Goal: Task Accomplishment & Management: Manage account settings

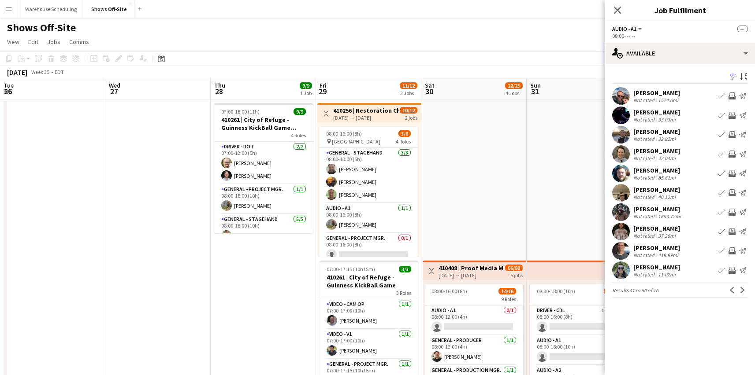
scroll to position [0, 305]
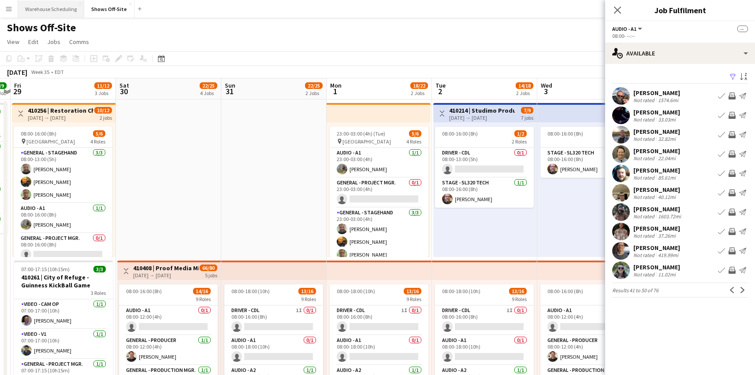
click at [59, 10] on button "Warehouse Scheduling Close" at bounding box center [51, 8] width 66 height 17
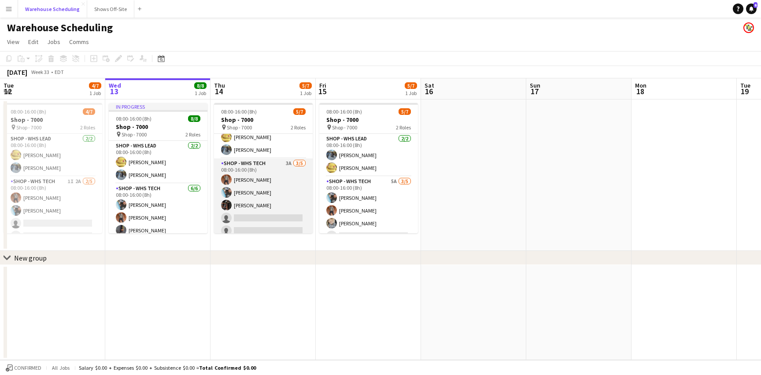
scroll to position [24, 0]
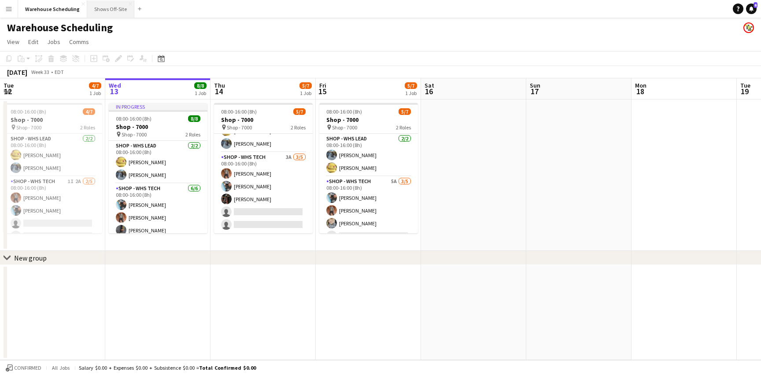
click at [103, 13] on button "Shows Off-Site Close" at bounding box center [110, 8] width 47 height 17
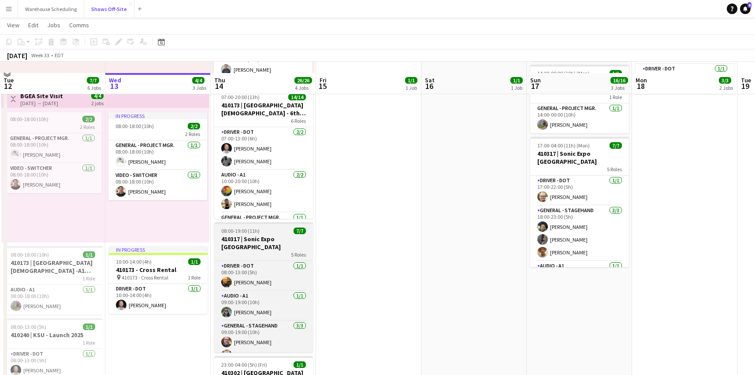
scroll to position [155, 0]
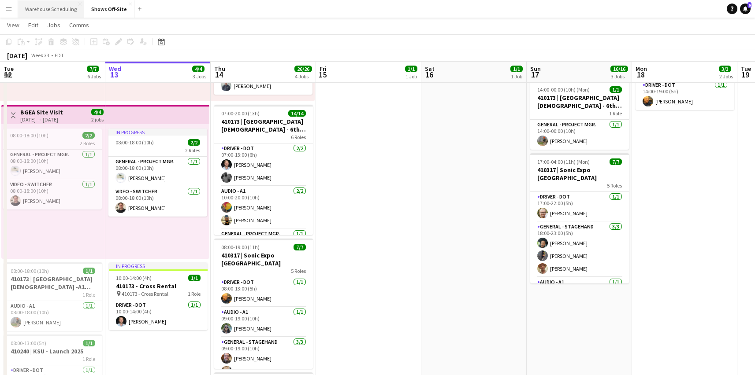
click at [58, 7] on button "Warehouse Scheduling Close" at bounding box center [51, 8] width 66 height 17
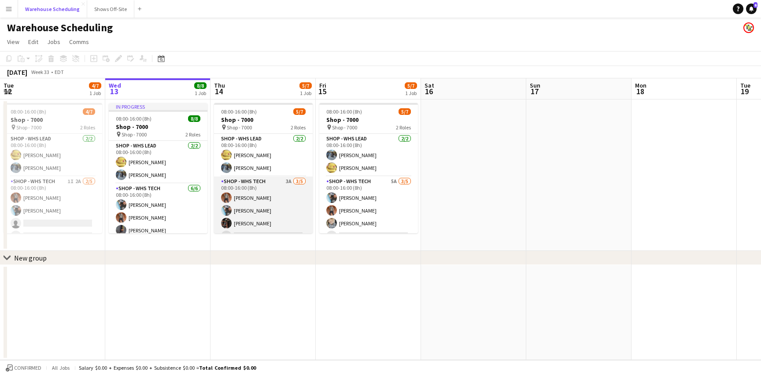
scroll to position [24, 0]
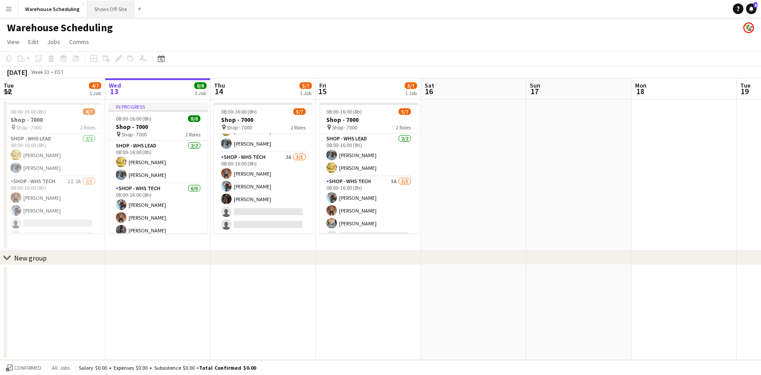
click at [100, 9] on button "Shows Off-Site Close" at bounding box center [110, 8] width 47 height 17
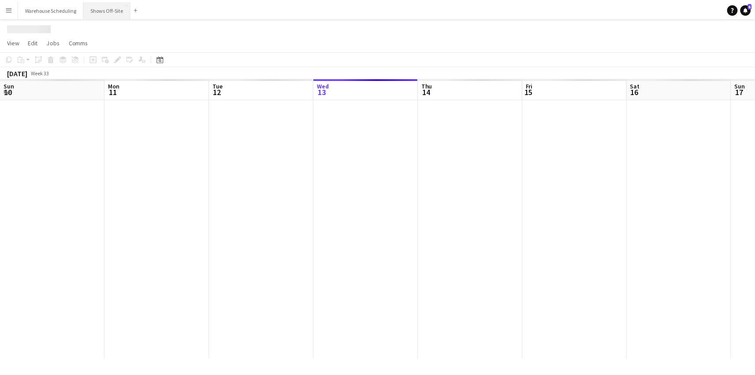
scroll to position [0, 211]
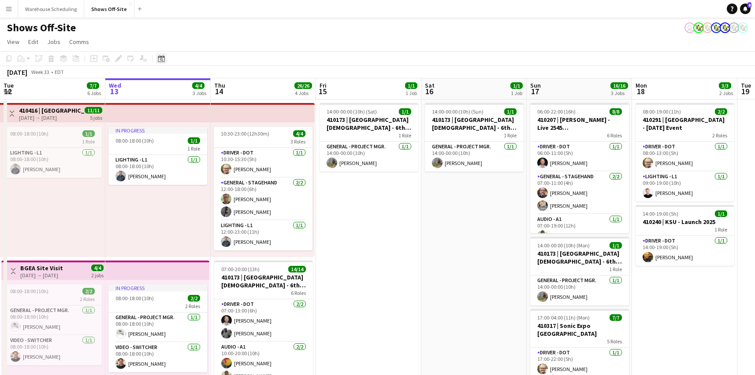
click at [164, 61] on icon at bounding box center [161, 58] width 7 height 7
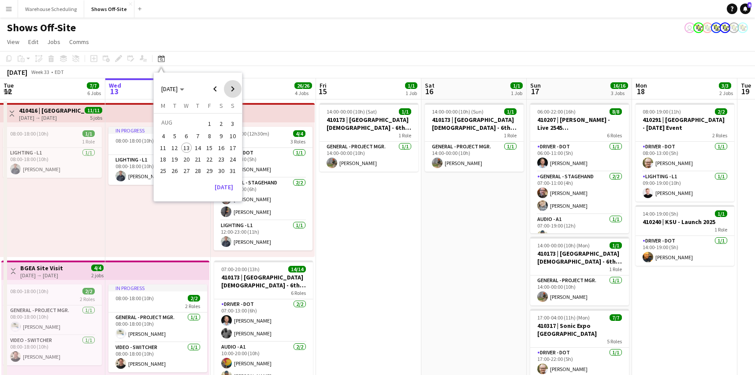
click at [229, 85] on span "Next month" at bounding box center [233, 89] width 18 height 18
click at [193, 137] on span "2" at bounding box center [198, 134] width 11 height 11
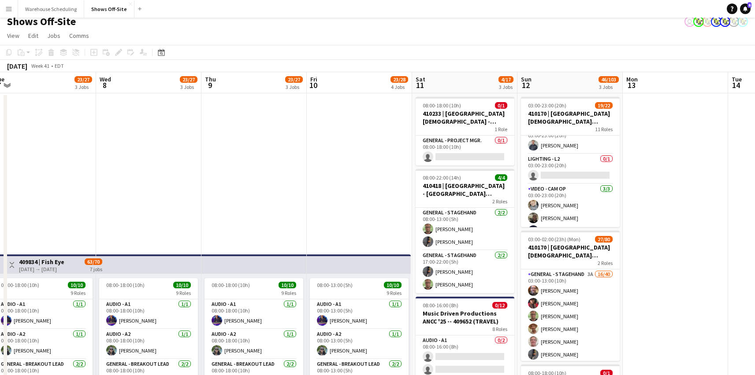
scroll to position [262, 0]
click at [579, 180] on app-card-role "Lighting - L2 0/1 03:00-23:00 (20h) single-neutral-actions" at bounding box center [570, 175] width 99 height 30
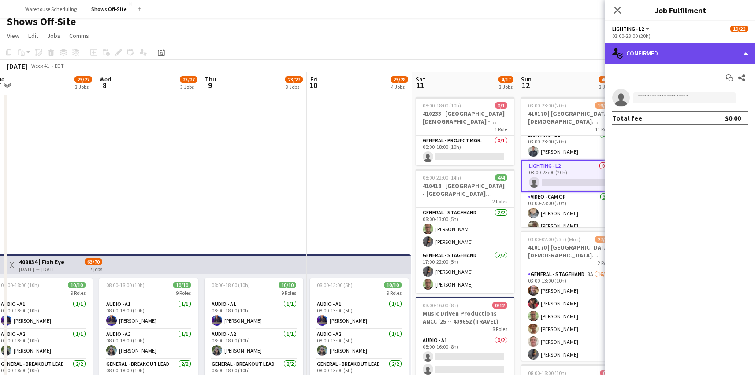
click at [658, 59] on div "single-neutral-actions-check-2 Confirmed" at bounding box center [680, 53] width 150 height 21
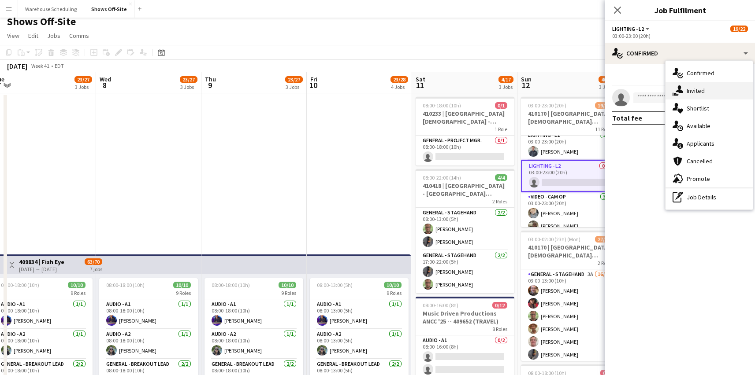
click at [680, 94] on icon "single-neutral-actions-share-1" at bounding box center [677, 90] width 11 height 11
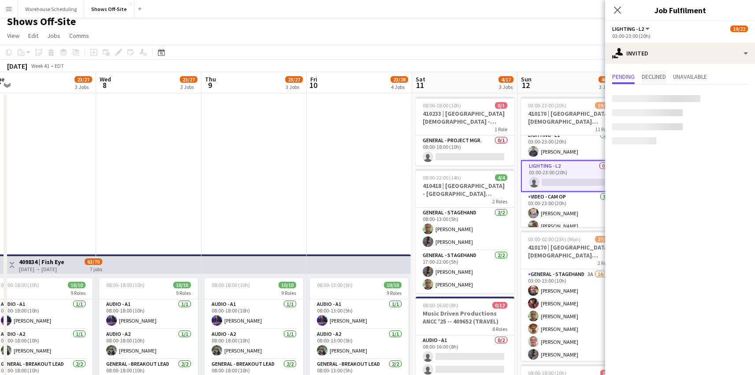
click at [660, 79] on span "Declined" at bounding box center [654, 77] width 24 height 6
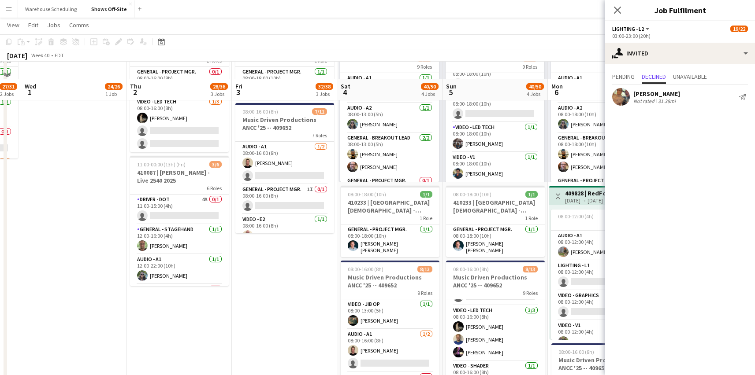
scroll to position [0, 0]
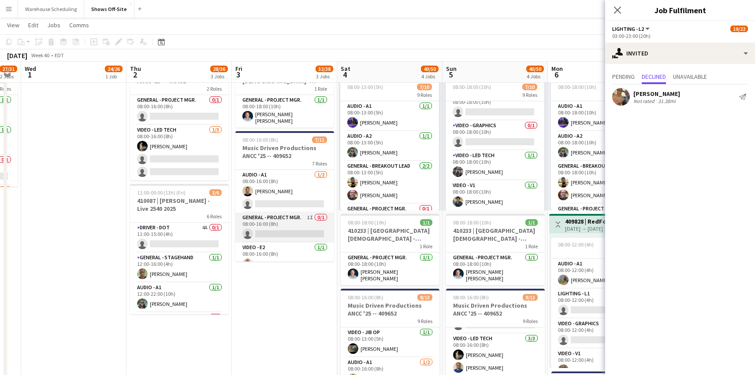
click at [284, 216] on app-card-role "General - Project Mgr. 1I 0/1 08:00-16:00 (8h) single-neutral-actions" at bounding box center [284, 228] width 99 height 30
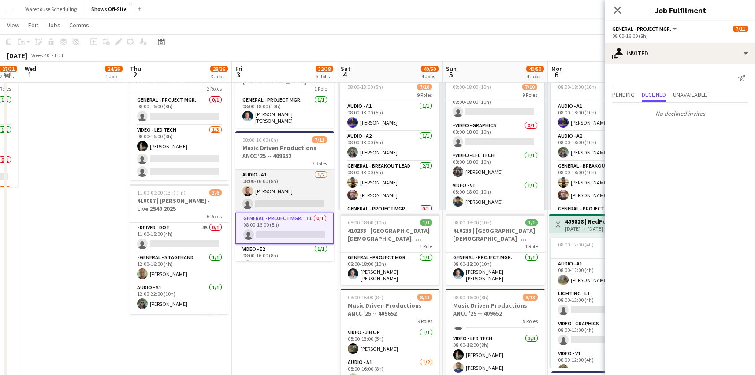
click at [278, 195] on app-card-role "Audio - A1 [DATE] 08:00-16:00 (8h) [PERSON_NAME] single-neutral-actions" at bounding box center [284, 191] width 99 height 43
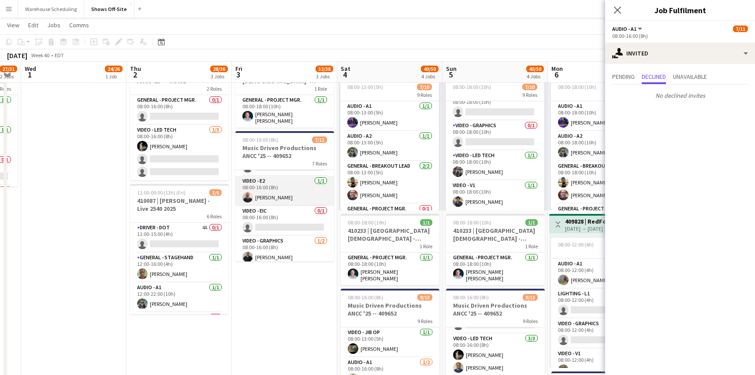
click at [283, 187] on app-card-role "Video - E2 [DATE] 08:00-16:00 (8h) [PERSON_NAME]" at bounding box center [284, 191] width 99 height 30
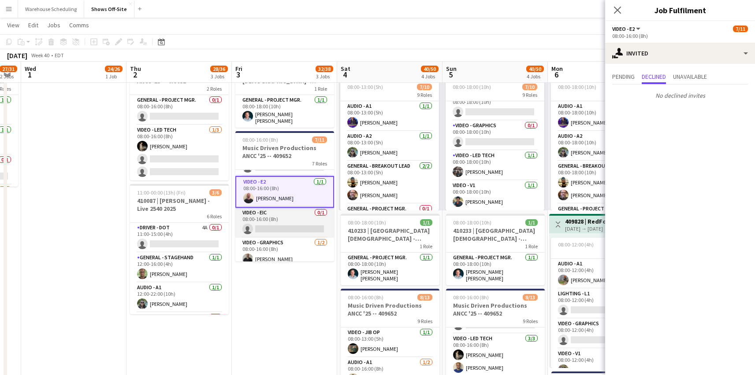
click at [278, 210] on app-card-role "Video - EIC 0/1 08:00-16:00 (8h) single-neutral-actions" at bounding box center [284, 223] width 99 height 30
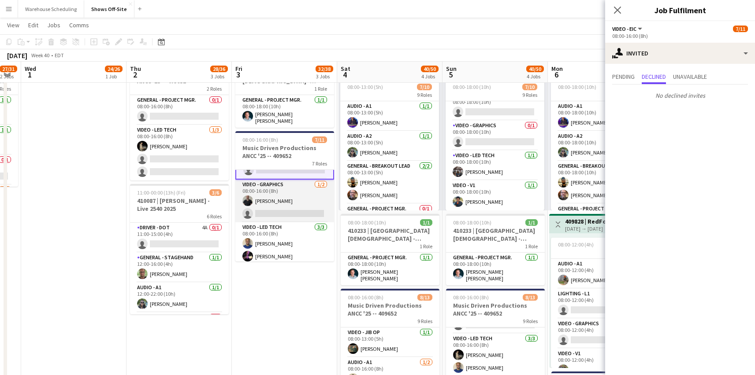
click at [285, 205] on app-card-role "Video - Graphics [DATE] 08:00-16:00 (8h) [PERSON_NAME] single-neutral-actions" at bounding box center [284, 201] width 99 height 43
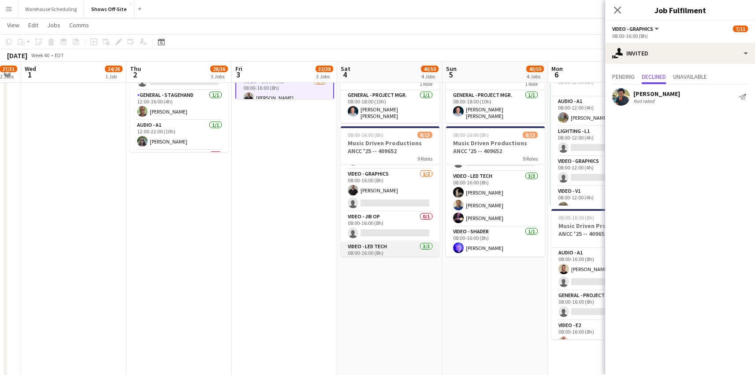
scroll to position [134, 0]
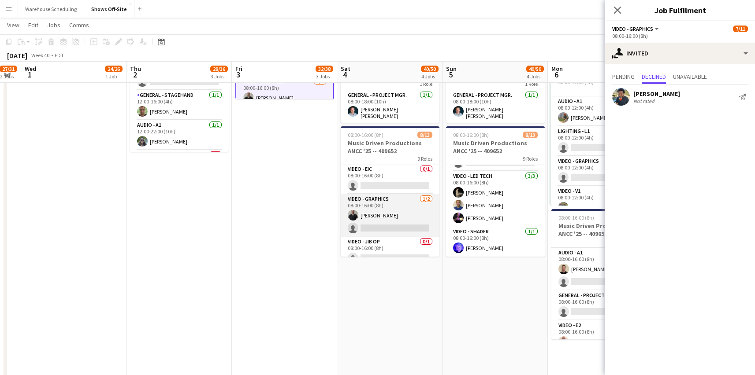
click at [390, 207] on app-card-role "Video - Graphics [DATE] 08:00-16:00 (8h) [PERSON_NAME] single-neutral-actions" at bounding box center [390, 215] width 99 height 43
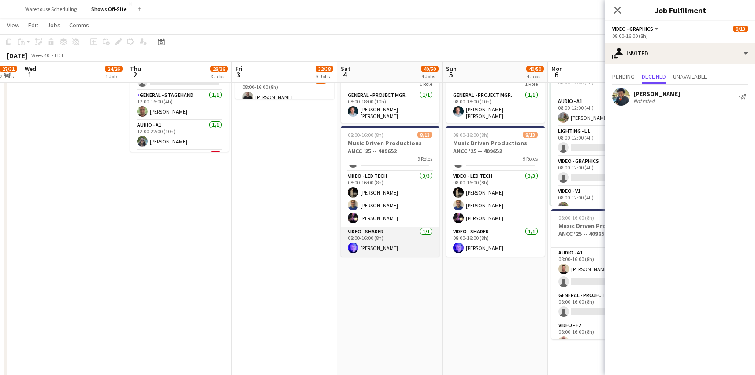
click at [395, 243] on app-card-role "Video - Shader [DATE] 08:00-16:00 (8h) [PERSON_NAME]" at bounding box center [390, 242] width 99 height 30
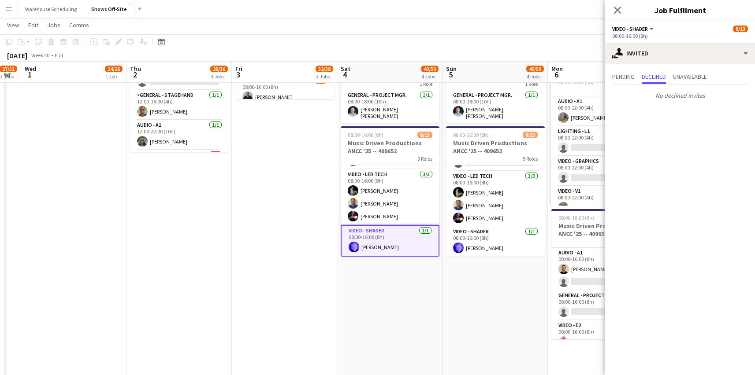
scroll to position [229, 0]
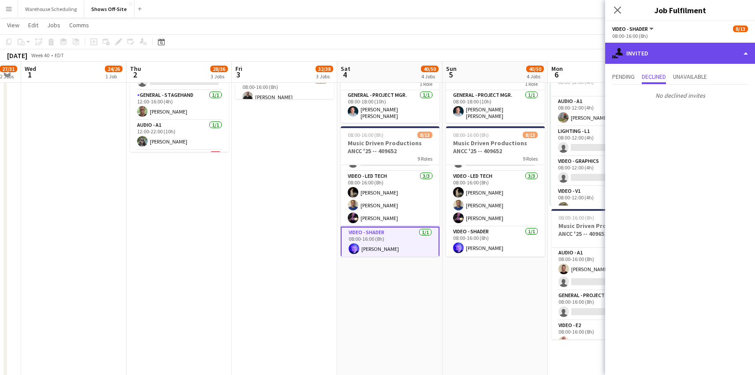
click at [666, 56] on div "single-neutral-actions-share-1 Invited" at bounding box center [680, 53] width 150 height 21
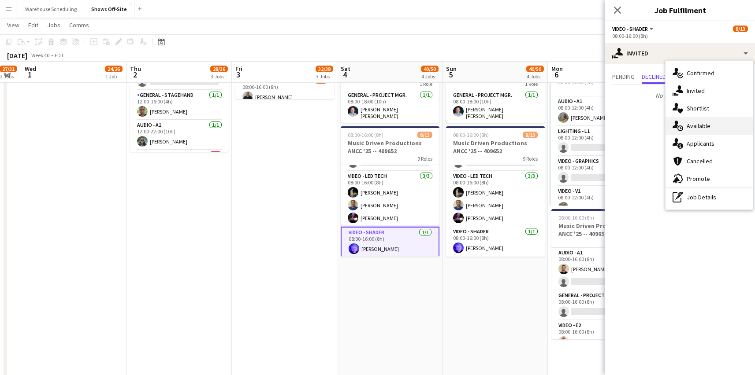
click at [697, 121] on div "single-neutral-actions-upload Available" at bounding box center [708, 126] width 87 height 18
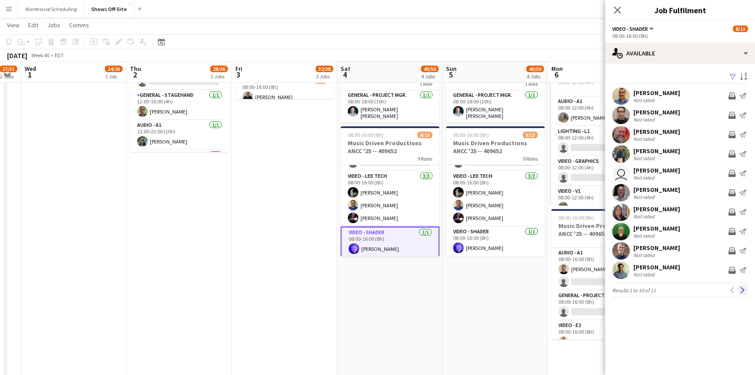
click at [739, 285] on button "Next" at bounding box center [742, 290] width 11 height 11
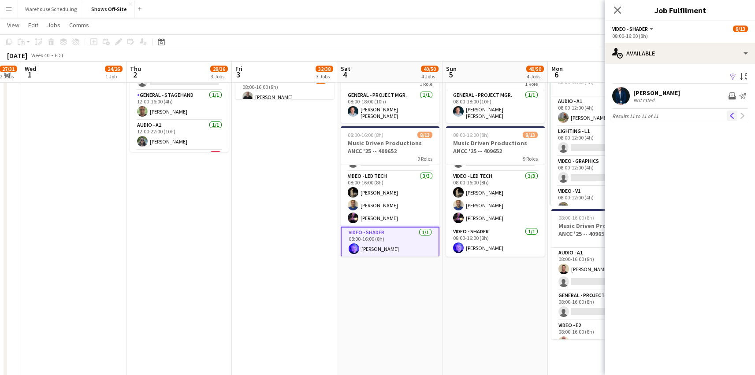
click at [732, 119] on button "Previous" at bounding box center [732, 116] width 11 height 11
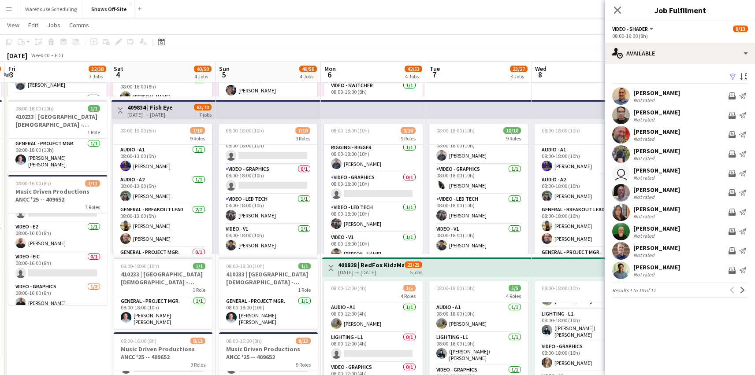
scroll to position [173, 0]
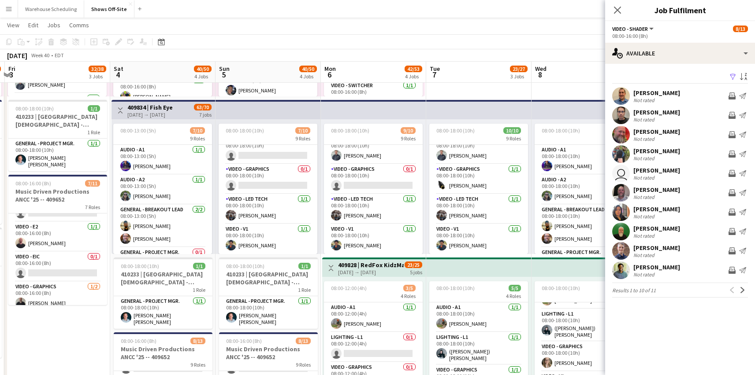
click at [624, 190] on app-user-avatar at bounding box center [621, 193] width 18 height 18
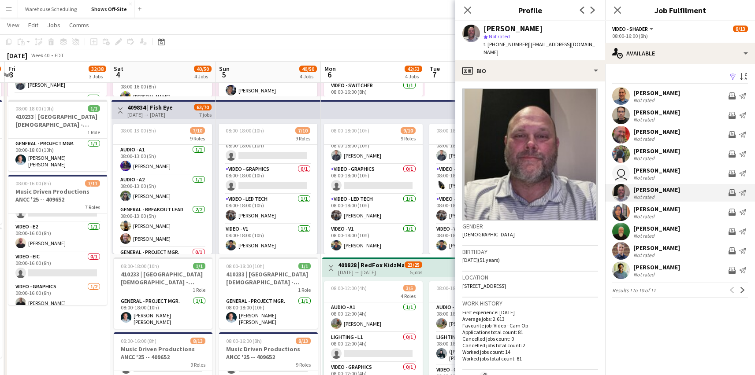
click at [622, 270] on app-user-avatar at bounding box center [621, 271] width 18 height 18
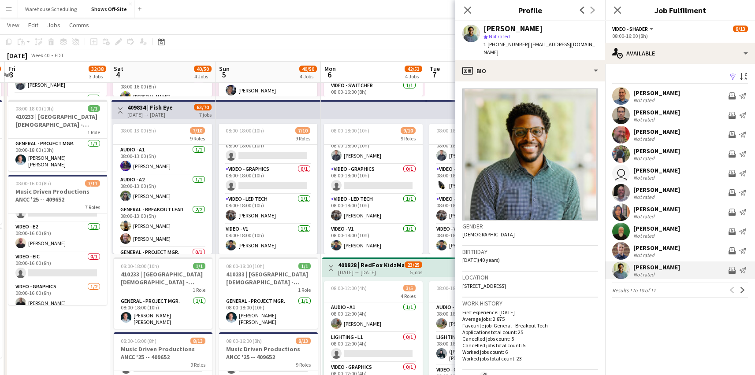
click at [624, 96] on app-user-avatar at bounding box center [621, 96] width 18 height 18
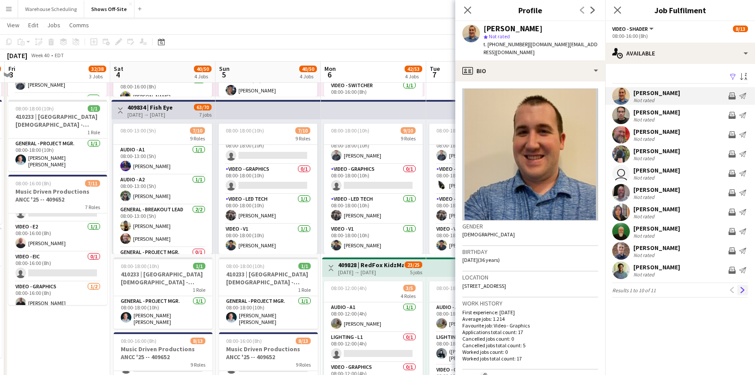
click at [740, 291] on app-icon "Next" at bounding box center [742, 290] width 6 height 6
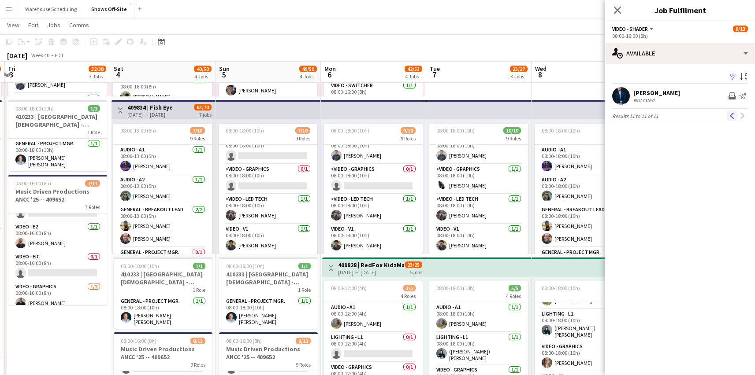
click at [735, 114] on button "Previous" at bounding box center [732, 116] width 11 height 11
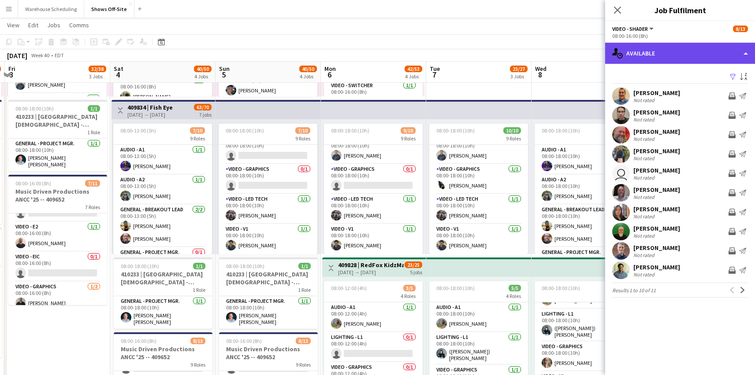
click at [682, 54] on div "single-neutral-actions-upload Available" at bounding box center [680, 53] width 150 height 21
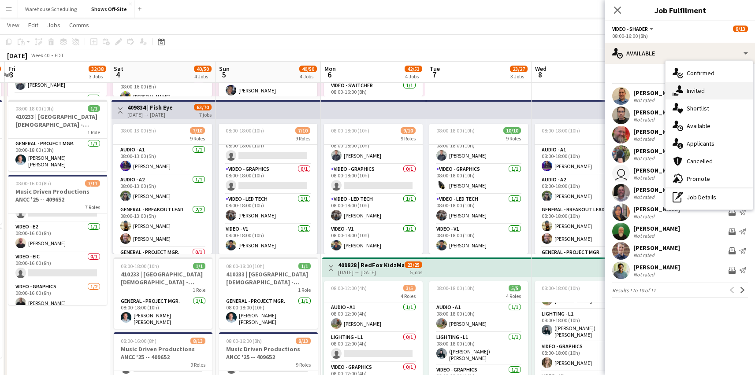
click at [690, 85] on div "single-neutral-actions-share-1 Invited" at bounding box center [708, 91] width 87 height 18
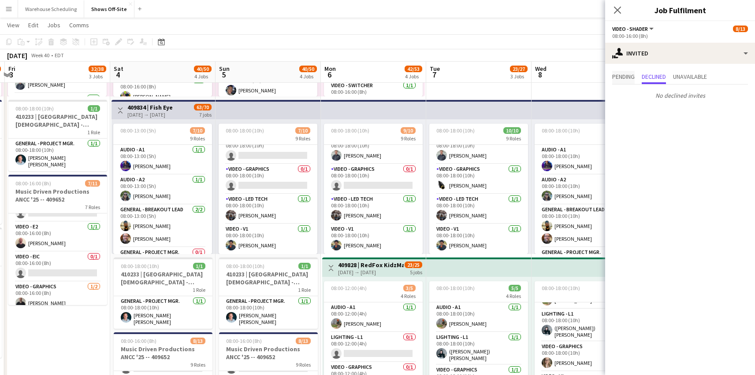
click at [626, 80] on span "Pending" at bounding box center [623, 77] width 22 height 6
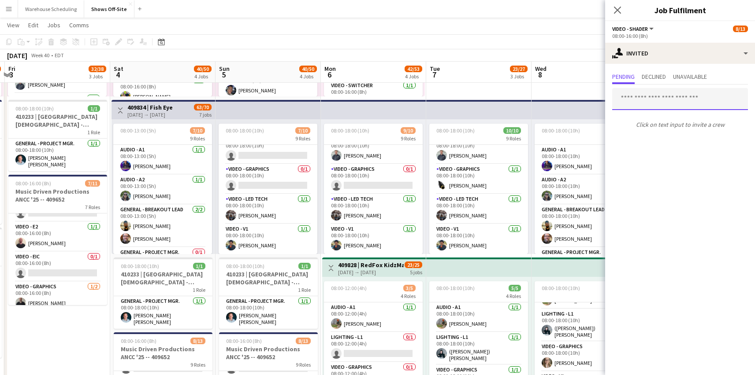
click at [641, 102] on input "text" at bounding box center [680, 99] width 136 height 22
type input "*****"
click at [636, 181] on mat-expansion-panel "user-plus Invited Pending Declined Unavailable Click on text input to invite a …" at bounding box center [680, 220] width 150 height 312
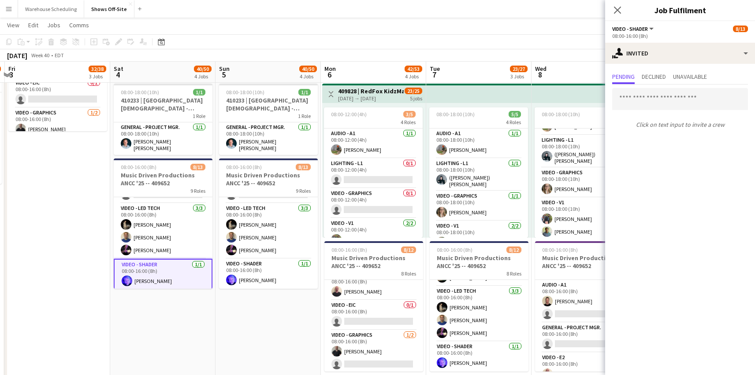
scroll to position [91, 0]
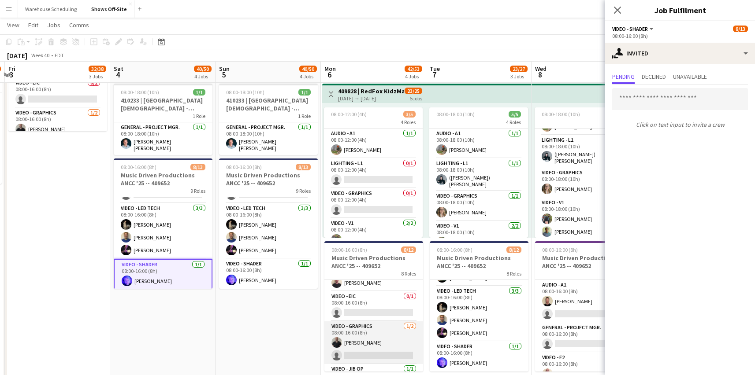
click at [384, 341] on app-card-role "Video - Graphics [DATE] 08:00-16:00 (8h) [PERSON_NAME] single-neutral-actions" at bounding box center [373, 343] width 99 height 43
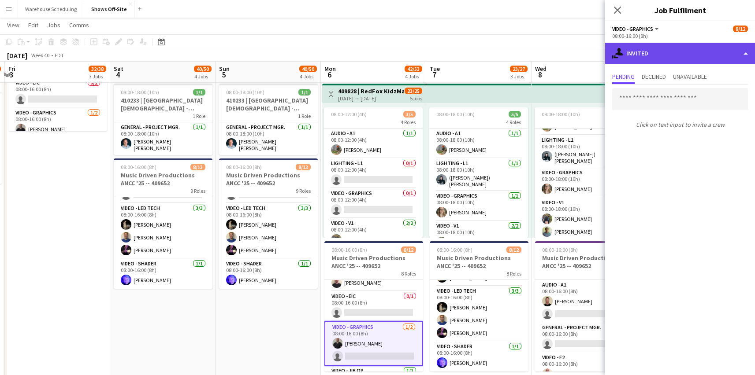
click at [668, 49] on div "single-neutral-actions-share-1 Invited" at bounding box center [680, 53] width 150 height 21
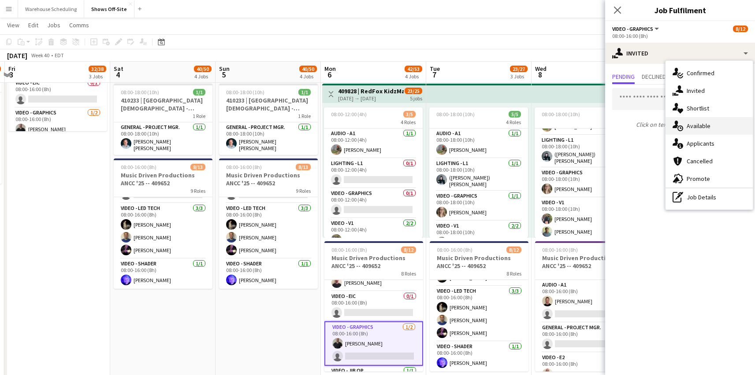
click at [698, 118] on div "single-neutral-actions-upload Available" at bounding box center [708, 126] width 87 height 18
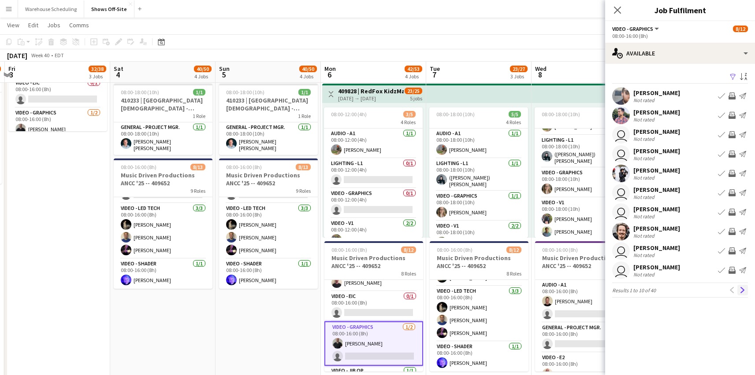
click at [742, 288] on app-icon "Next" at bounding box center [742, 290] width 6 height 6
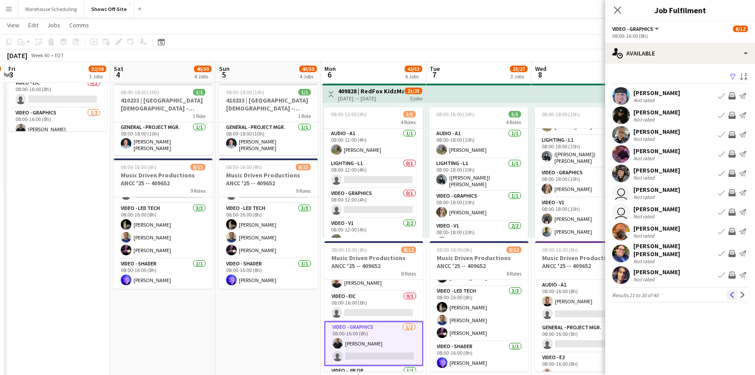
click at [730, 292] on app-icon "Previous" at bounding box center [732, 295] width 6 height 6
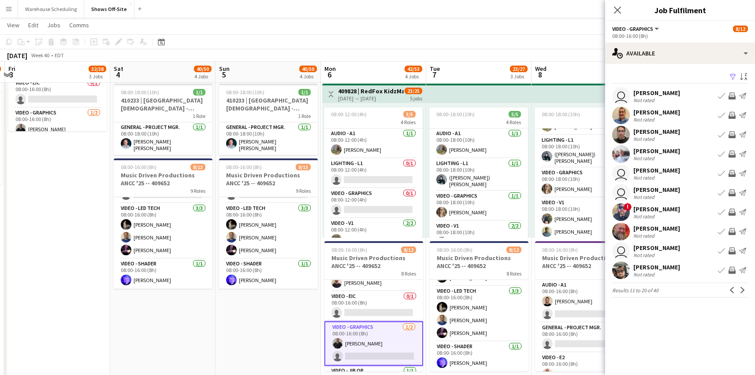
click at [730, 289] on app-icon "Previous" at bounding box center [732, 290] width 6 height 6
click at [740, 291] on app-icon "Next" at bounding box center [742, 290] width 6 height 6
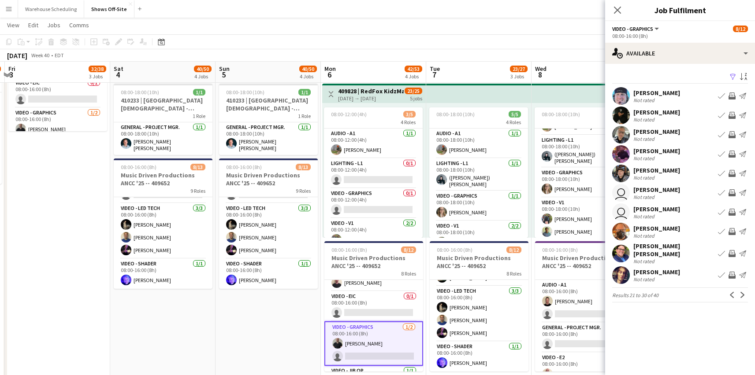
click at [740, 292] on app-icon "Next" at bounding box center [742, 295] width 6 height 6
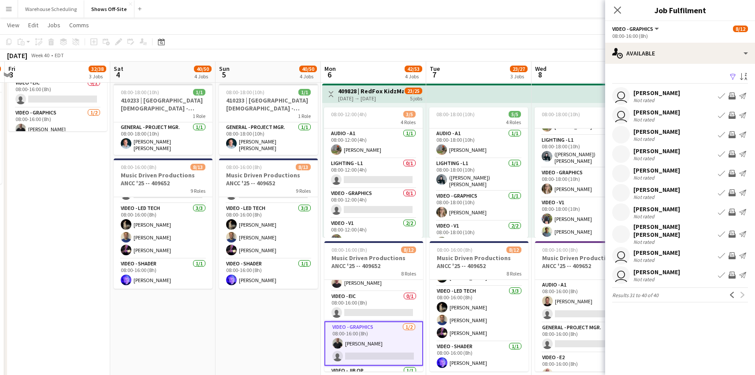
click at [740, 291] on div "Previous Next" at bounding box center [737, 295] width 21 height 11
click at [734, 292] on app-icon "Previous" at bounding box center [732, 295] width 6 height 6
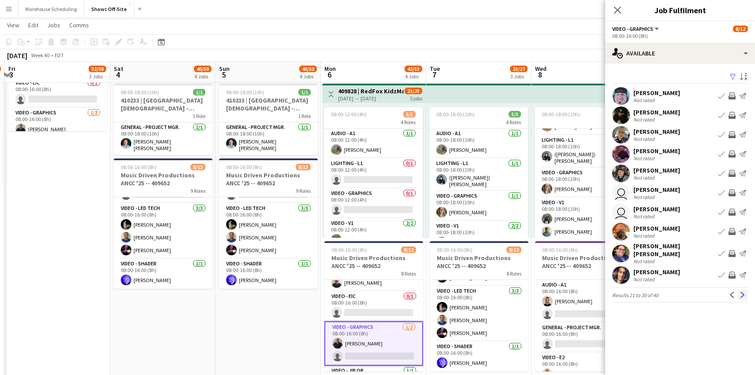
click at [743, 292] on app-icon "Next" at bounding box center [742, 295] width 6 height 6
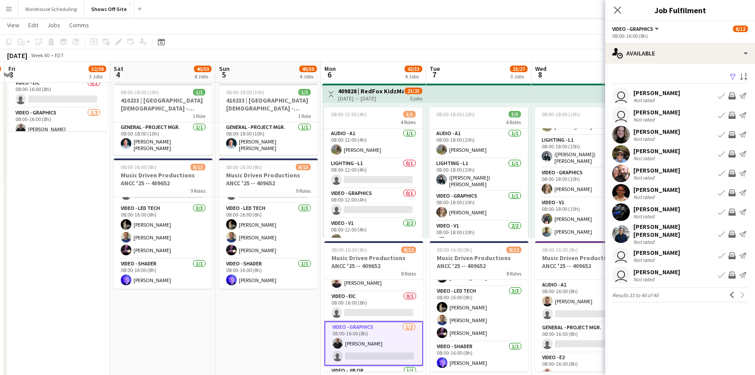
click at [626, 216] on app-user-avatar at bounding box center [621, 213] width 18 height 18
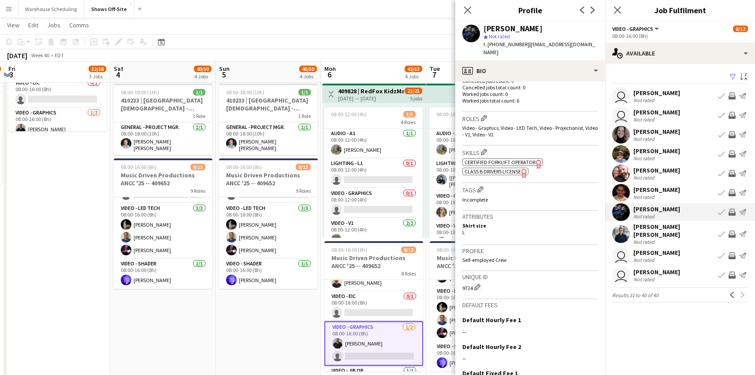
scroll to position [257, 0]
click at [616, 12] on icon "Close pop-in" at bounding box center [617, 10] width 8 height 8
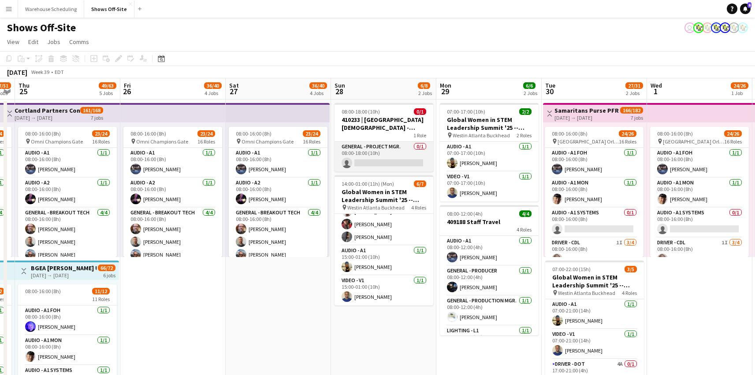
scroll to position [0, 205]
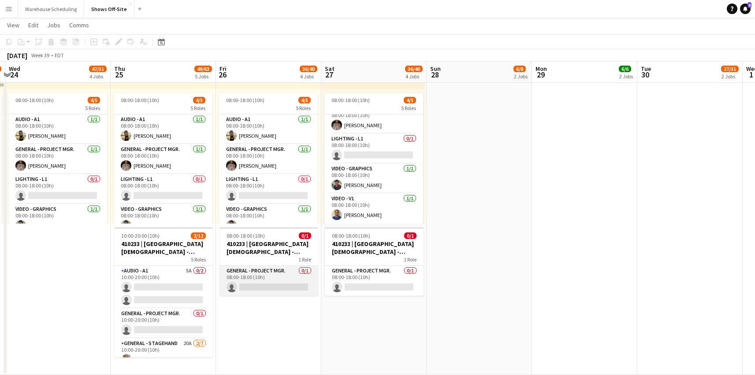
click at [259, 288] on app-card-role "General - Project Mgr. 0/1 08:00-18:00 (10h) single-neutral-actions" at bounding box center [268, 281] width 99 height 30
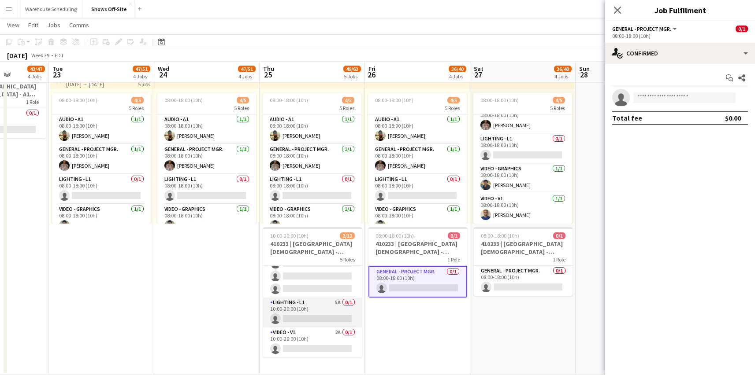
click at [319, 313] on app-card-role "Lighting - L1 5A 0/1 10:00-20:00 (10h) single-neutral-actions" at bounding box center [312, 313] width 99 height 30
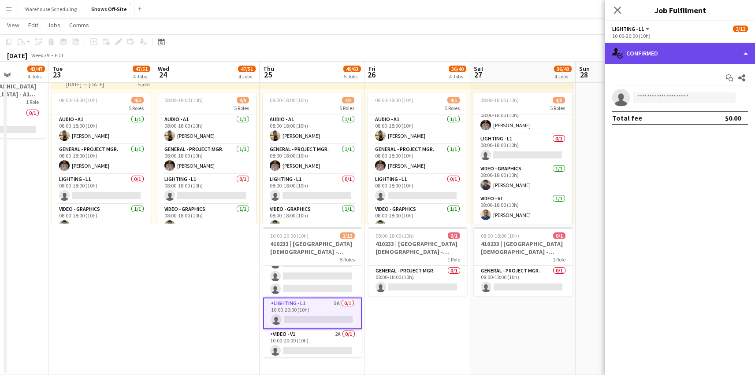
click at [663, 58] on div "single-neutral-actions-check-2 Confirmed" at bounding box center [680, 53] width 150 height 21
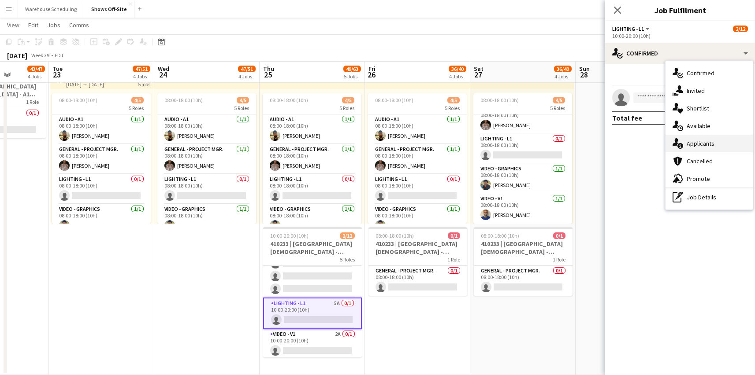
click at [710, 140] on div "single-neutral-actions-information Applicants" at bounding box center [708, 144] width 87 height 18
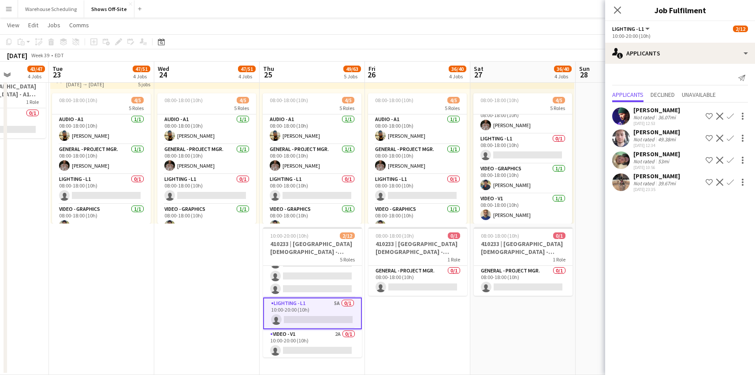
click at [729, 119] on app-icon "Confirm" at bounding box center [730, 116] width 7 height 7
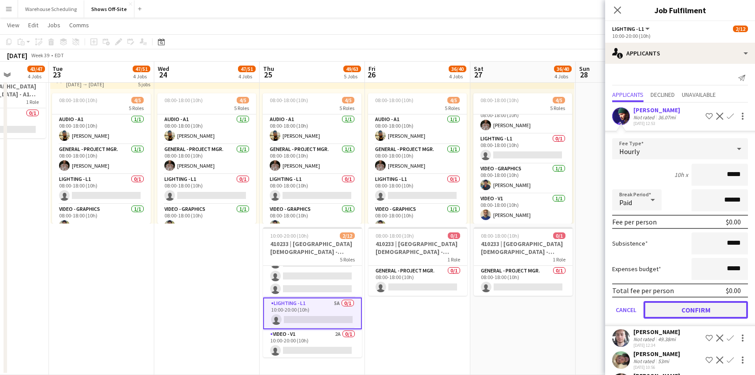
click at [693, 308] on button "Confirm" at bounding box center [695, 310] width 104 height 18
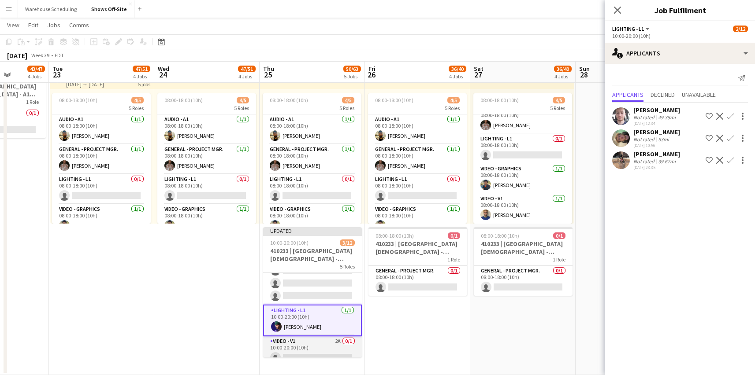
click at [329, 343] on app-card-role "Video - V1 2A 0/1 10:00-20:00 (10h) single-neutral-actions" at bounding box center [312, 352] width 99 height 30
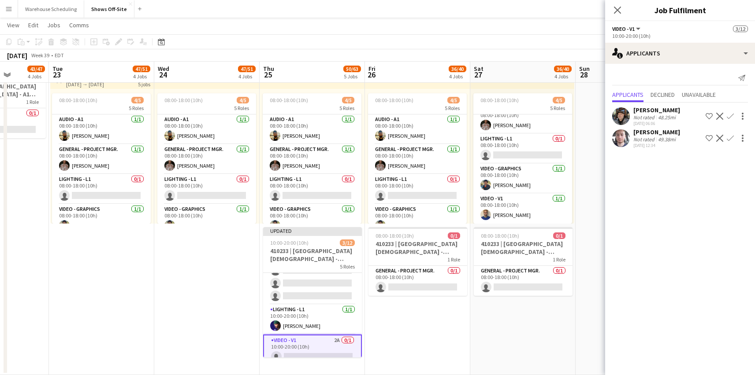
click at [731, 116] on app-icon "Confirm" at bounding box center [730, 116] width 7 height 7
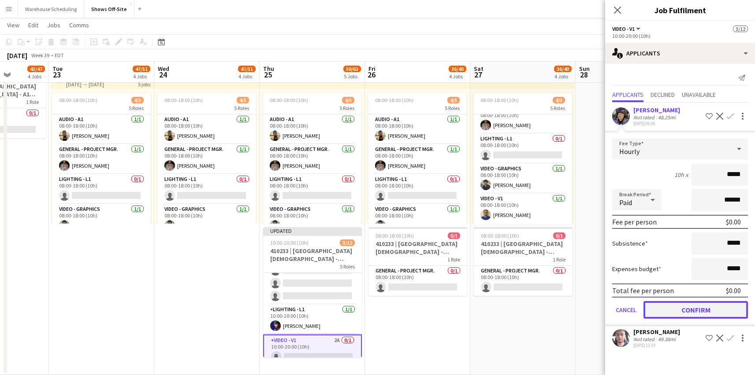
click at [683, 308] on button "Confirm" at bounding box center [695, 310] width 104 height 18
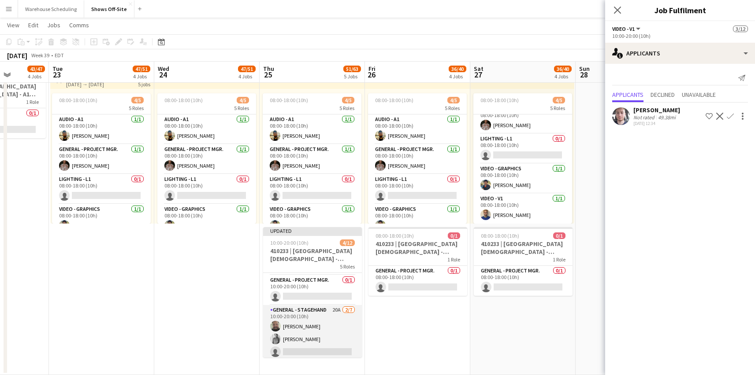
scroll to position [46, 0]
click at [317, 326] on app-card-role "General - Stagehand 20A [DATE] 10:00-20:00 (10h) [PERSON_NAME] [PERSON_NAME] si…" at bounding box center [312, 353] width 99 height 107
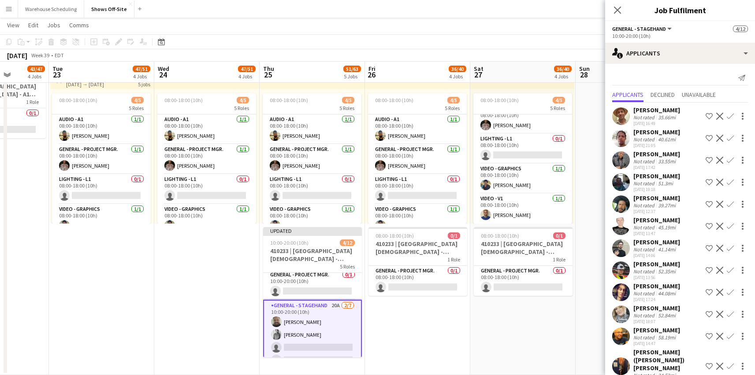
click at [727, 163] on app-icon "Confirm" at bounding box center [730, 160] width 7 height 7
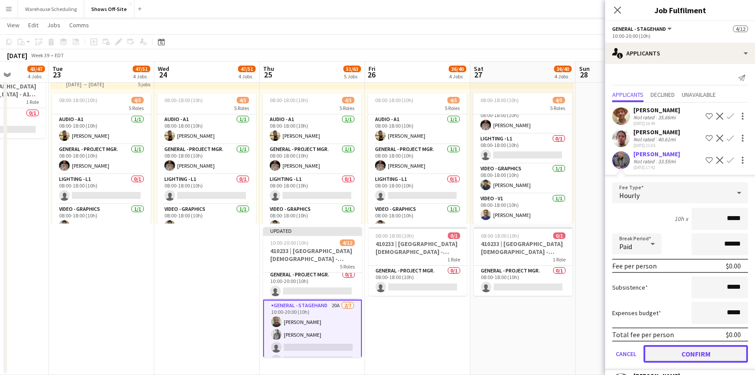
click at [699, 362] on button "Confirm" at bounding box center [695, 354] width 104 height 18
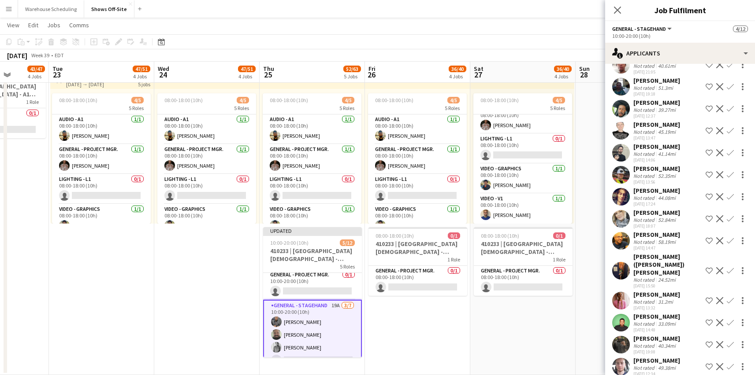
scroll to position [74, 0]
click at [727, 215] on app-icon "Confirm" at bounding box center [730, 218] width 7 height 7
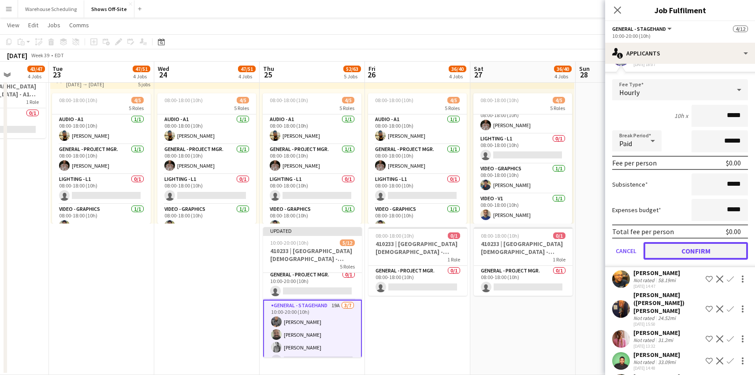
click at [704, 253] on button "Confirm" at bounding box center [695, 251] width 104 height 18
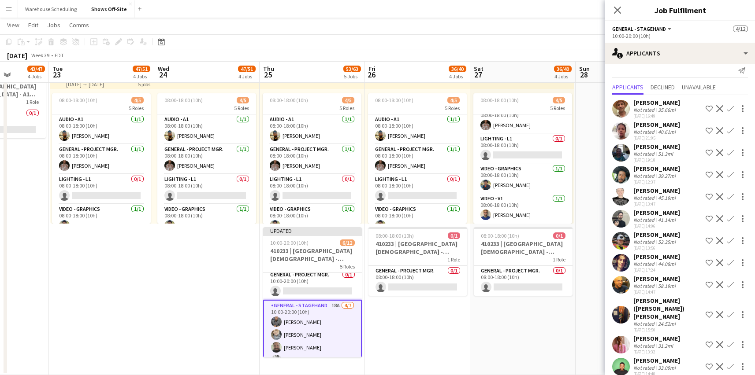
scroll to position [0, 0]
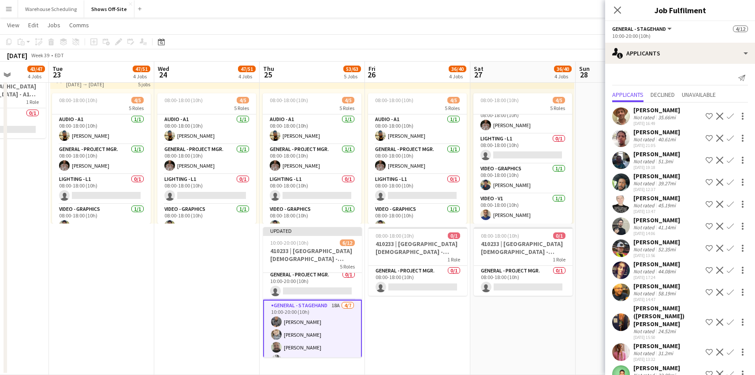
click at [727, 226] on app-icon "Confirm" at bounding box center [730, 226] width 7 height 7
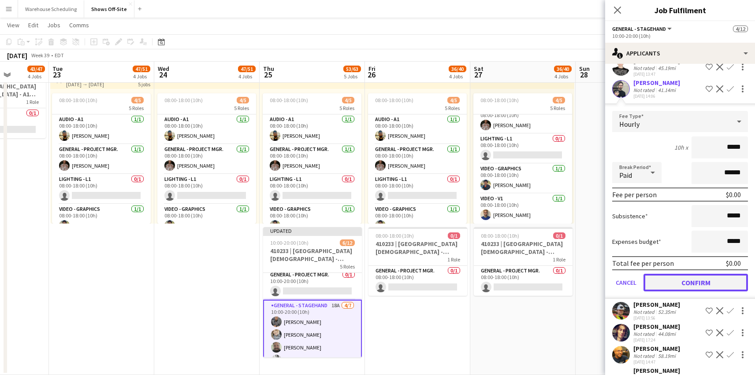
click at [717, 283] on button "Confirm" at bounding box center [695, 283] width 104 height 18
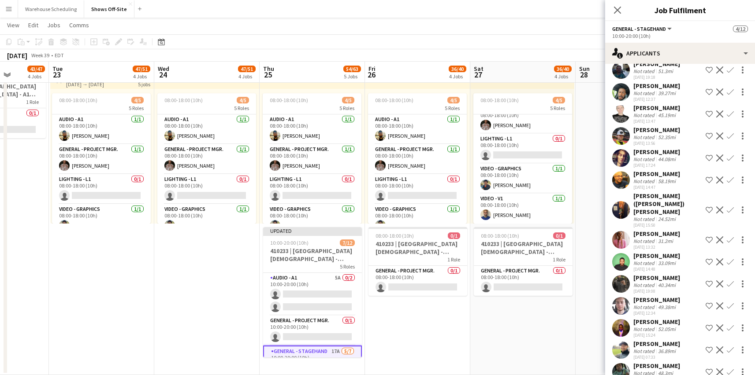
click at [727, 179] on app-icon "Confirm" at bounding box center [730, 180] width 7 height 7
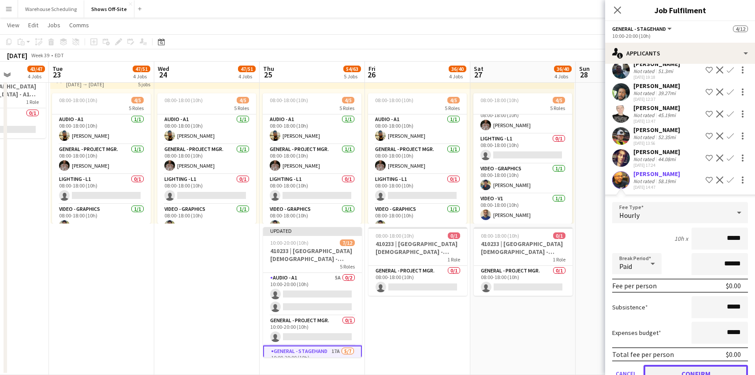
click at [666, 366] on button "Confirm" at bounding box center [695, 374] width 104 height 18
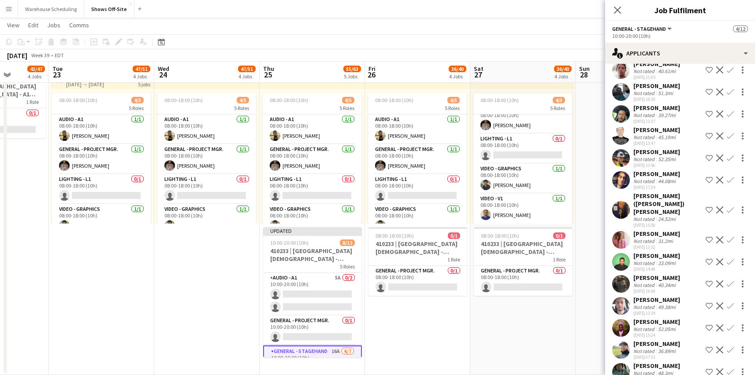
click at [727, 114] on app-icon "Confirm" at bounding box center [730, 114] width 7 height 7
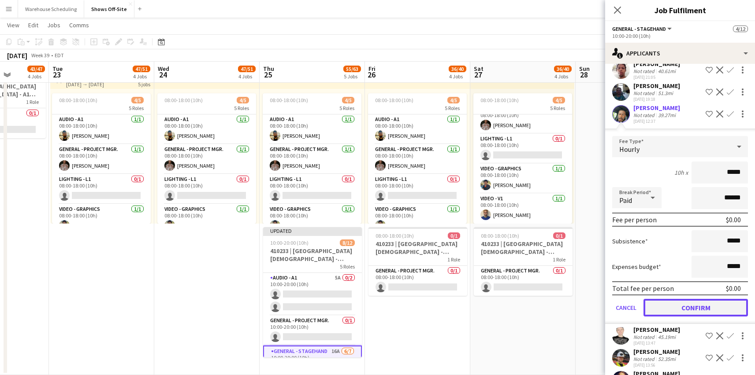
click at [684, 307] on button "Confirm" at bounding box center [695, 308] width 104 height 18
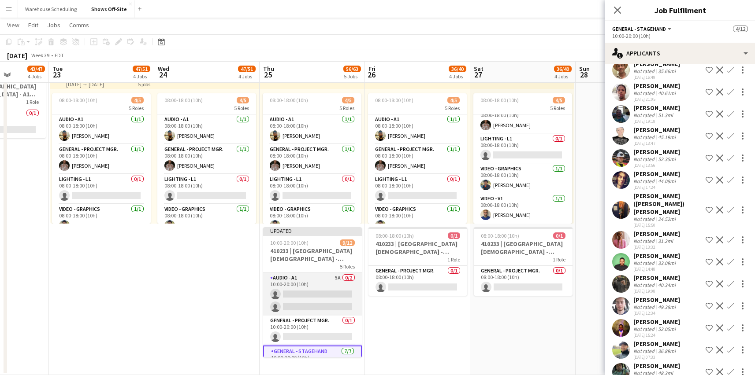
click at [336, 301] on app-card-role "Audio - A1 5A 0/2 10:00-20:00 (10h) single-neutral-actions single-neutral-actio…" at bounding box center [312, 294] width 99 height 43
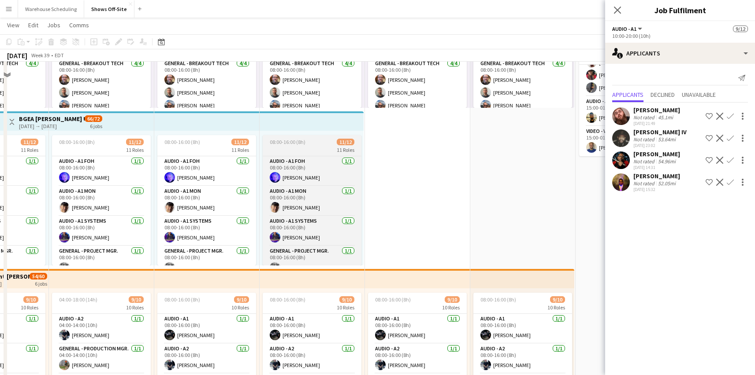
scroll to position [0, 0]
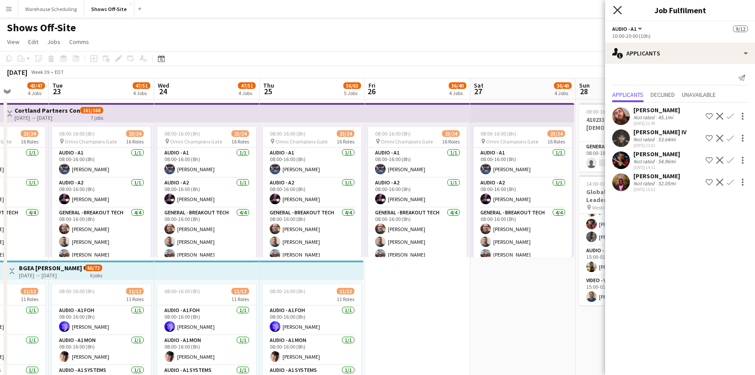
click at [616, 11] on icon at bounding box center [617, 10] width 8 height 8
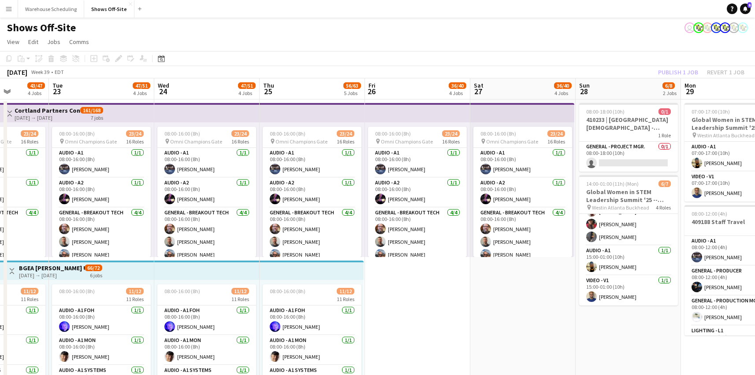
click at [660, 43] on app-page-menu "View Day view expanded Day view collapsed Month view Date picker Jump to [DATE]…" at bounding box center [377, 42] width 755 height 17
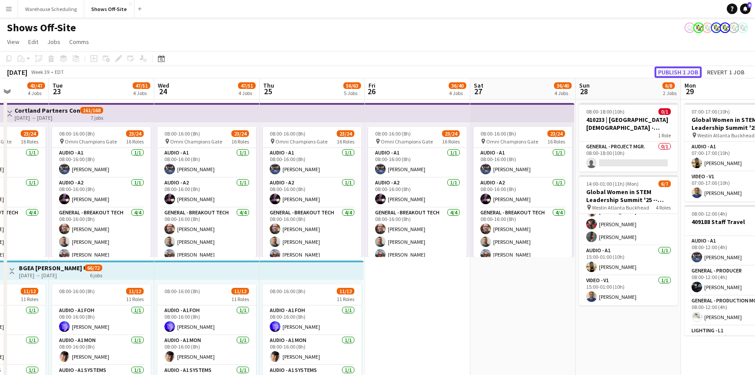
click at [672, 67] on button "Publish 1 job" at bounding box center [677, 72] width 47 height 11
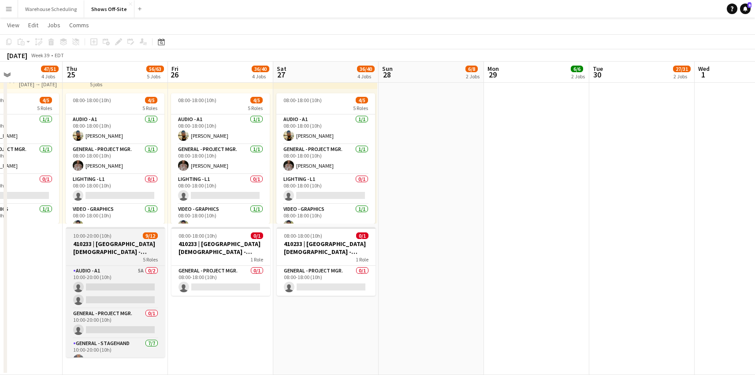
scroll to position [0, 375]
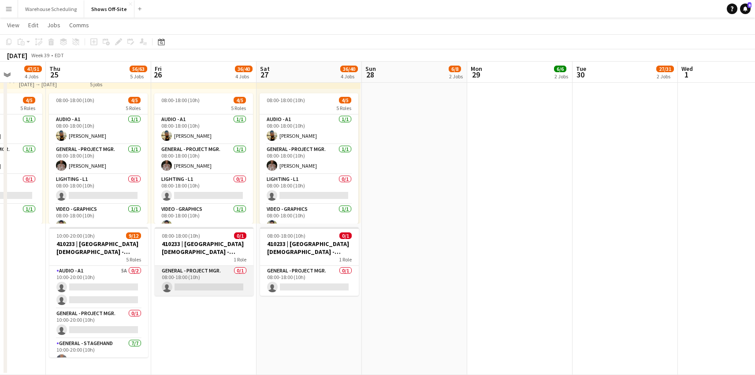
click at [201, 278] on app-card-role "General - Project Mgr. 0/1 08:00-18:00 (10h) single-neutral-actions" at bounding box center [204, 281] width 99 height 30
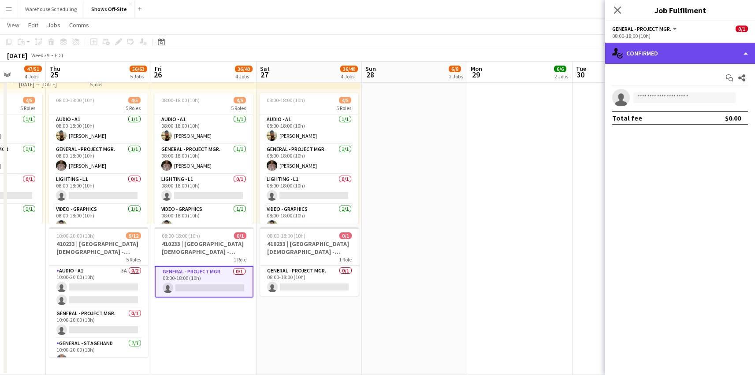
click at [672, 46] on div "single-neutral-actions-check-2 Confirmed" at bounding box center [680, 53] width 150 height 21
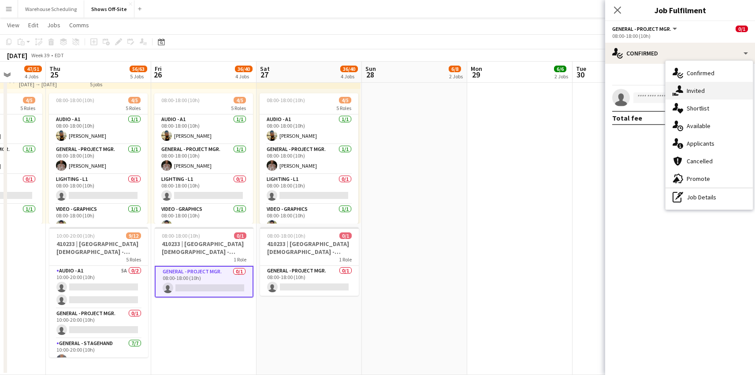
click at [694, 85] on div "single-neutral-actions-share-1 Invited" at bounding box center [708, 91] width 87 height 18
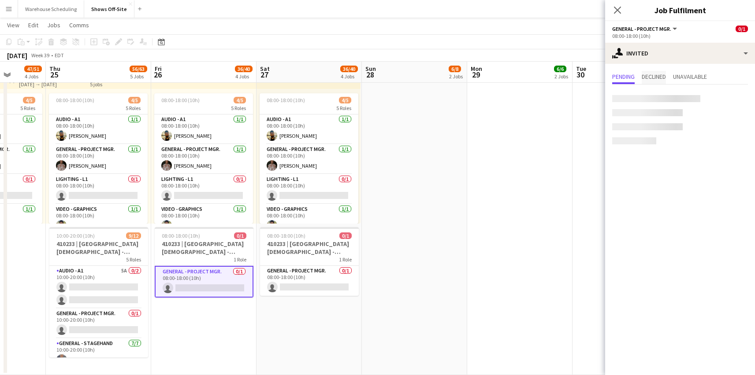
click at [660, 77] on span "Declined" at bounding box center [654, 77] width 24 height 6
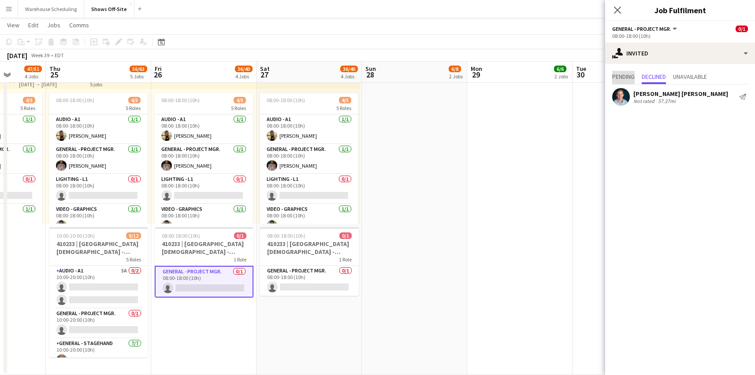
click at [626, 74] on span "Pending" at bounding box center [623, 77] width 22 height 6
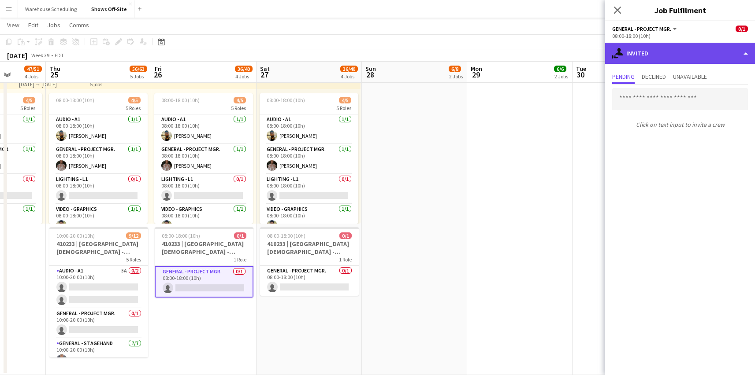
click at [686, 56] on div "single-neutral-actions-share-1 Invited" at bounding box center [680, 53] width 150 height 21
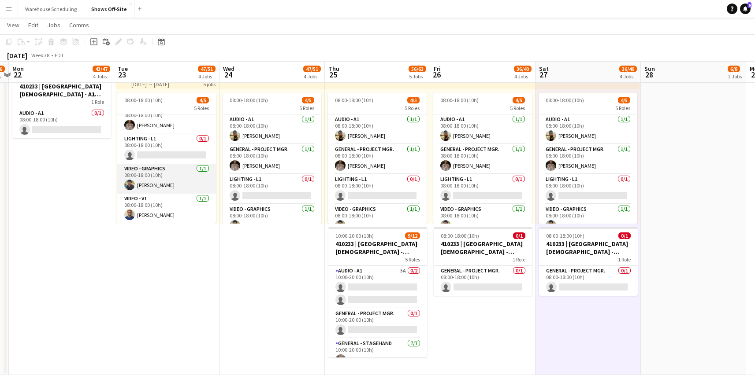
scroll to position [0, 0]
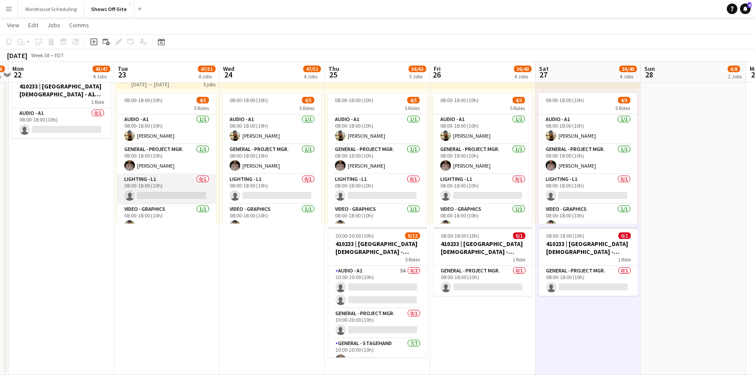
click at [161, 192] on app-card-role "Lighting - L1 0/1 08:00-18:00 (10h) single-neutral-actions" at bounding box center [166, 189] width 99 height 30
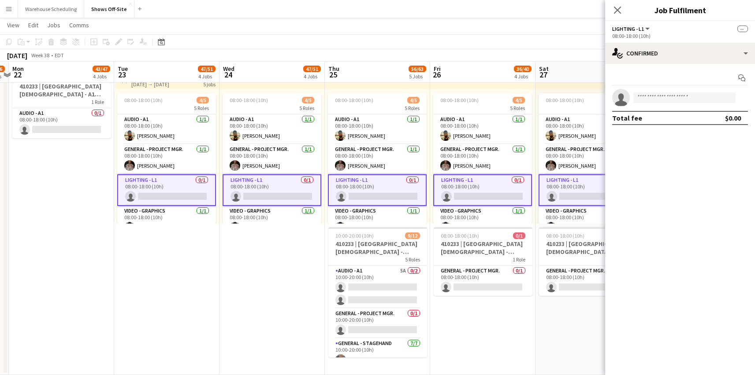
click at [688, 67] on div "Start chat single-neutral-actions Total fee $0.00" at bounding box center [680, 98] width 150 height 68
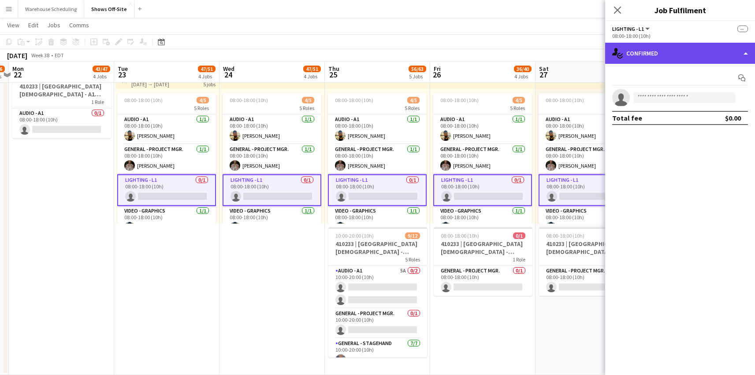
click at [694, 51] on div "single-neutral-actions-check-2 Confirmed" at bounding box center [680, 53] width 150 height 21
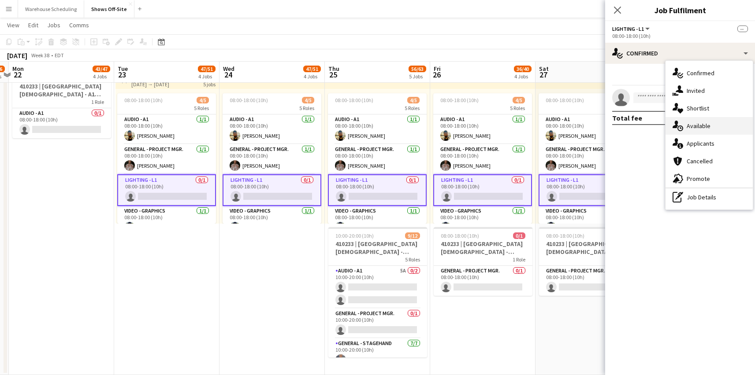
click at [695, 123] on div "single-neutral-actions-upload Available" at bounding box center [708, 126] width 87 height 18
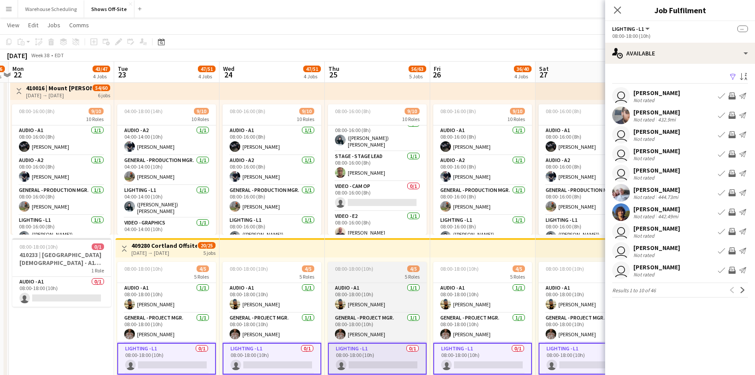
scroll to position [126, 0]
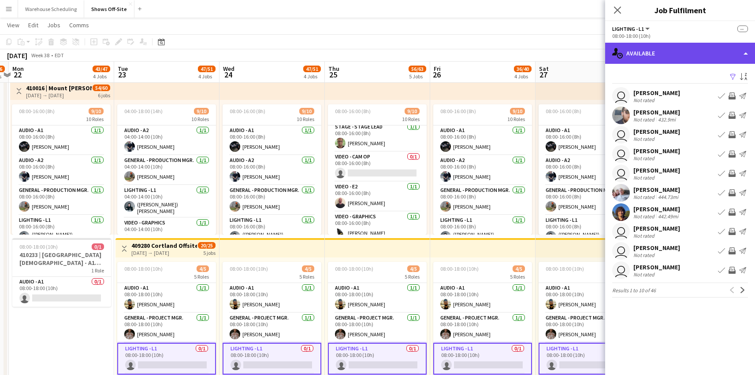
click at [664, 51] on div "single-neutral-actions-upload Available" at bounding box center [680, 53] width 150 height 21
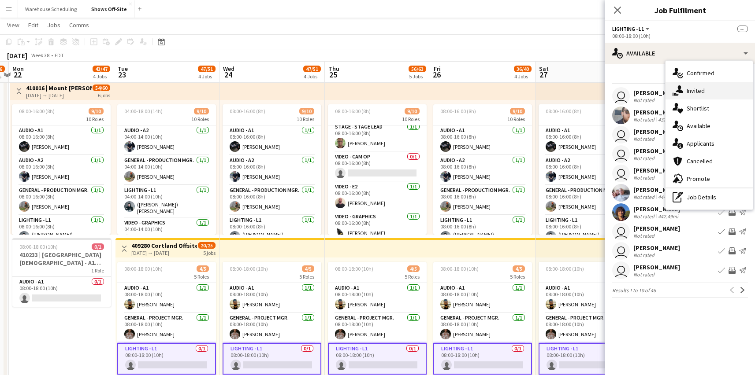
click at [686, 85] on div "single-neutral-actions-share-1 Invited" at bounding box center [708, 91] width 87 height 18
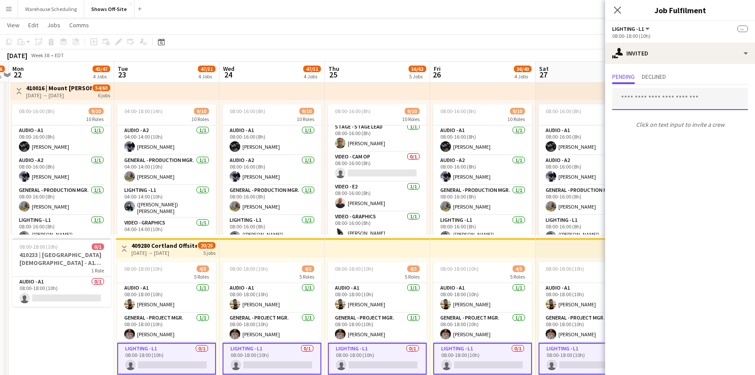
click at [652, 102] on input "text" at bounding box center [680, 99] width 136 height 22
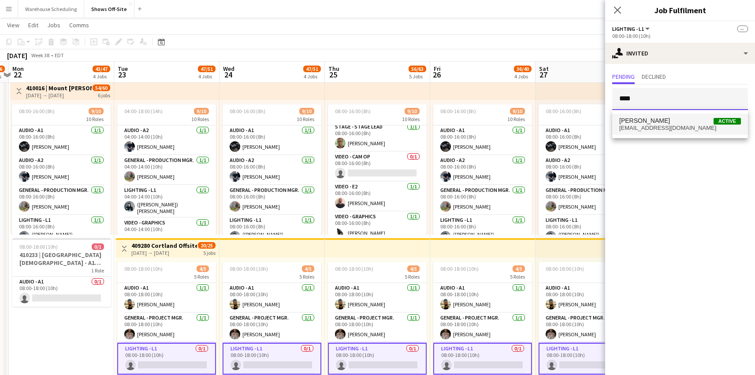
type input "****"
click at [654, 121] on span "[PERSON_NAME]" at bounding box center [644, 120] width 51 height 7
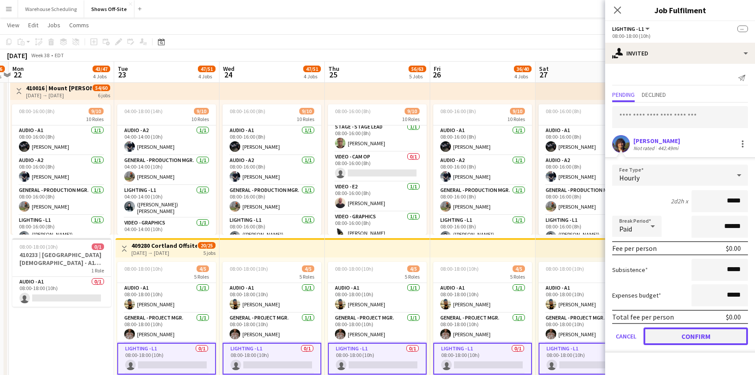
click at [688, 334] on button "Confirm" at bounding box center [695, 337] width 104 height 18
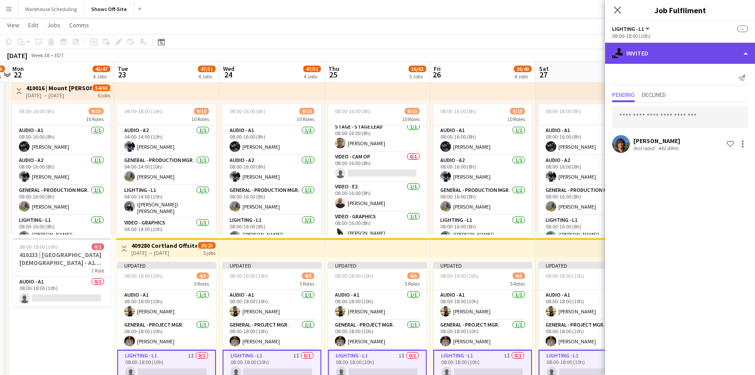
click at [659, 57] on div "single-neutral-actions-share-1 Invited" at bounding box center [680, 53] width 150 height 21
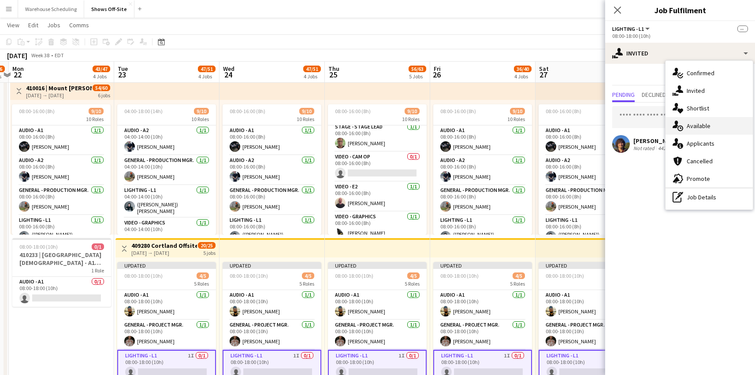
click at [695, 131] on div "single-neutral-actions-upload Available" at bounding box center [708, 126] width 87 height 18
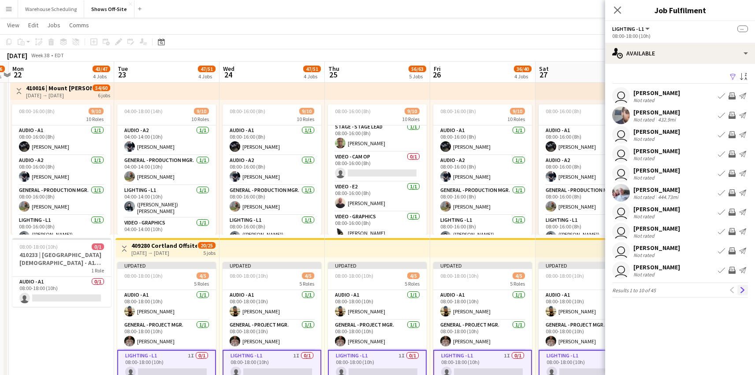
click at [740, 289] on app-icon "Next" at bounding box center [742, 290] width 6 height 6
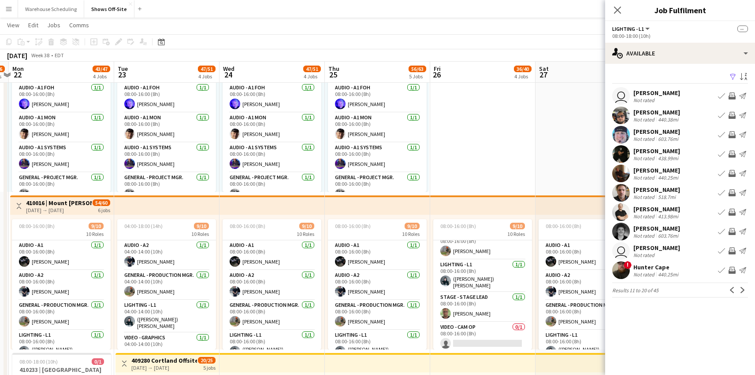
scroll to position [0, 0]
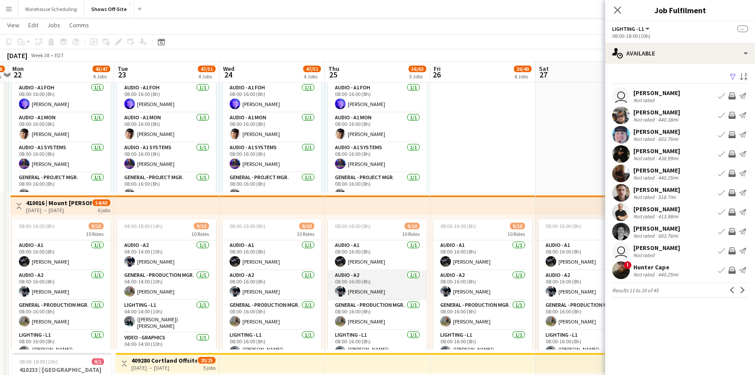
click at [366, 285] on app-card-role "Audio - A2 [DATE] 08:00-16:00 (8h) [PERSON_NAME]" at bounding box center [377, 286] width 99 height 30
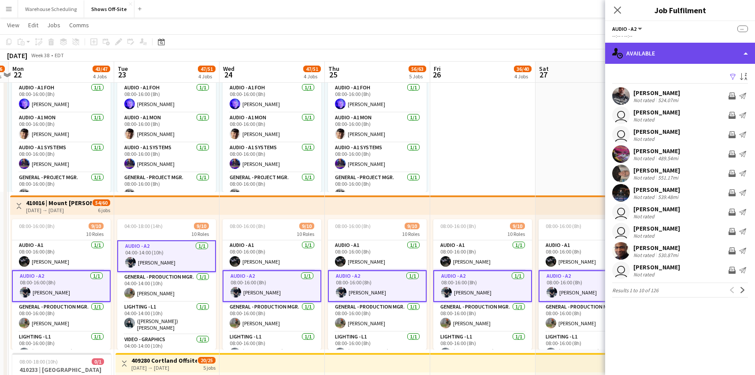
click at [623, 60] on div "single-neutral-actions-upload Available" at bounding box center [680, 53] width 150 height 21
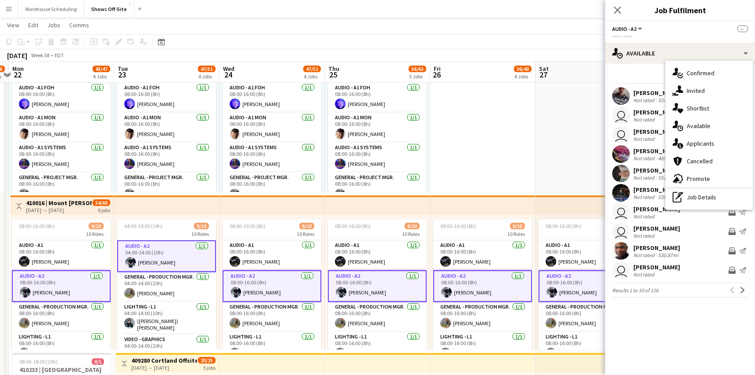
click at [468, 134] on app-date-cell "08:00-16:00 (8h) 23/24 pin Omni Champions Gate 16 Roles Audio - A1 [DATE] 08:00…" at bounding box center [482, 268] width 105 height 783
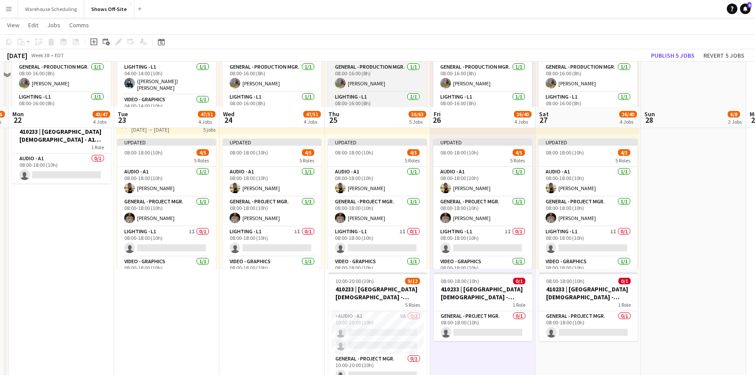
scroll to position [506, 0]
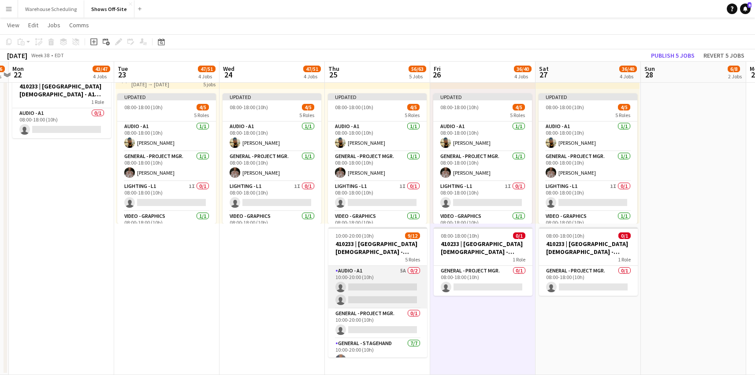
click at [403, 287] on app-card-role "Audio - A1 5A 0/2 10:00-20:00 (10h) single-neutral-actions single-neutral-actio…" at bounding box center [377, 287] width 99 height 43
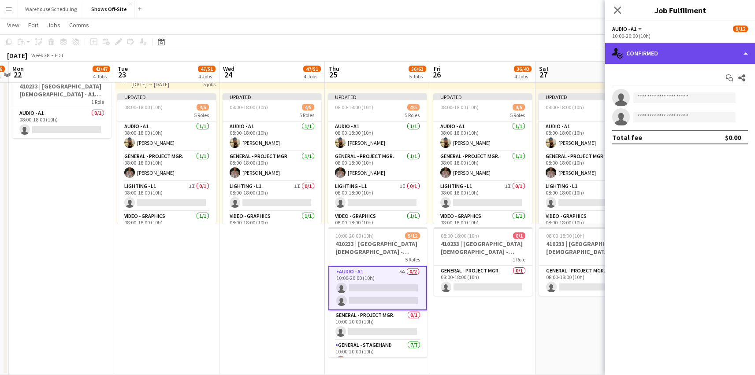
click at [685, 48] on div "single-neutral-actions-check-2 Confirmed" at bounding box center [680, 53] width 150 height 21
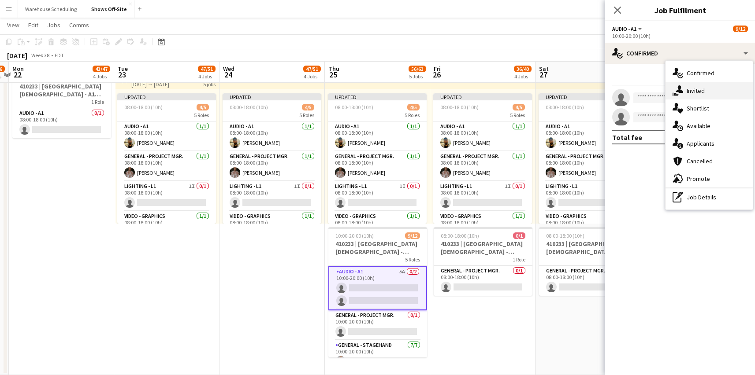
click at [692, 85] on div "single-neutral-actions-share-1 Invited" at bounding box center [708, 91] width 87 height 18
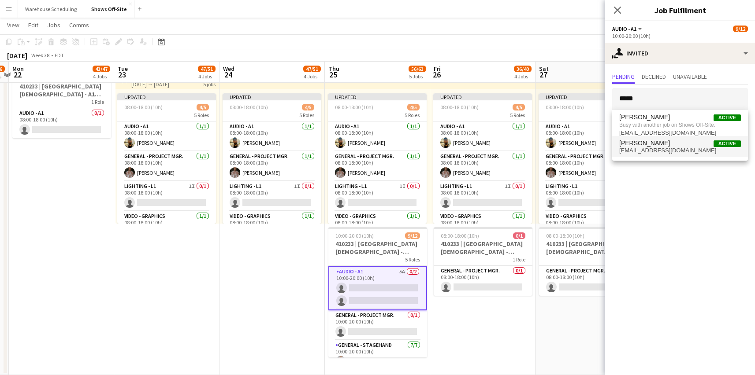
type input "*****"
click at [654, 146] on span "[PERSON_NAME]" at bounding box center [644, 143] width 51 height 7
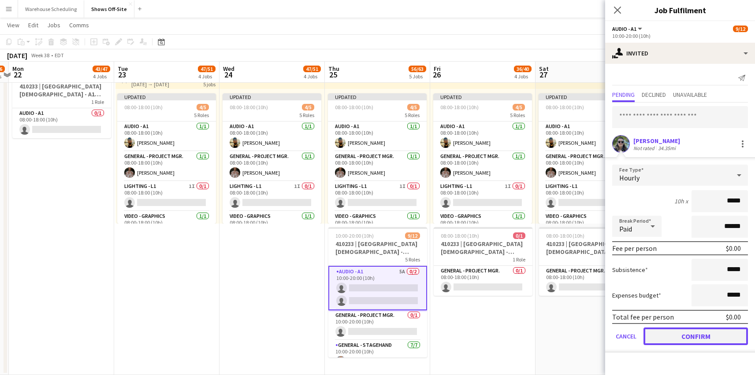
click at [686, 339] on button "Confirm" at bounding box center [695, 337] width 104 height 18
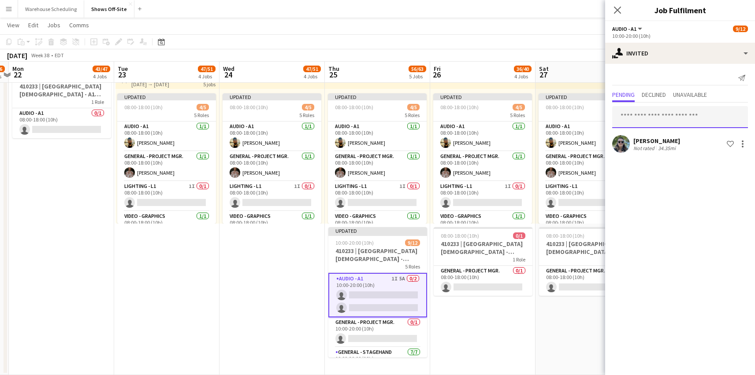
click at [660, 110] on input "text" at bounding box center [680, 117] width 136 height 22
type input "***"
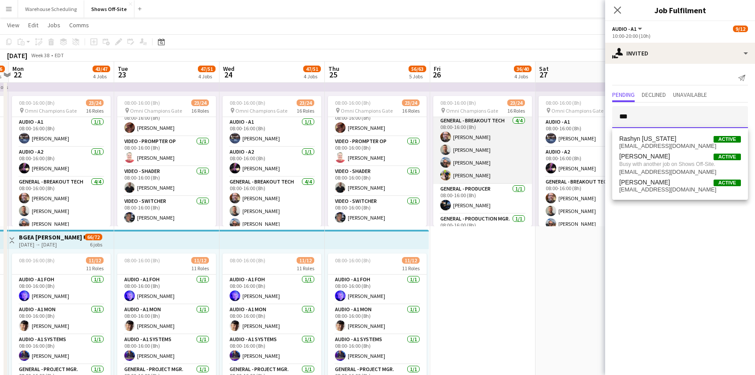
scroll to position [63, 0]
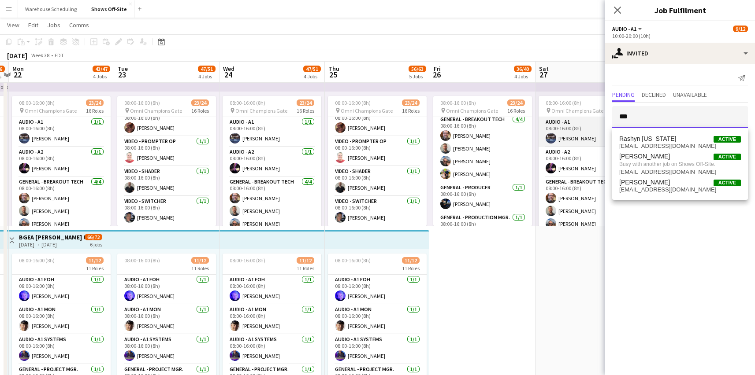
drag, startPoint x: 638, startPoint y: 118, endPoint x: 573, endPoint y: 118, distance: 65.2
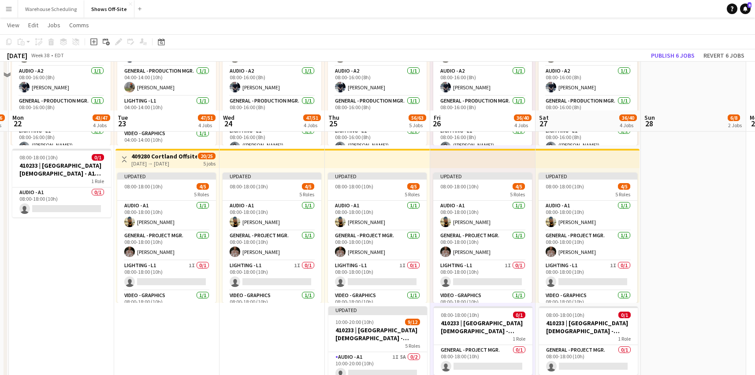
scroll to position [506, 0]
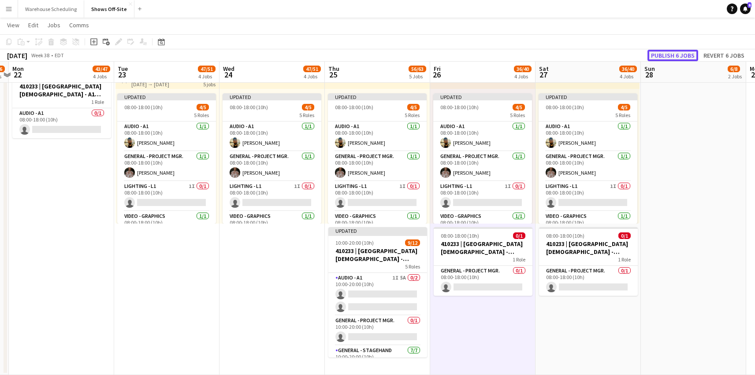
click at [671, 53] on button "Publish 6 jobs" at bounding box center [672, 55] width 51 height 11
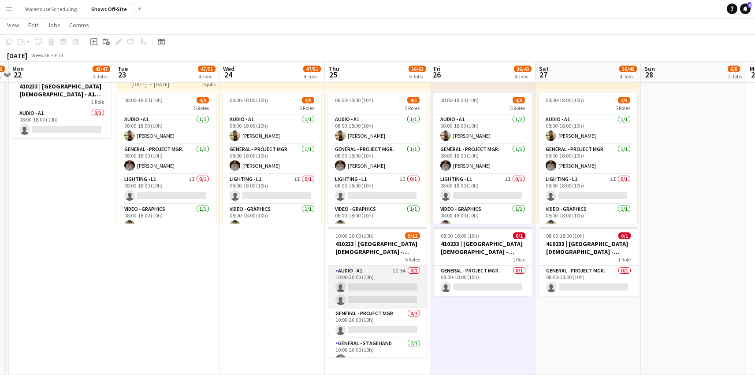
click at [370, 289] on app-card-role "Audio - A1 1I 5A 0/2 10:00-20:00 (10h) single-neutral-actions single-neutral-ac…" at bounding box center [377, 287] width 99 height 43
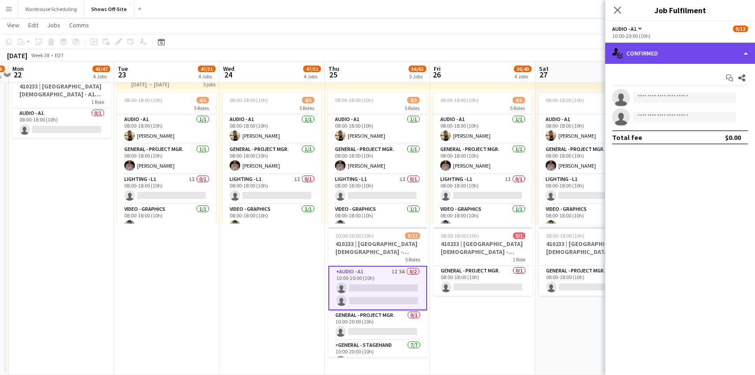
click at [663, 50] on div "single-neutral-actions-check-2 Confirmed" at bounding box center [680, 53] width 150 height 21
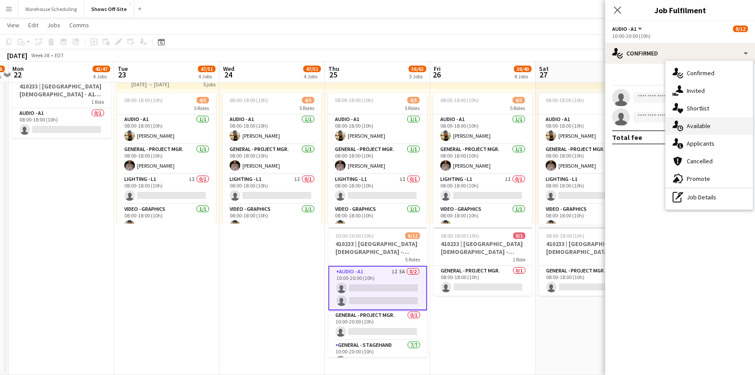
click at [703, 127] on div "single-neutral-actions-upload Available" at bounding box center [708, 126] width 87 height 18
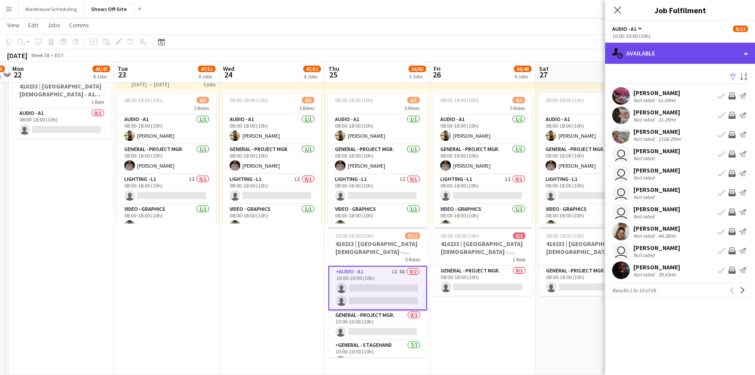
click at [674, 58] on div "single-neutral-actions-upload Available" at bounding box center [680, 53] width 150 height 21
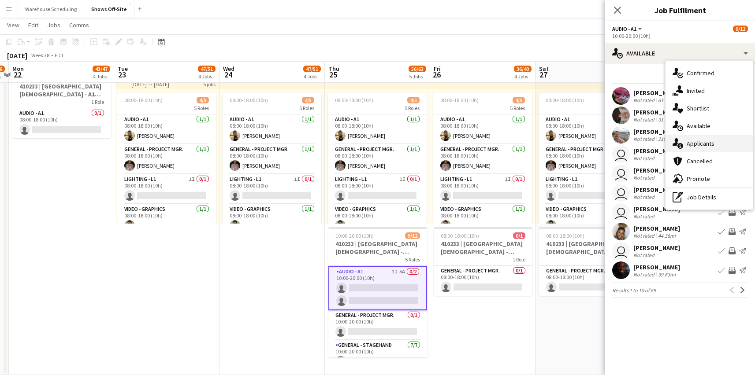
click at [697, 145] on div "single-neutral-actions-information Applicants" at bounding box center [708, 144] width 87 height 18
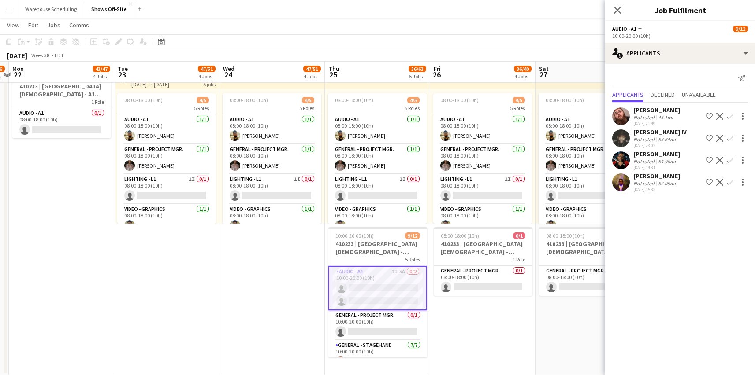
click at [733, 138] on app-icon "Confirm" at bounding box center [730, 138] width 7 height 7
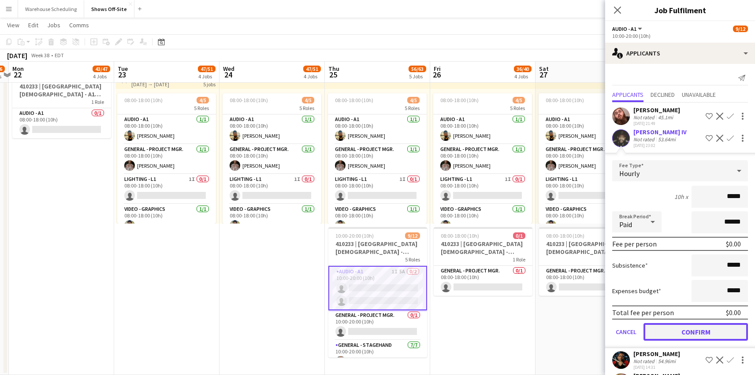
click at [679, 327] on button "Confirm" at bounding box center [695, 332] width 104 height 18
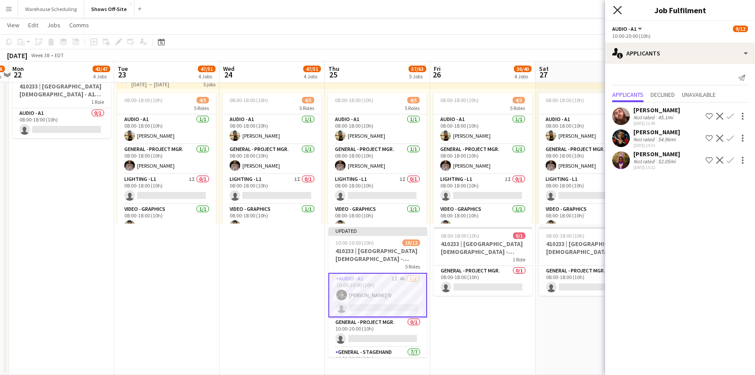
click at [615, 9] on icon "Close pop-in" at bounding box center [617, 10] width 8 height 8
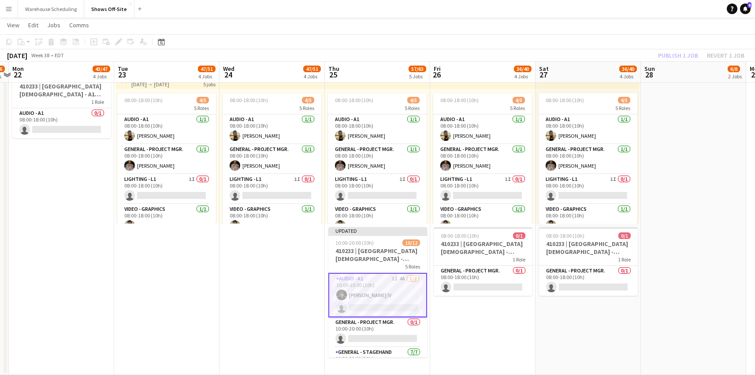
click at [688, 58] on div "Publish 1 job Revert 1 job" at bounding box center [701, 55] width 108 height 11
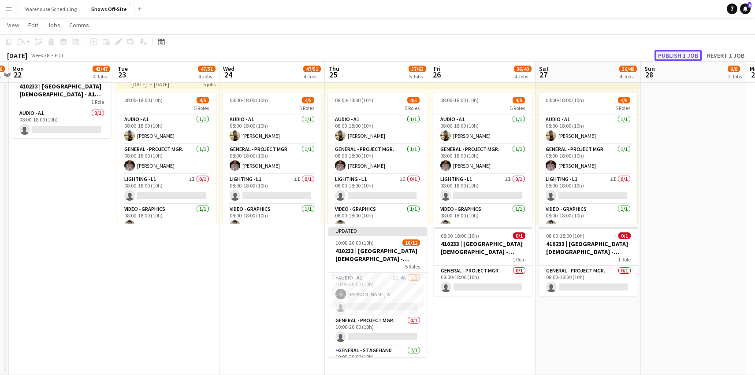
click at [680, 57] on button "Publish 1 job" at bounding box center [677, 55] width 47 height 11
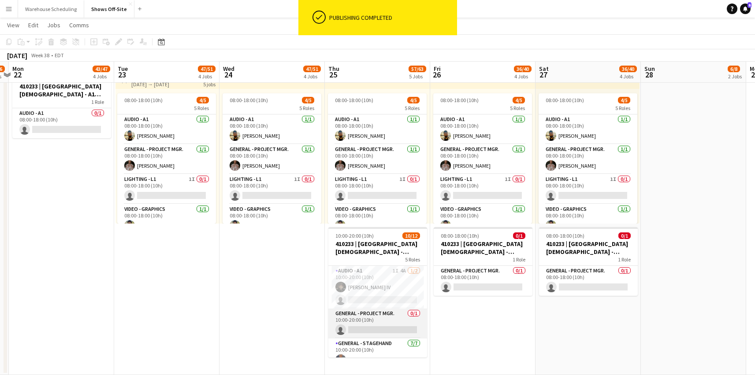
click at [383, 323] on app-card-role "General - Project Mgr. 0/1 10:00-20:00 (10h) single-neutral-actions" at bounding box center [377, 324] width 99 height 30
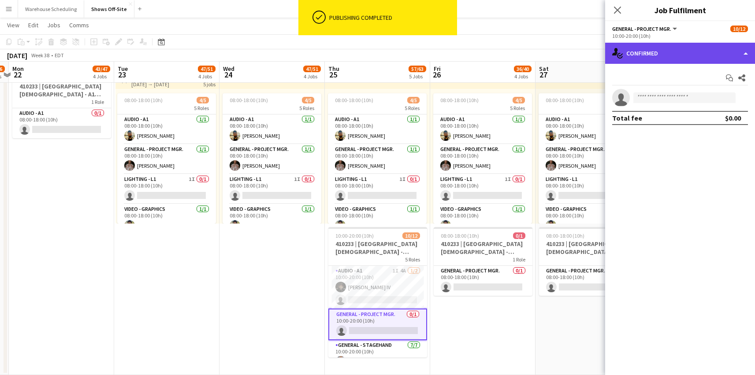
click at [669, 51] on div "single-neutral-actions-check-2 Confirmed" at bounding box center [680, 53] width 150 height 21
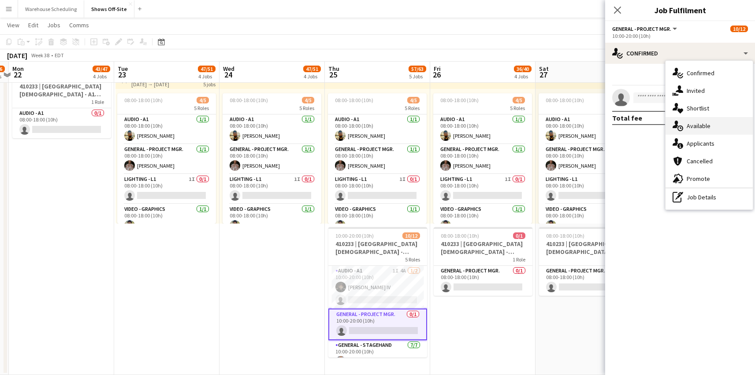
click at [690, 130] on div "single-neutral-actions-upload Available" at bounding box center [708, 126] width 87 height 18
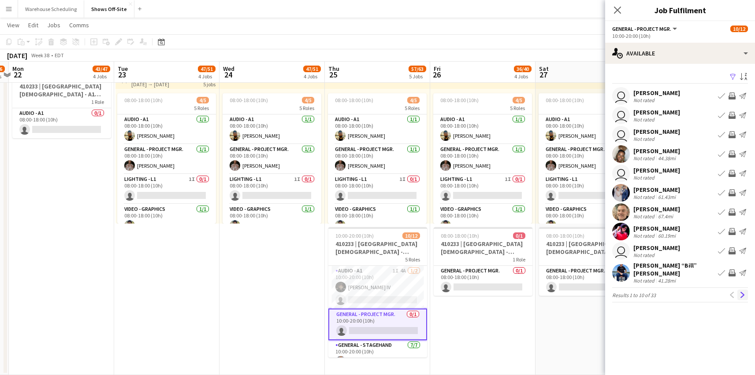
click at [739, 292] on app-icon "Next" at bounding box center [742, 295] width 6 height 6
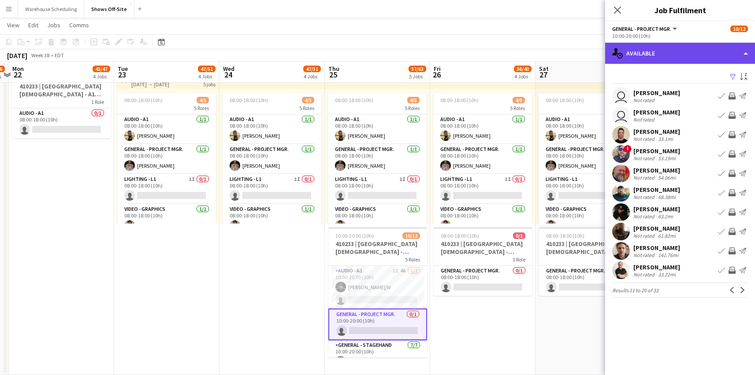
click at [680, 59] on div "single-neutral-actions-upload Available" at bounding box center [680, 53] width 150 height 21
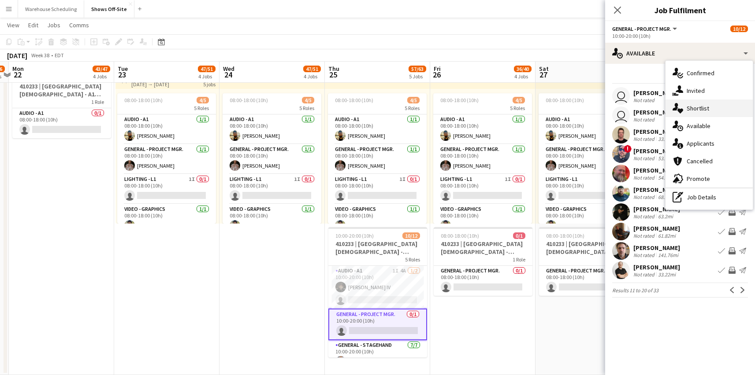
click at [703, 101] on div "single-neutral-actions-heart Shortlist" at bounding box center [708, 109] width 87 height 18
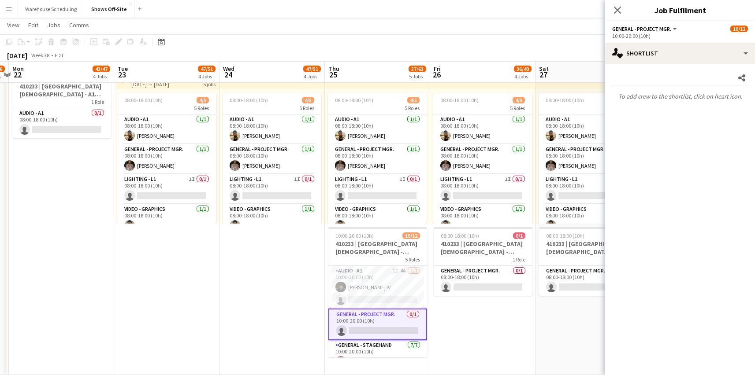
click at [659, 27] on span "General - Project Mgr." at bounding box center [641, 29] width 59 height 7
click at [659, 60] on li "General - Project Mgr." at bounding box center [648, 59] width 57 height 8
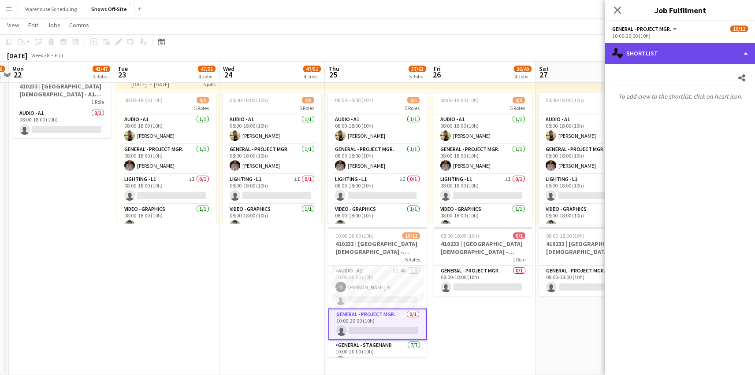
click at [697, 56] on div "single-neutral-actions-heart Shortlist" at bounding box center [680, 53] width 150 height 21
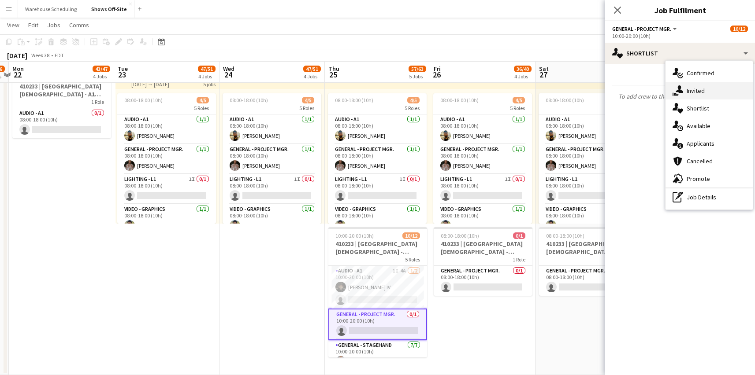
click at [686, 94] on div "single-neutral-actions-share-1 Invited" at bounding box center [708, 91] width 87 height 18
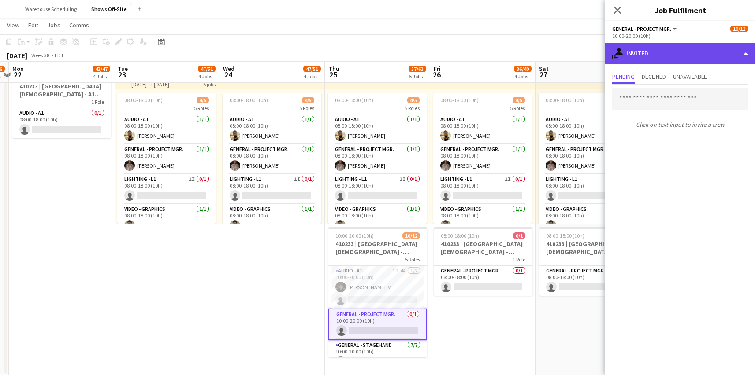
click at [663, 46] on div "single-neutral-actions-share-1 Invited" at bounding box center [680, 53] width 150 height 21
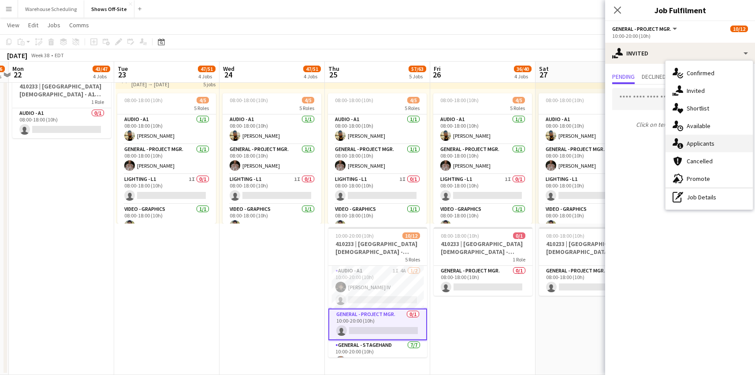
click at [681, 145] on icon at bounding box center [680, 146] width 6 height 6
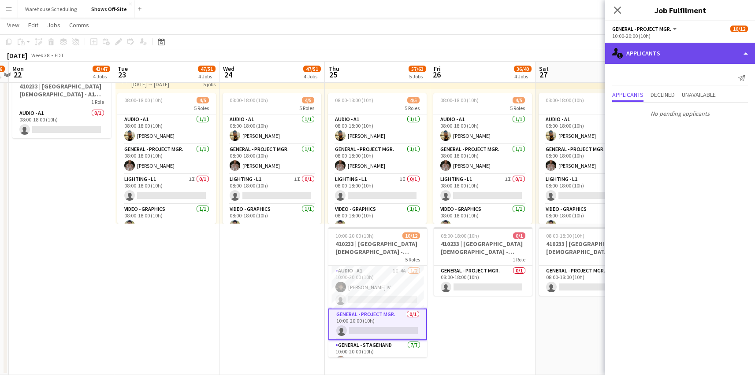
click at [685, 58] on div "single-neutral-actions-information Applicants" at bounding box center [680, 53] width 150 height 21
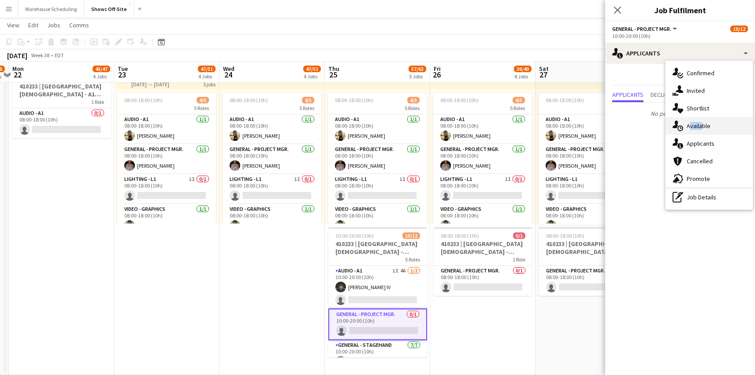
click at [700, 122] on div "single-neutral-actions-upload Available" at bounding box center [708, 126] width 87 height 18
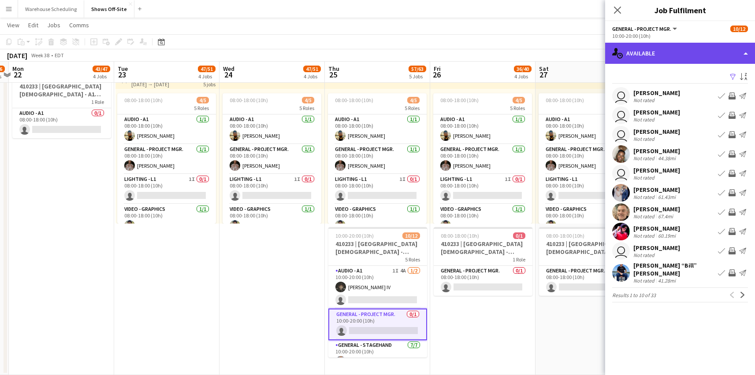
click at [677, 59] on div "single-neutral-actions-upload Available" at bounding box center [680, 53] width 150 height 21
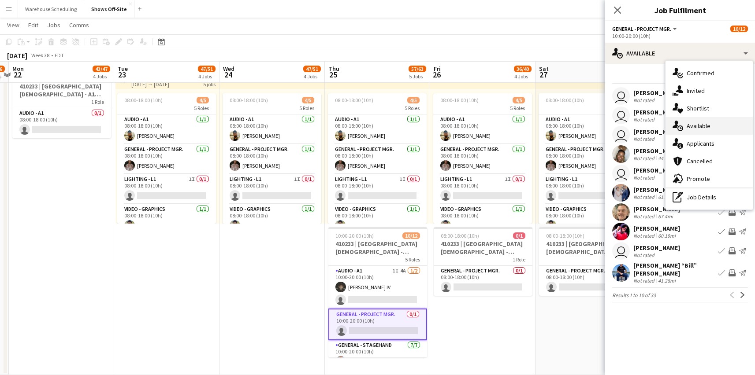
click at [698, 130] on div "single-neutral-actions-upload Available" at bounding box center [708, 126] width 87 height 18
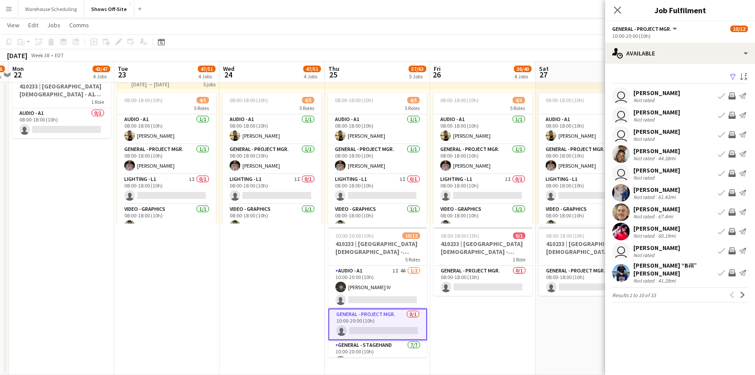
click at [683, 65] on div "Filter Sort asc user [PERSON_NAME] Not rated Book crew Invite crew Send notific…" at bounding box center [680, 188] width 150 height 249
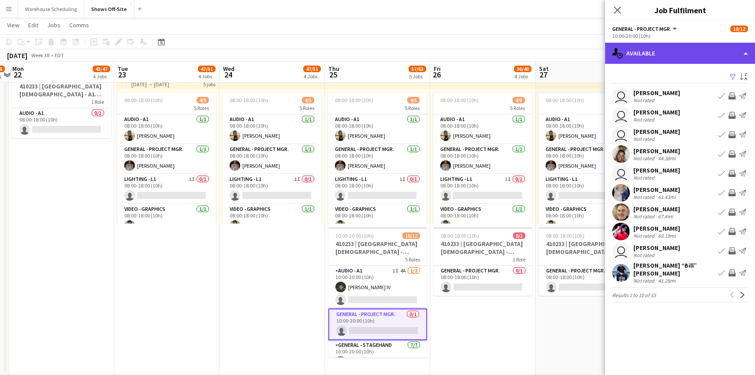
click at [685, 56] on div "single-neutral-actions-upload Available" at bounding box center [680, 53] width 150 height 21
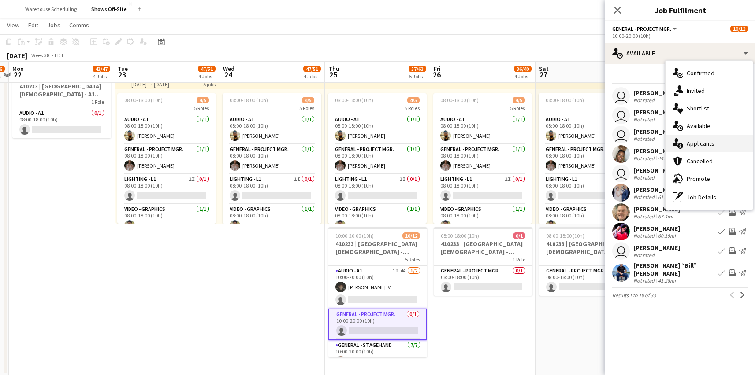
click at [699, 142] on div "single-neutral-actions-information Applicants" at bounding box center [708, 144] width 87 height 18
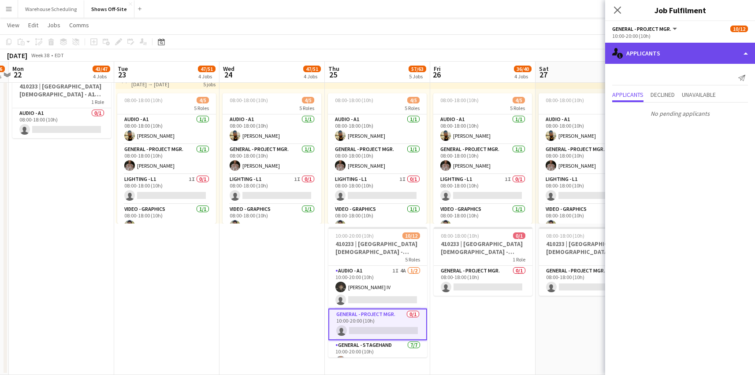
click at [674, 62] on div "single-neutral-actions-information Applicants" at bounding box center [680, 53] width 150 height 21
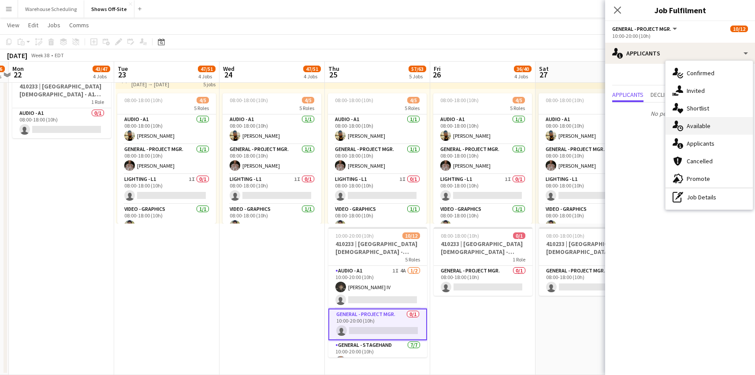
click at [705, 126] on div "single-neutral-actions-upload Available" at bounding box center [708, 126] width 87 height 18
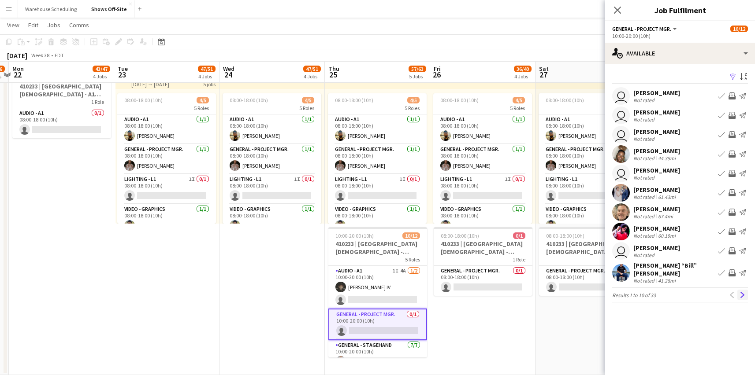
click at [743, 292] on app-icon "Next" at bounding box center [742, 295] width 6 height 6
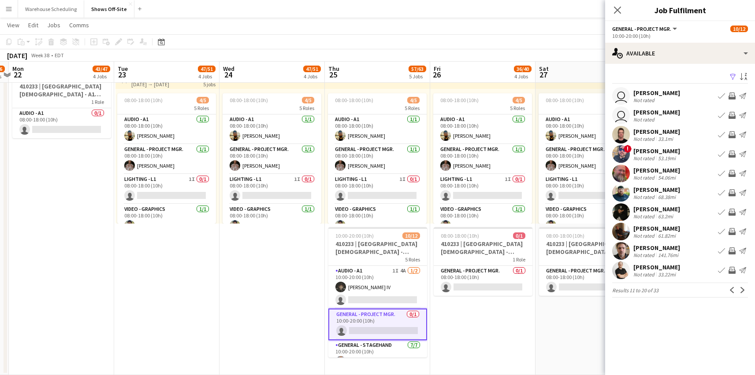
click at [743, 289] on app-icon "Next" at bounding box center [742, 290] width 6 height 6
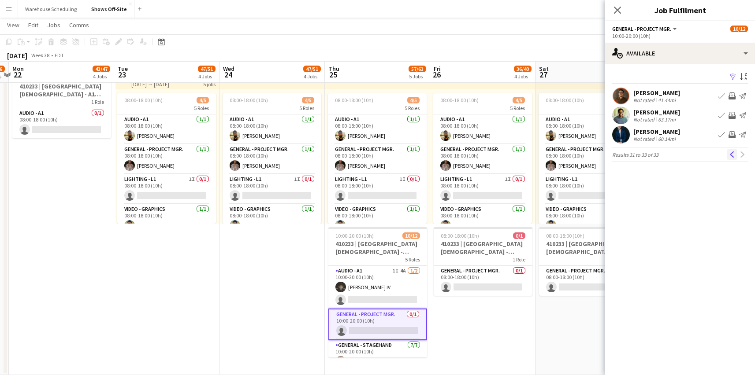
click at [731, 158] on button "Previous" at bounding box center [732, 154] width 11 height 11
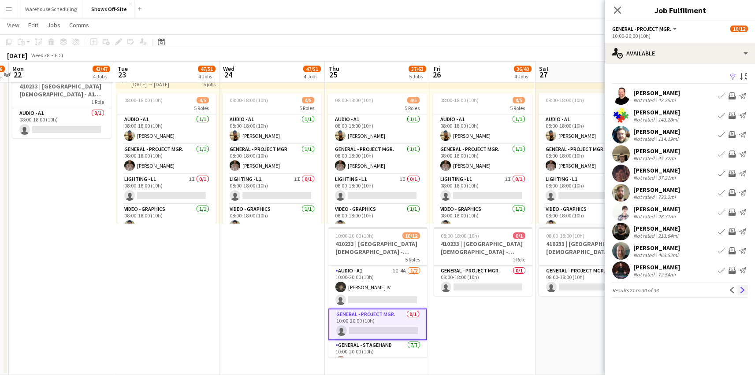
click at [743, 293] on app-icon "Next" at bounding box center [742, 290] width 6 height 6
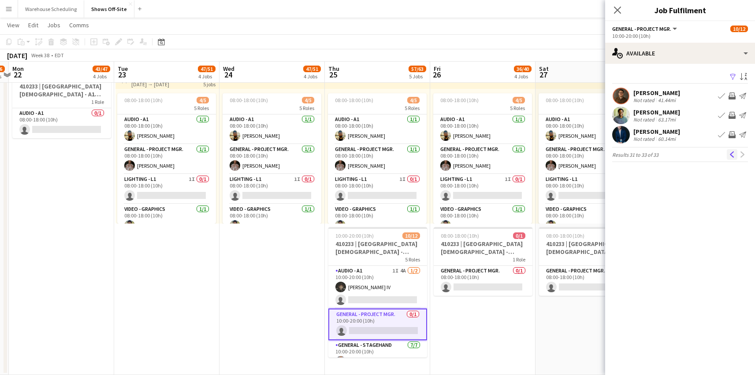
click at [733, 156] on app-icon "Previous" at bounding box center [732, 155] width 6 height 6
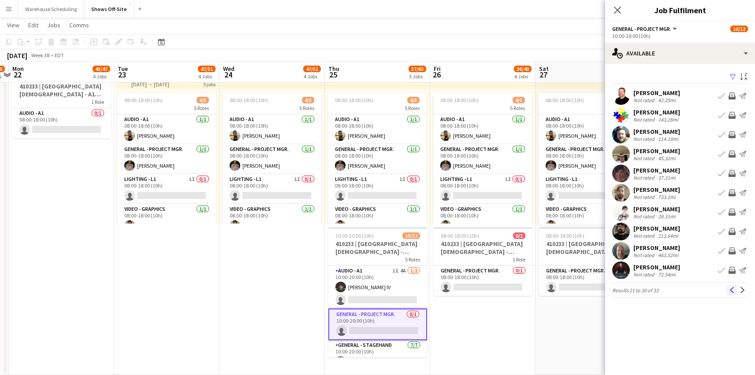
click at [732, 289] on app-icon "Previous" at bounding box center [732, 290] width 6 height 6
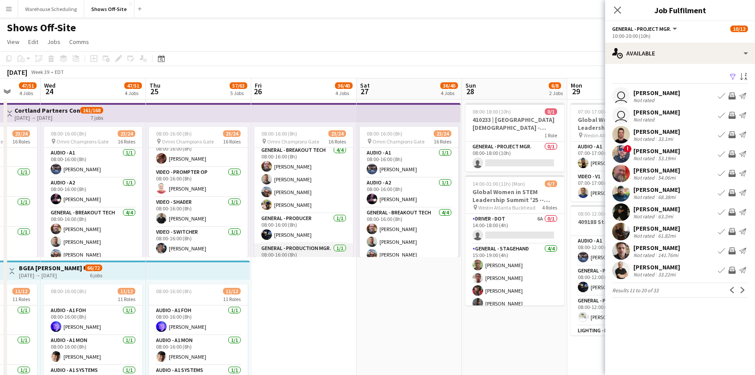
scroll to position [0, 276]
click at [614, 7] on icon at bounding box center [617, 10] width 8 height 8
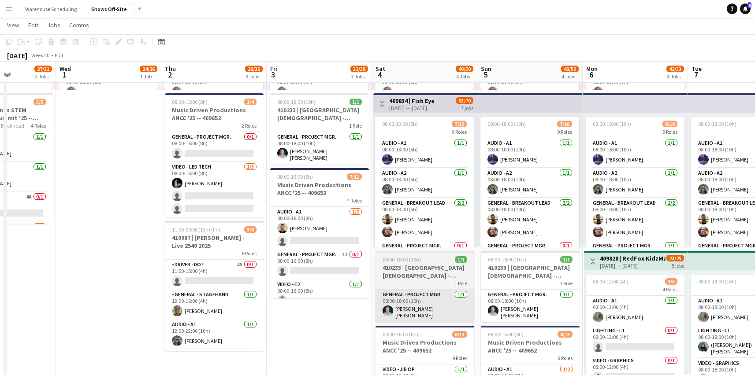
scroll to position [0, 257]
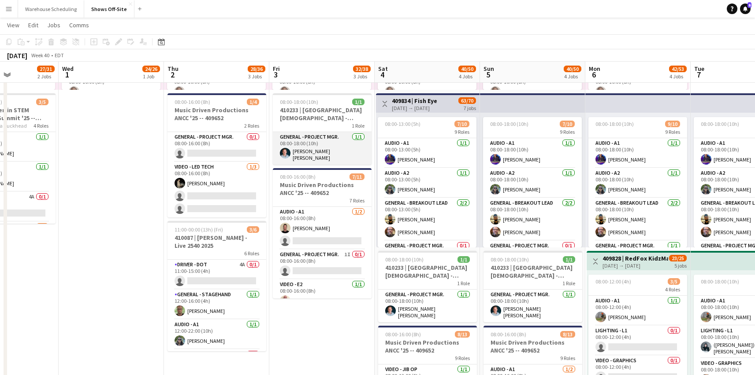
click at [307, 155] on app-card-role "General - Project Mgr. [DATE] 08:00-18:00 (10h) [PERSON_NAME] [PERSON_NAME]" at bounding box center [322, 148] width 99 height 33
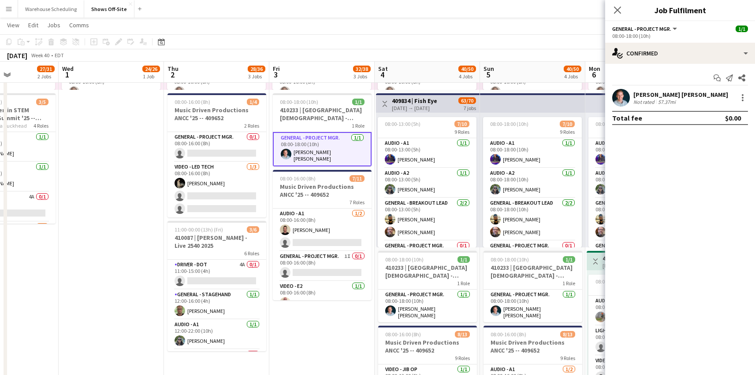
click at [622, 96] on app-user-avatar at bounding box center [621, 98] width 18 height 18
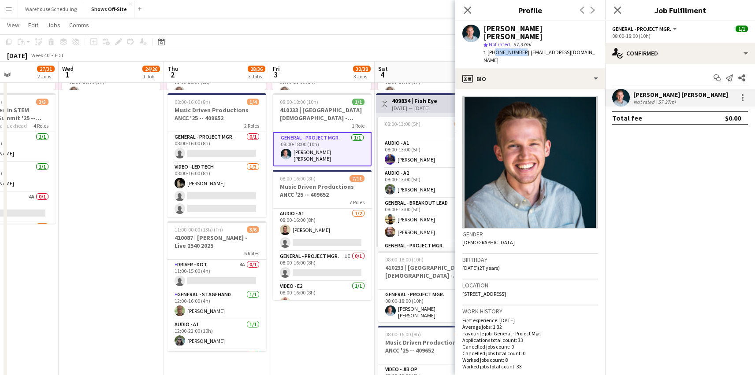
drag, startPoint x: 518, startPoint y: 44, endPoint x: 493, endPoint y: 45, distance: 25.1
click at [493, 49] on span "t. [PHONE_NUMBER]" at bounding box center [506, 52] width 46 height 7
copy span "7708423085"
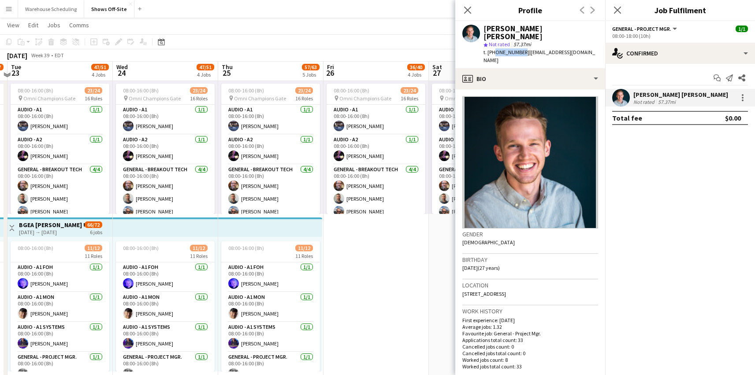
scroll to position [41, 0]
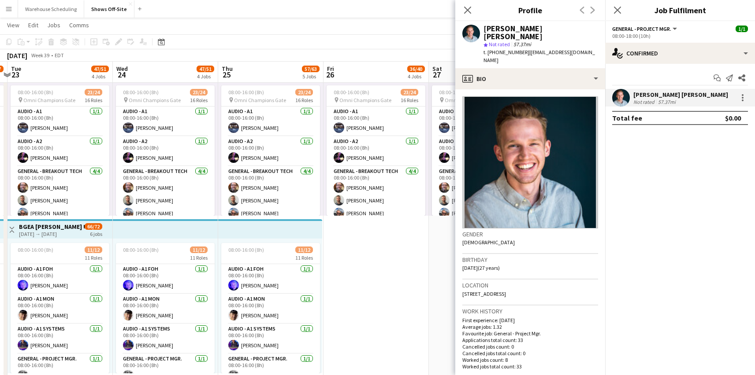
click at [209, 34] on app-page-menu "View Day view expanded Day view collapsed Month view Date picker Jump to [DATE]…" at bounding box center [377, 26] width 755 height 17
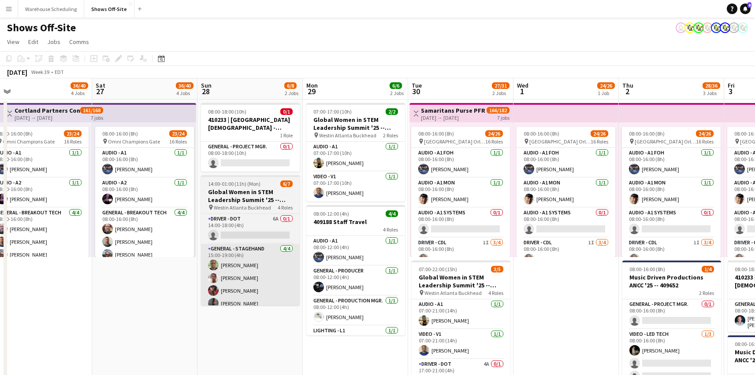
scroll to position [0, 281]
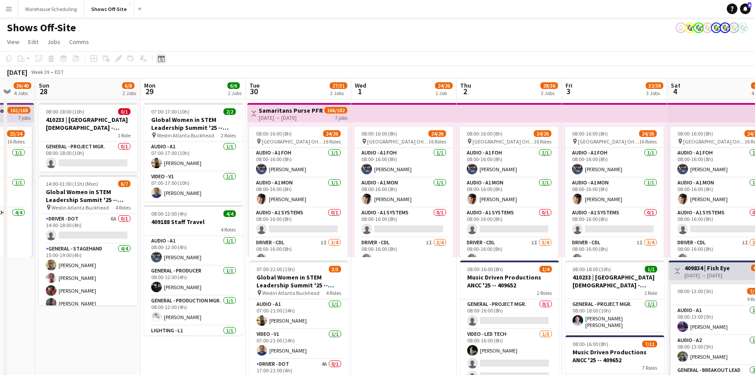
click at [161, 60] on icon "Date picker" at bounding box center [161, 58] width 7 height 7
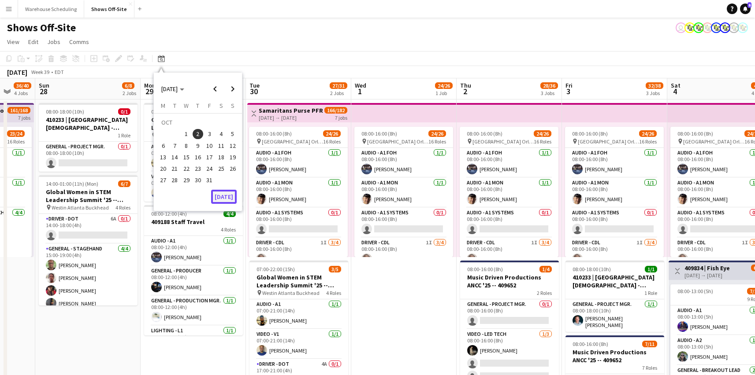
click at [226, 197] on button "[DATE]" at bounding box center [224, 197] width 26 height 14
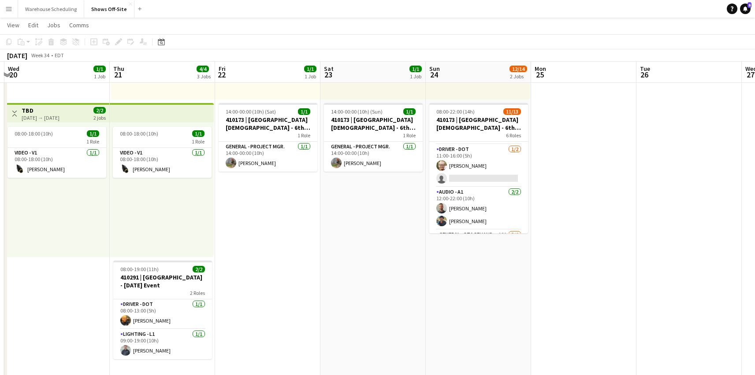
scroll to position [0, 0]
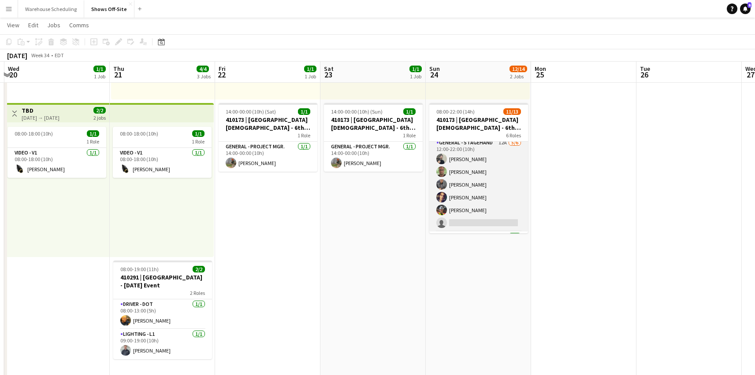
click at [476, 181] on app-card-role "General - Stagehand 12A [DATE] 12:00-22:00 (10h) [PERSON_NAME] [PERSON_NAME] [P…" at bounding box center [478, 185] width 99 height 94
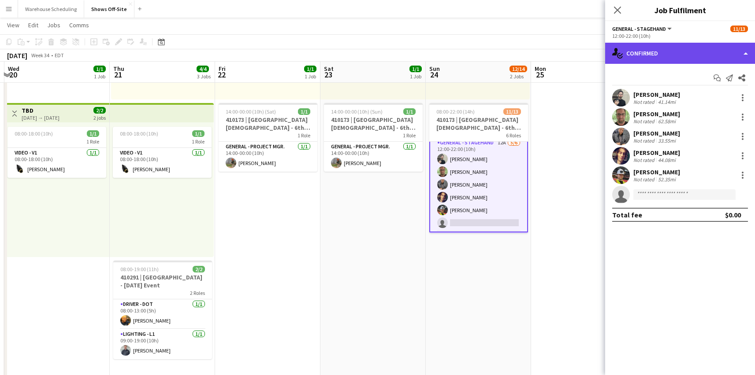
click at [708, 49] on div "single-neutral-actions-check-2 Confirmed" at bounding box center [680, 53] width 150 height 21
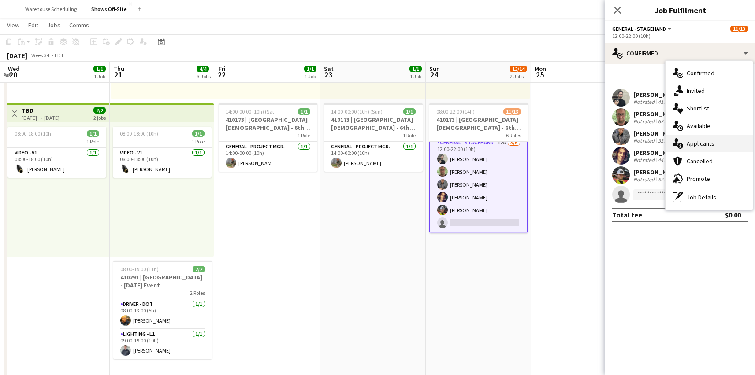
click at [698, 145] on div "single-neutral-actions-information Applicants" at bounding box center [708, 144] width 87 height 18
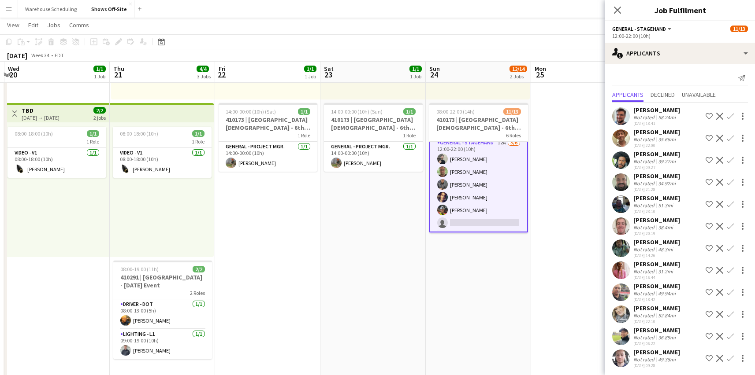
scroll to position [2, 0]
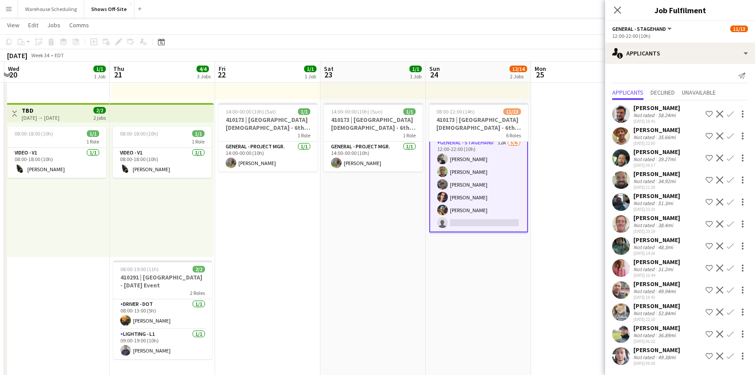
click at [727, 310] on app-icon "Confirm" at bounding box center [730, 312] width 7 height 7
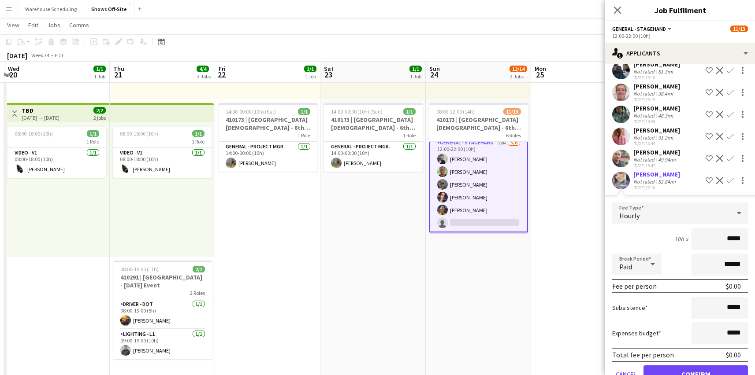
scroll to position [161, 0]
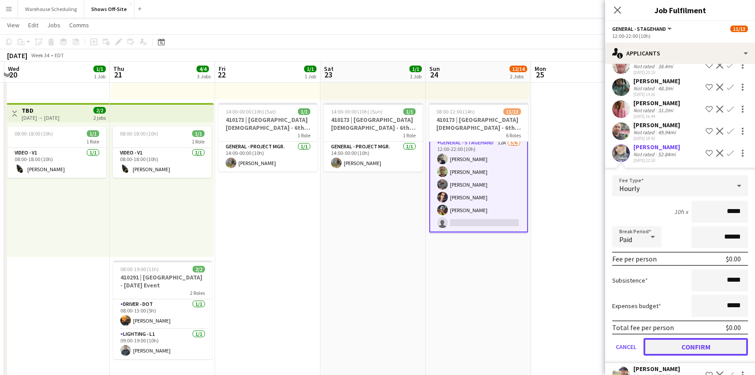
click at [694, 345] on button "Confirm" at bounding box center [695, 347] width 104 height 18
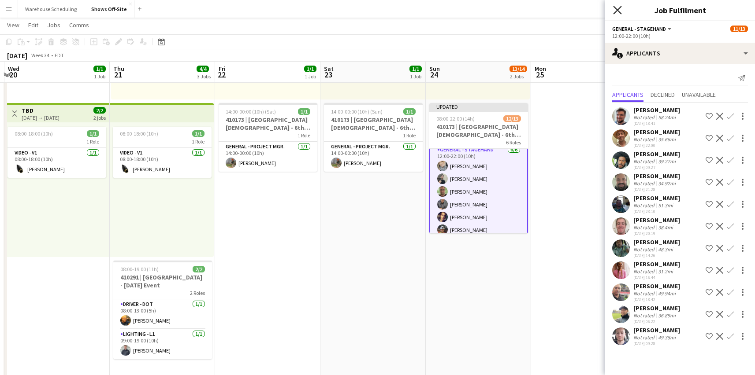
click at [616, 9] on icon at bounding box center [617, 10] width 8 height 8
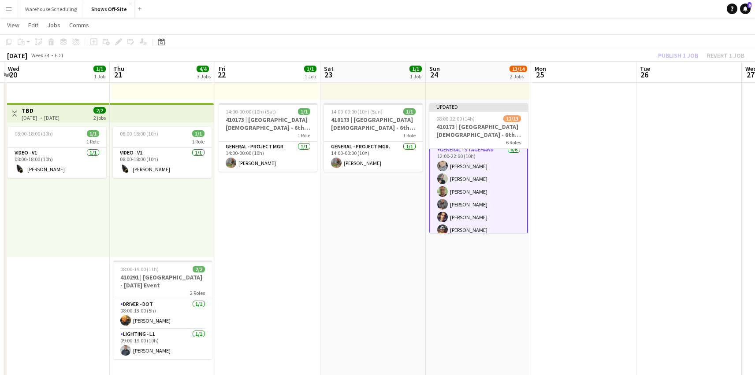
click at [654, 28] on app-page-menu "View Day view expanded Day view collapsed Month view Date picker Jump to [DATE]…" at bounding box center [377, 26] width 755 height 17
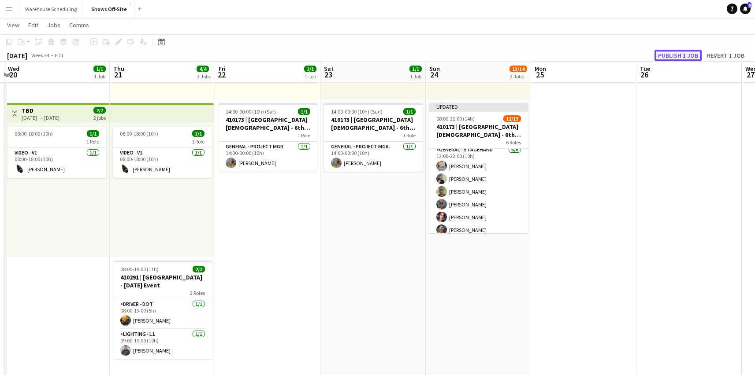
click at [676, 60] on button "Publish 1 job" at bounding box center [677, 55] width 47 height 11
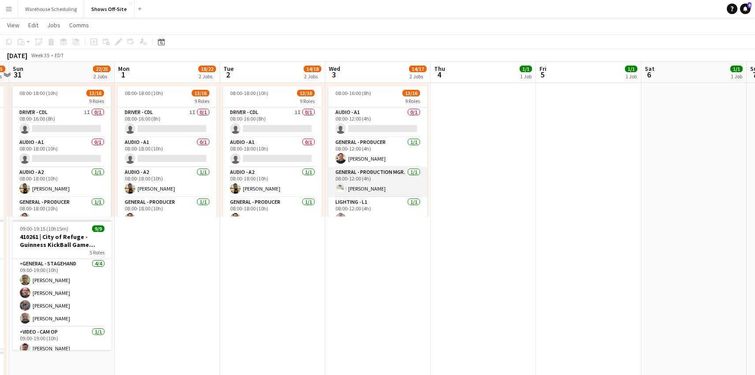
scroll to position [250, 0]
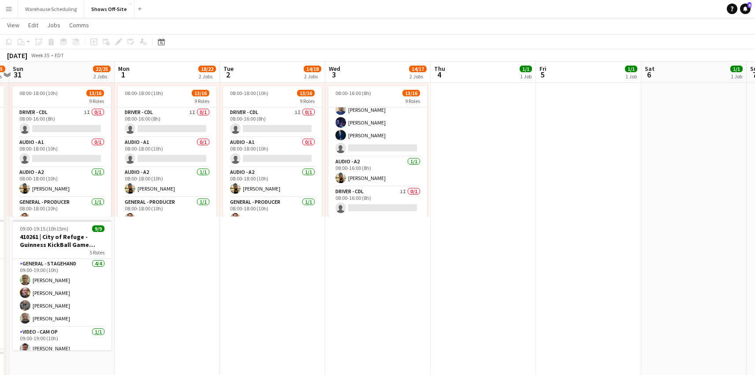
click at [375, 34] on app-toolbar "Copy Paste Paste Command V Paste with crew Command Shift V Paste linked Job [GE…" at bounding box center [377, 41] width 755 height 15
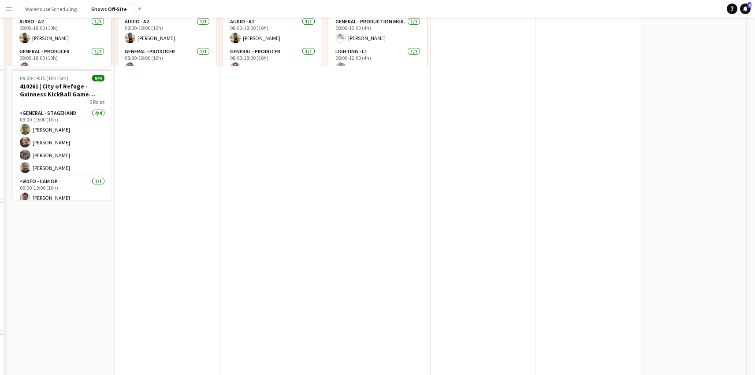
scroll to position [0, 0]
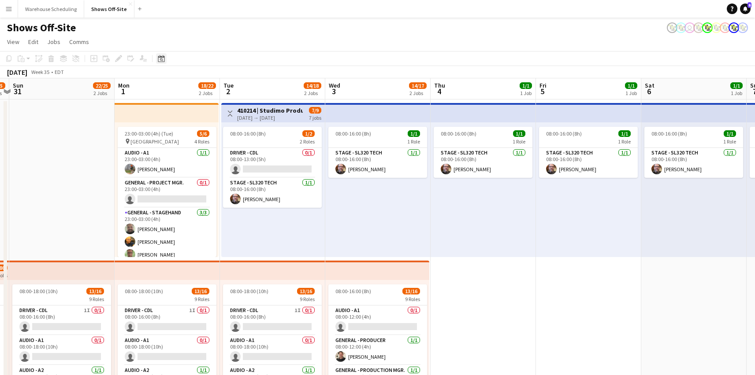
click at [158, 59] on icon at bounding box center [161, 58] width 7 height 7
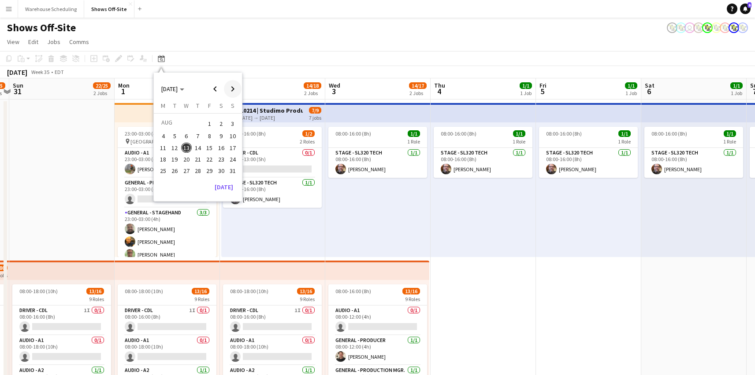
click at [229, 88] on span "Next month" at bounding box center [233, 89] width 18 height 18
click at [188, 135] on span "1" at bounding box center [186, 134] width 11 height 11
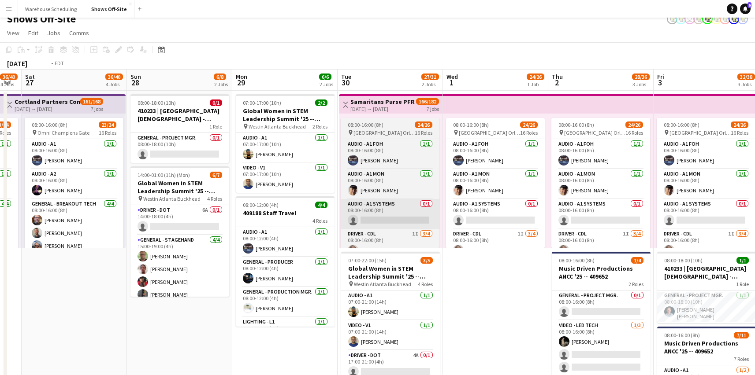
scroll to position [0, 265]
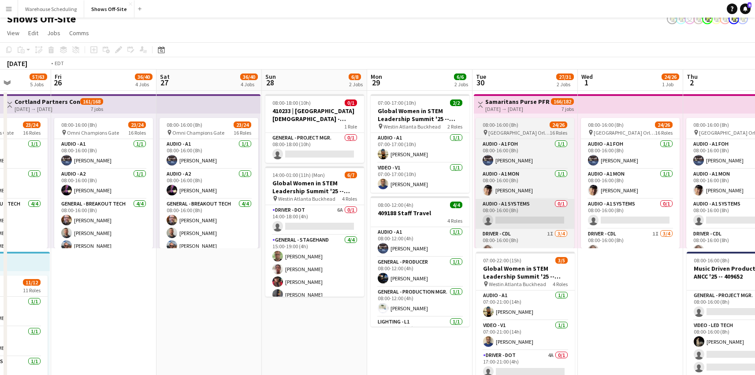
drag, startPoint x: 89, startPoint y: 228, endPoint x: 95, endPoint y: 223, distance: 8.7
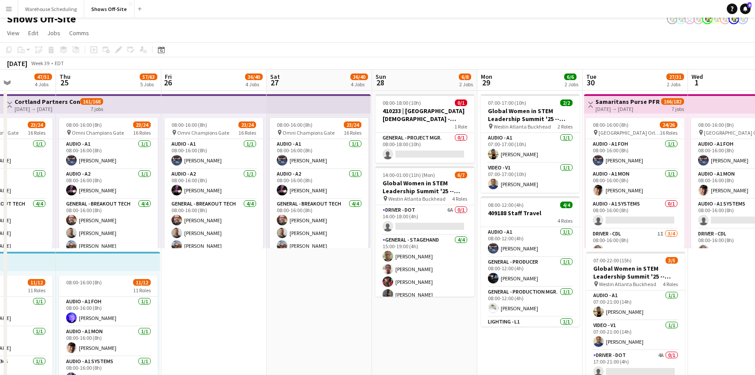
scroll to position [0, 224]
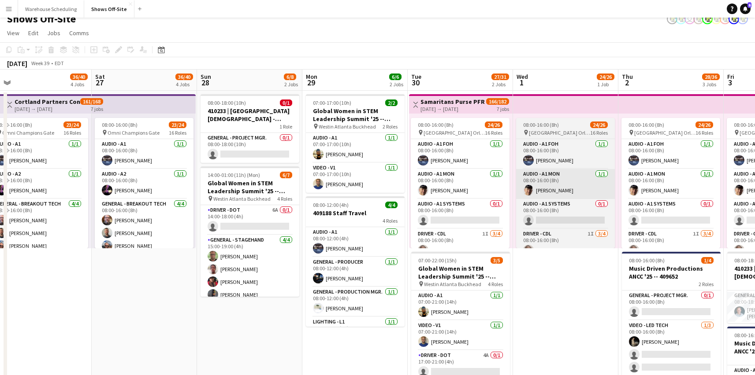
drag, startPoint x: 210, startPoint y: 209, endPoint x: 726, endPoint y: 184, distance: 517.0
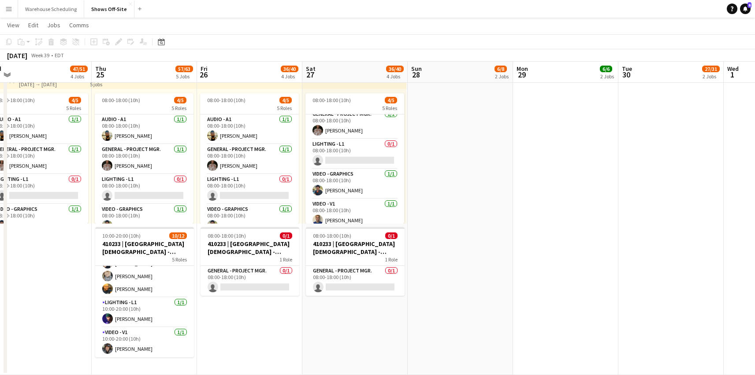
scroll to position [34, 0]
click at [342, 153] on app-card-role "Lighting - L1 0/1 08:00-18:00 (10h) single-neutral-actions" at bounding box center [354, 155] width 99 height 30
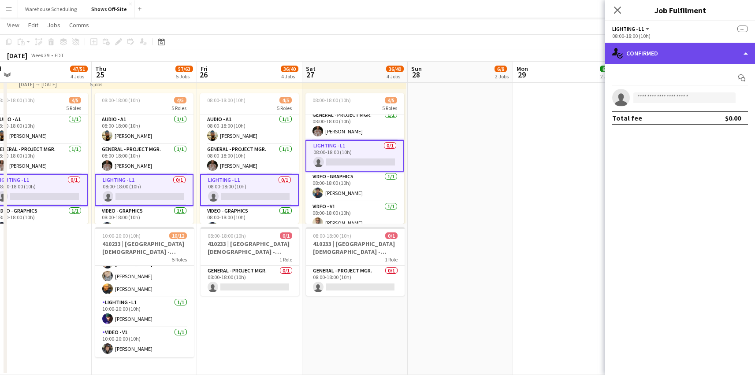
click at [700, 47] on div "single-neutral-actions-check-2 Confirmed" at bounding box center [680, 53] width 150 height 21
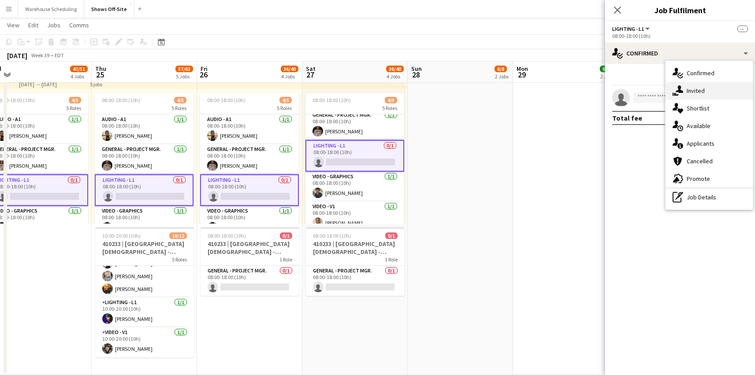
click at [699, 97] on div "single-neutral-actions-share-1 Invited" at bounding box center [708, 91] width 87 height 18
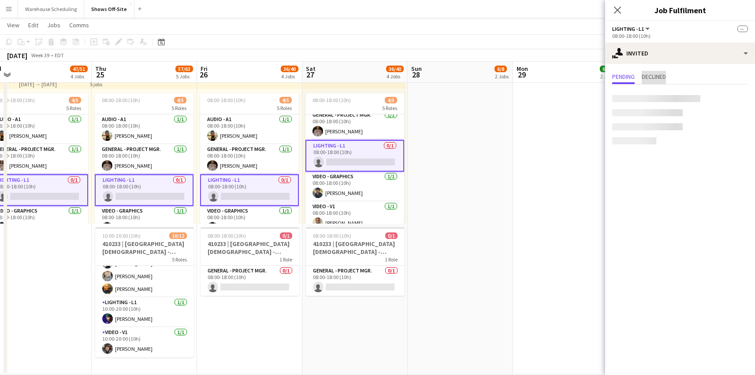
click at [662, 74] on span "Declined" at bounding box center [654, 77] width 24 height 6
click at [629, 78] on span "Pending" at bounding box center [623, 77] width 22 height 6
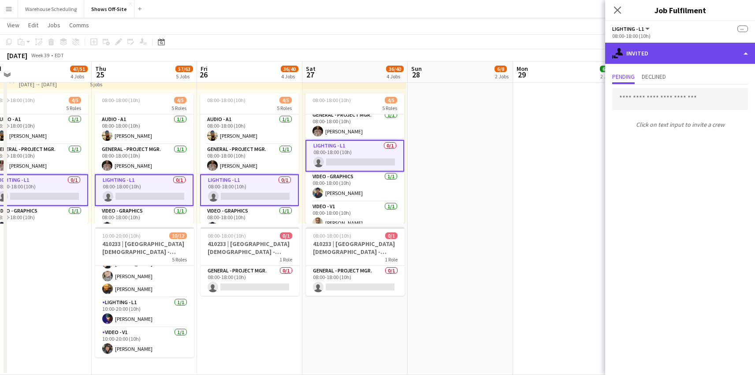
click at [656, 52] on div "single-neutral-actions-share-1 Invited" at bounding box center [680, 53] width 150 height 21
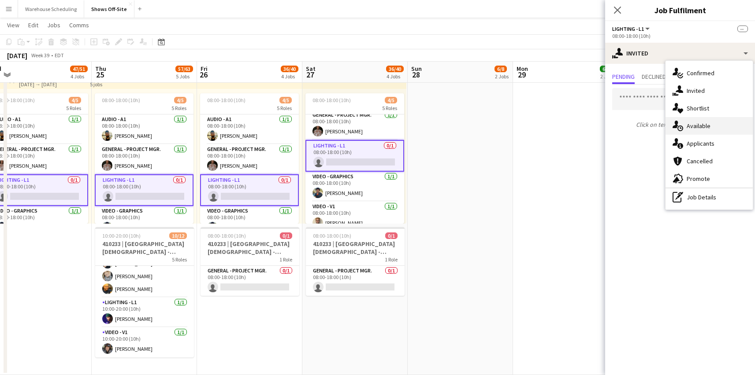
click at [702, 132] on div "single-neutral-actions-upload Available" at bounding box center [708, 126] width 87 height 18
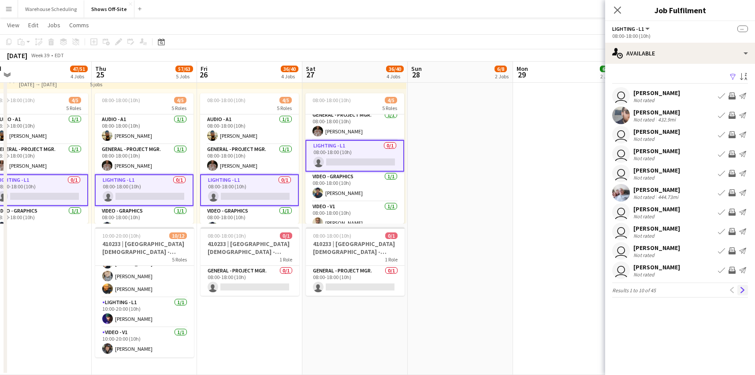
click at [741, 289] on app-icon "Next" at bounding box center [742, 290] width 6 height 6
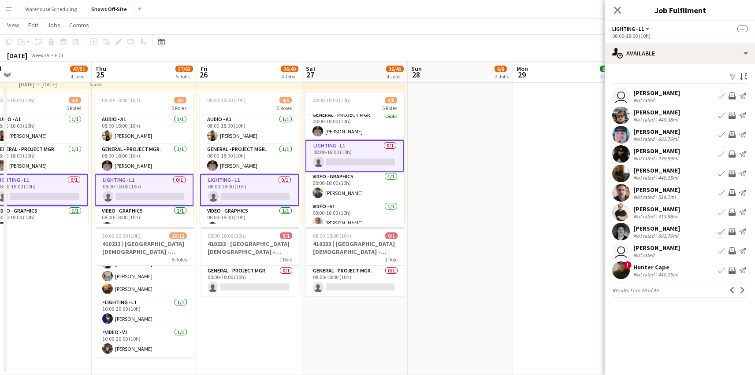
click at [661, 64] on div "Filter Sort asc user [PERSON_NAME] Not rated Book crew Invite crew Send notific…" at bounding box center [680, 186] width 150 height 245
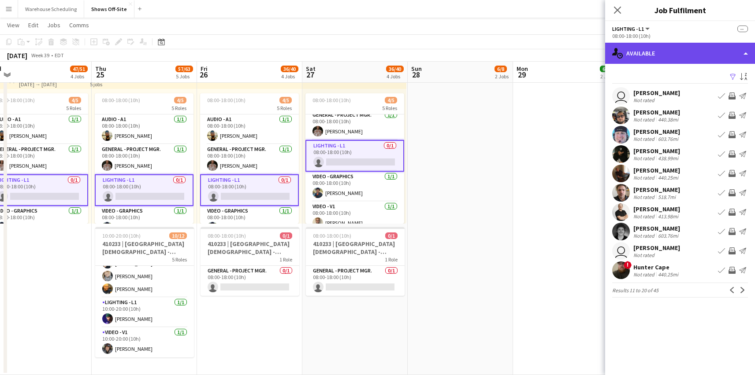
click at [664, 56] on div "single-neutral-actions-upload Available" at bounding box center [680, 53] width 150 height 21
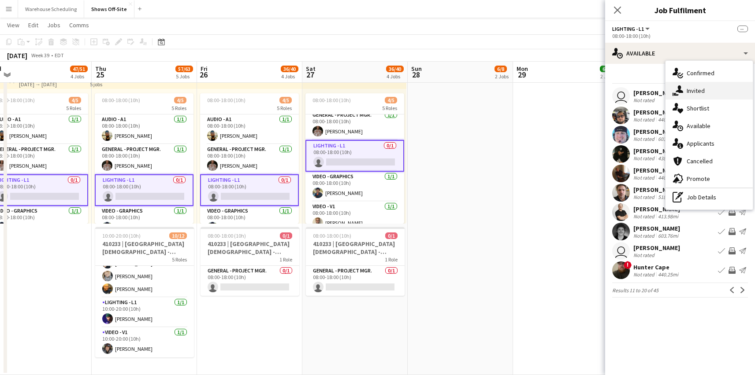
click at [692, 95] on div "single-neutral-actions-share-1 Invited" at bounding box center [708, 91] width 87 height 18
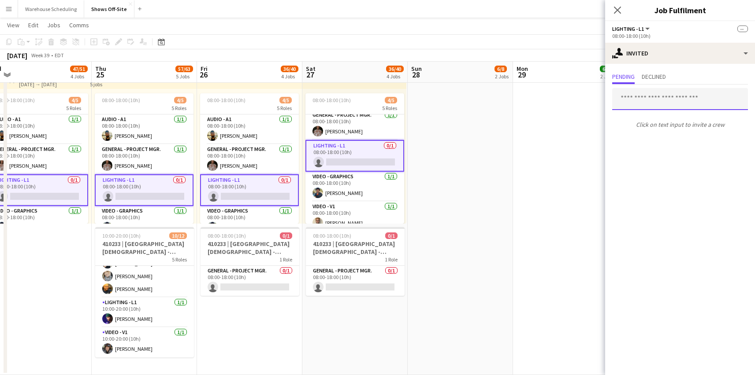
click at [655, 102] on input "text" at bounding box center [680, 99] width 136 height 22
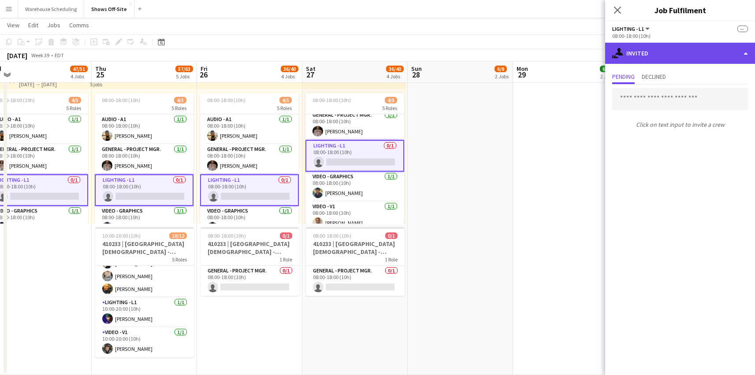
click at [675, 47] on div "single-neutral-actions-share-1 Invited" at bounding box center [680, 53] width 150 height 21
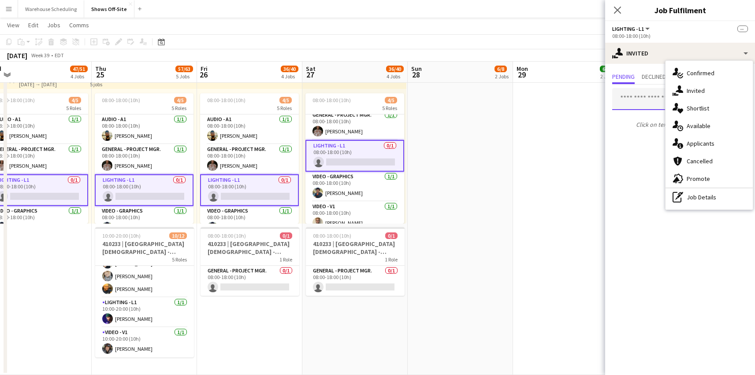
click at [646, 92] on input "text" at bounding box center [680, 99] width 136 height 22
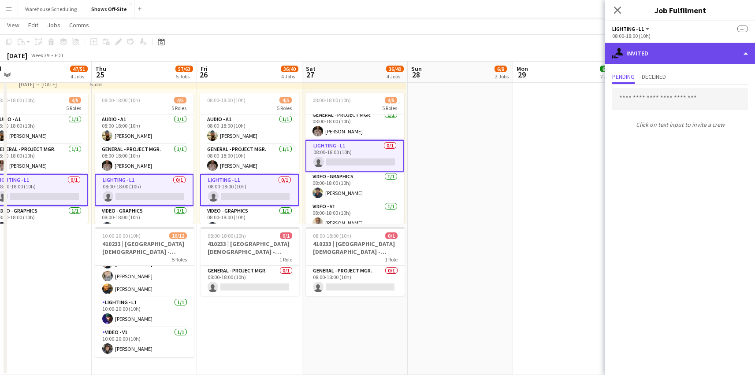
click at [659, 59] on div "single-neutral-actions-share-1 Invited" at bounding box center [680, 53] width 150 height 21
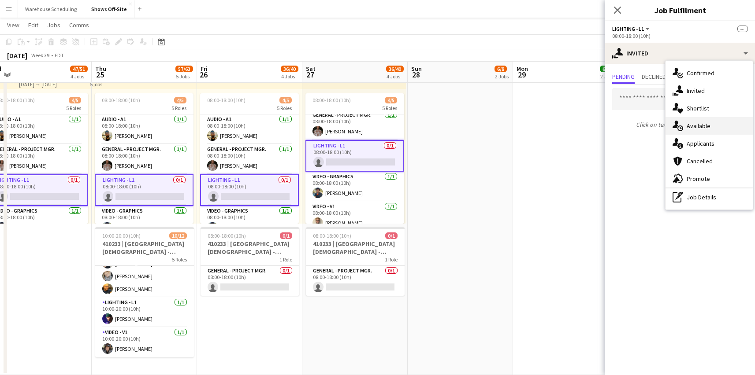
click at [686, 125] on div "single-neutral-actions-upload Available" at bounding box center [708, 126] width 87 height 18
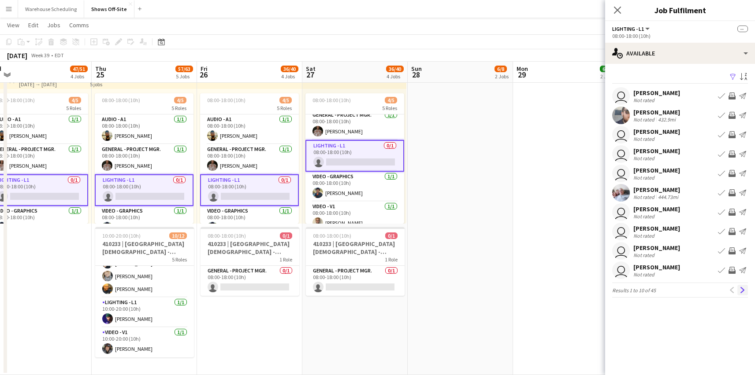
click at [739, 289] on app-icon "Next" at bounding box center [742, 290] width 6 height 6
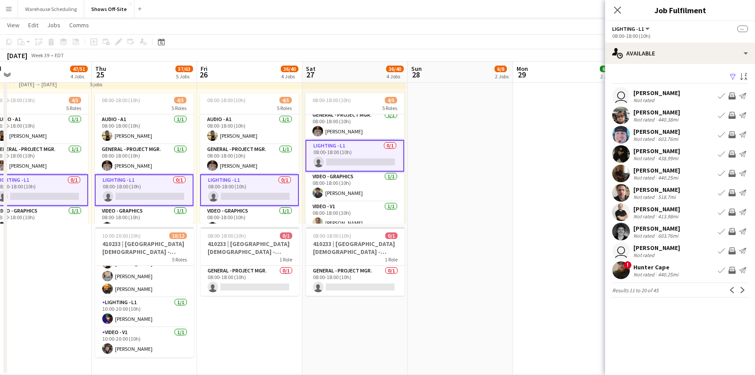
click at [739, 289] on app-icon "Next" at bounding box center [742, 290] width 6 height 6
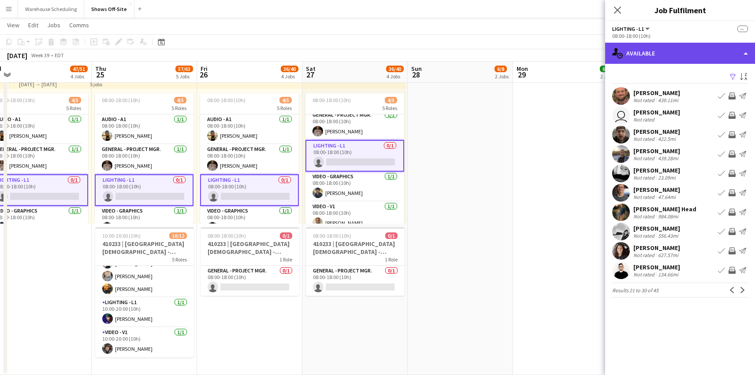
click at [679, 59] on div "single-neutral-actions-upload Available" at bounding box center [680, 53] width 150 height 21
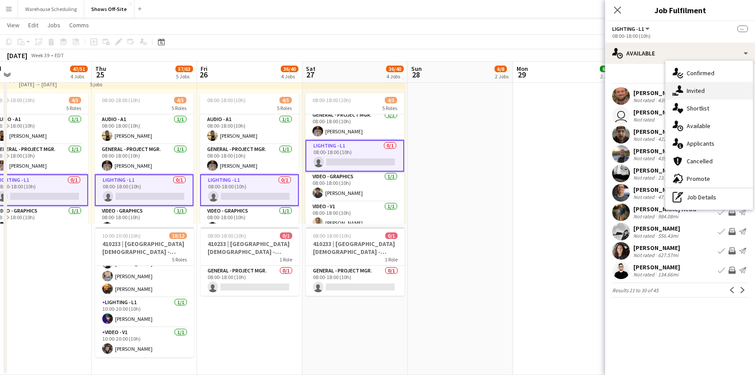
click at [688, 94] on div "single-neutral-actions-share-1 Invited" at bounding box center [708, 91] width 87 height 18
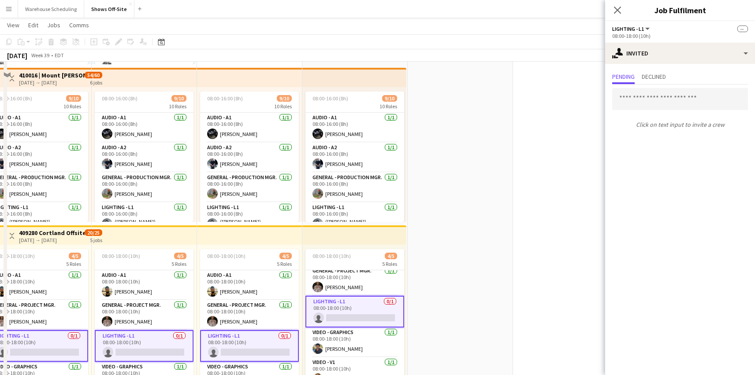
scroll to position [304, 0]
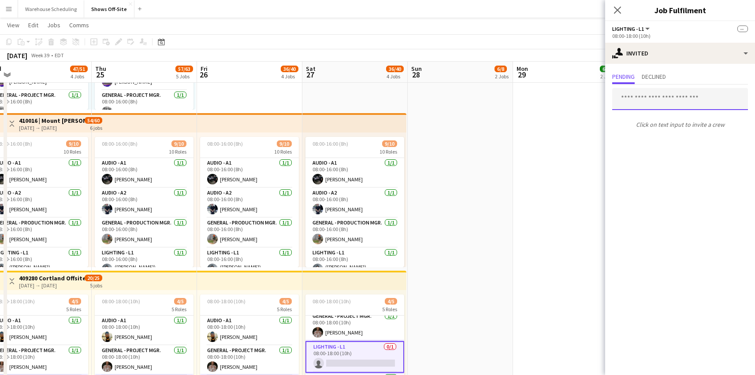
click at [635, 105] on input "text" at bounding box center [680, 99] width 136 height 22
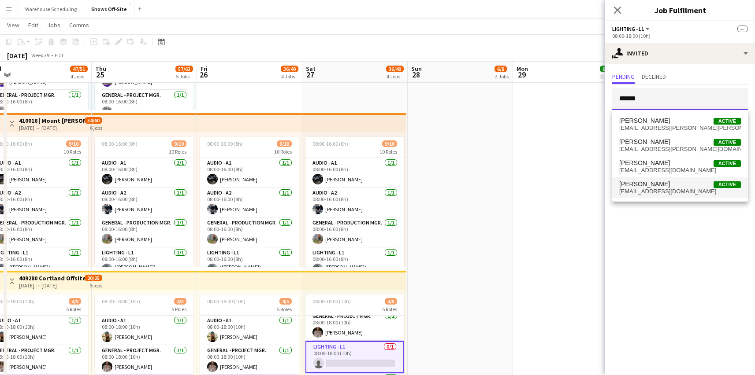
type input "******"
click at [654, 182] on span "[PERSON_NAME]" at bounding box center [644, 184] width 51 height 7
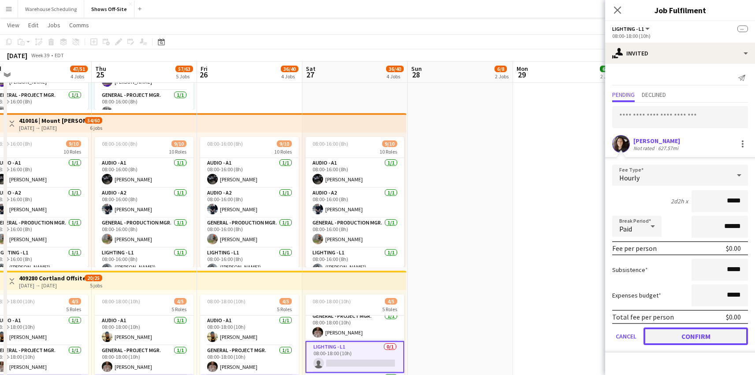
click at [679, 331] on button "Confirm" at bounding box center [695, 337] width 104 height 18
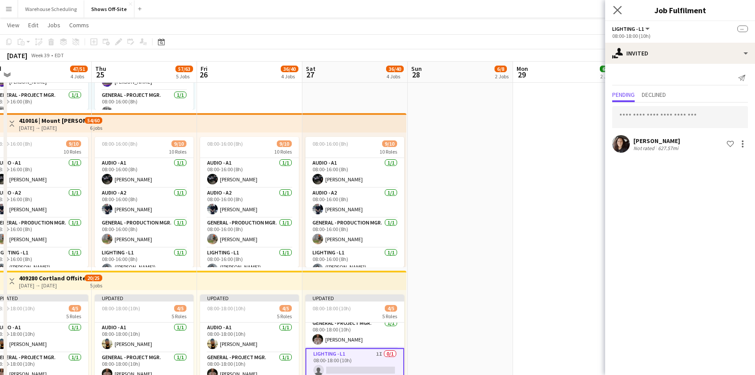
click at [612, 9] on app-icon "Close pop-in" at bounding box center [617, 10] width 13 height 13
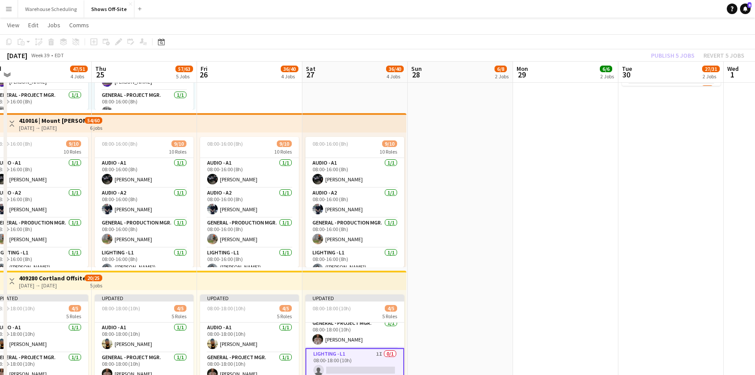
click at [620, 37] on app-toolbar "Copy Paste Paste Command V Paste with crew Command Shift V Paste linked Job [GE…" at bounding box center [377, 41] width 755 height 15
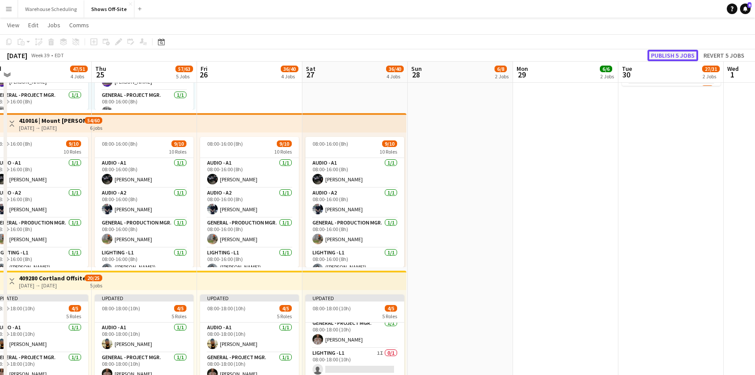
click at [669, 58] on button "Publish 5 jobs" at bounding box center [672, 55] width 51 height 11
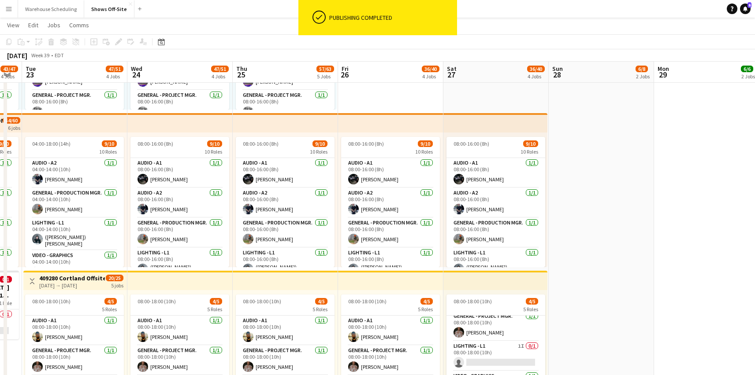
scroll to position [0, 261]
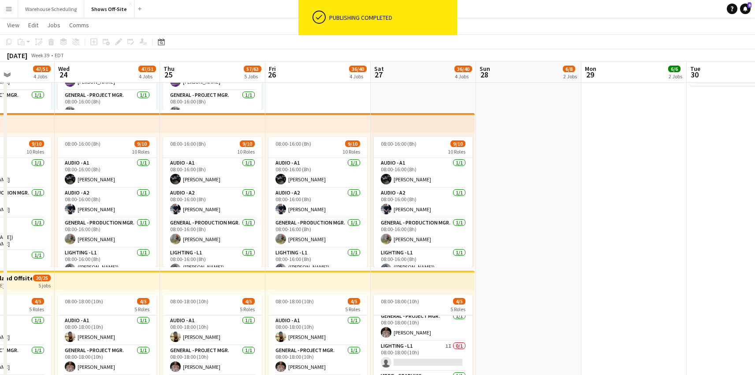
drag, startPoint x: 491, startPoint y: 208, endPoint x: 664, endPoint y: 169, distance: 177.9
click at [664, 169] on app-calendar-viewport "Sun 21 34/36 2 Jobs Mon 22 43/47 4 Jobs Tue 23 47/51 4 Jobs Wed 24 47/51 4 Jobs…" at bounding box center [377, 153] width 755 height 847
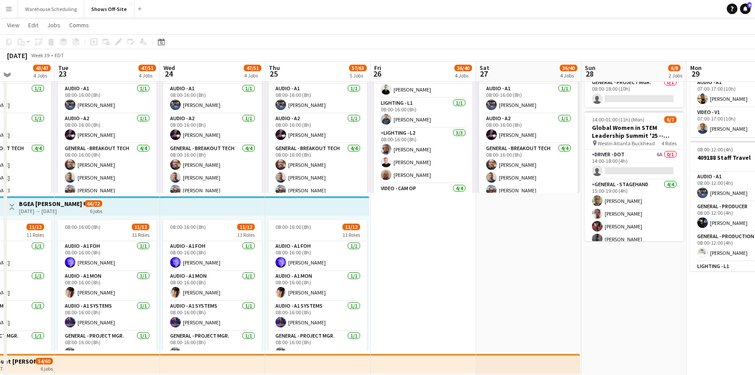
scroll to position [63, 0]
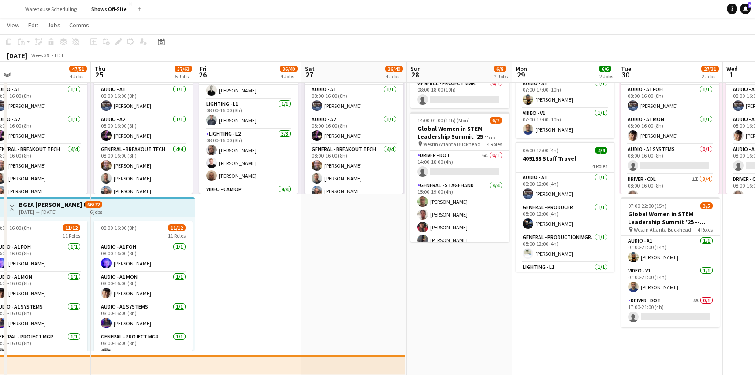
drag, startPoint x: 602, startPoint y: 269, endPoint x: 175, endPoint y: 261, distance: 426.6
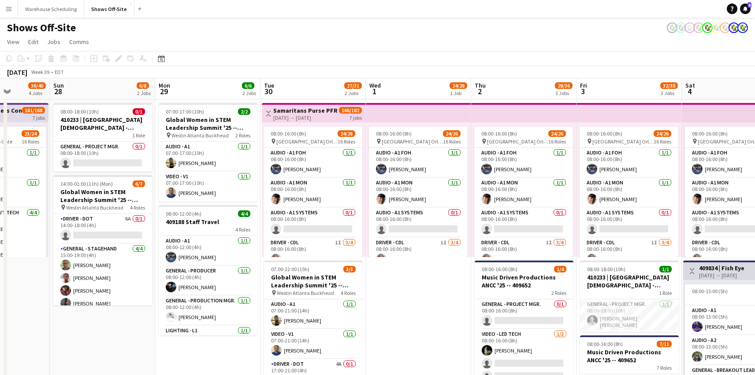
scroll to position [0, 292]
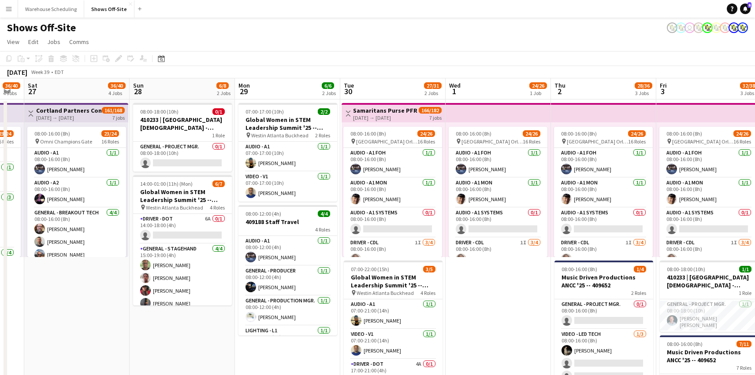
drag, startPoint x: 552, startPoint y: 287, endPoint x: 309, endPoint y: 283, distance: 242.4
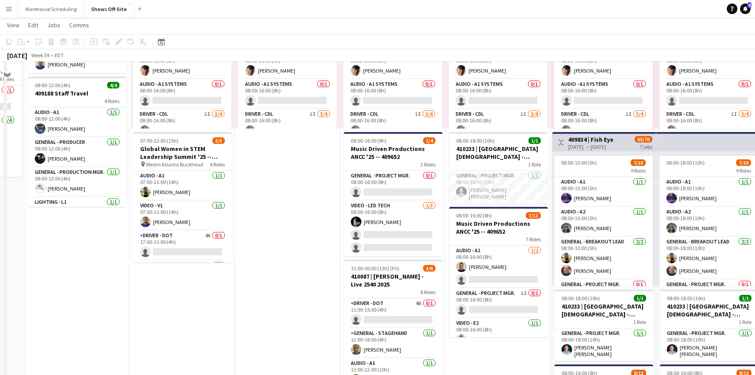
scroll to position [149, 0]
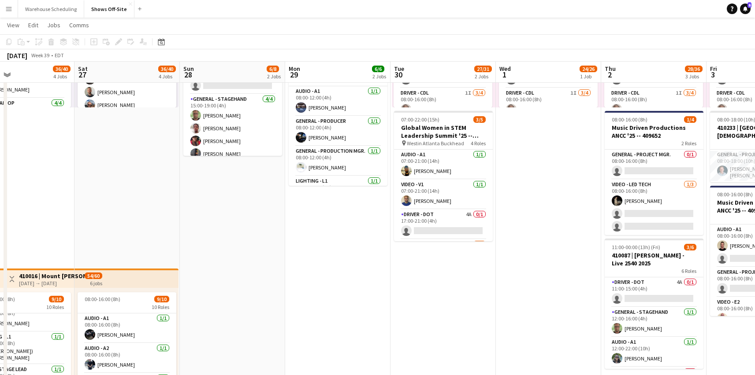
drag, startPoint x: 305, startPoint y: 289, endPoint x: 580, endPoint y: 268, distance: 276.2
click at [580, 268] on app-calendar-viewport "Wed 24 47/51 4 Jobs Thu 25 57/63 5 Jobs Fri 26 36/40 4 Jobs Sat 27 36/40 4 Jobs…" at bounding box center [377, 308] width 755 height 847
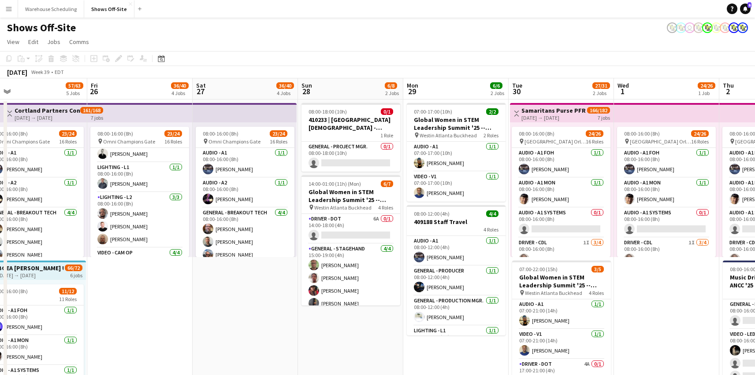
scroll to position [0, 223]
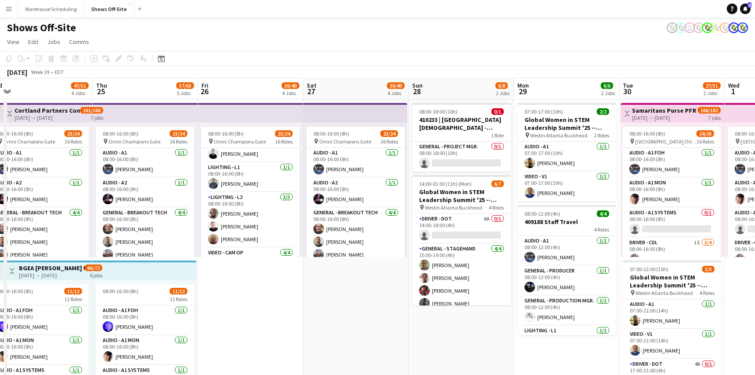
drag, startPoint x: 198, startPoint y: 334, endPoint x: 412, endPoint y: 317, distance: 214.8
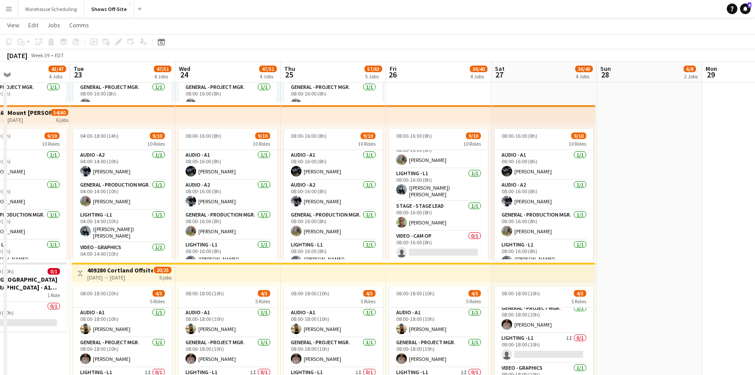
scroll to position [0, 208]
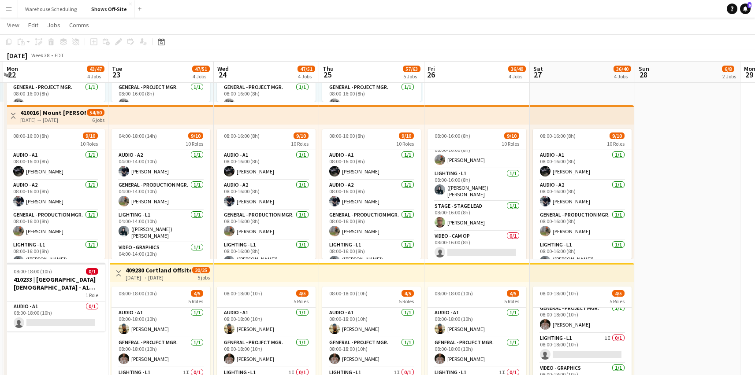
drag, startPoint x: 478, startPoint y: 262, endPoint x: 704, endPoint y: 227, distance: 229.1
click at [704, 227] on app-calendar-viewport "Sat 20 15/16 2 Jobs Sun 21 34/36 2 Jobs Mon 22 43/47 4 Jobs Tue 23 47/51 4 Jobs…" at bounding box center [377, 145] width 755 height 847
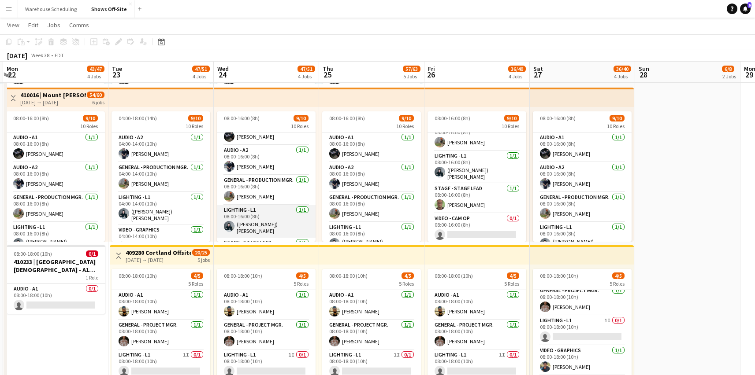
scroll to position [11, 0]
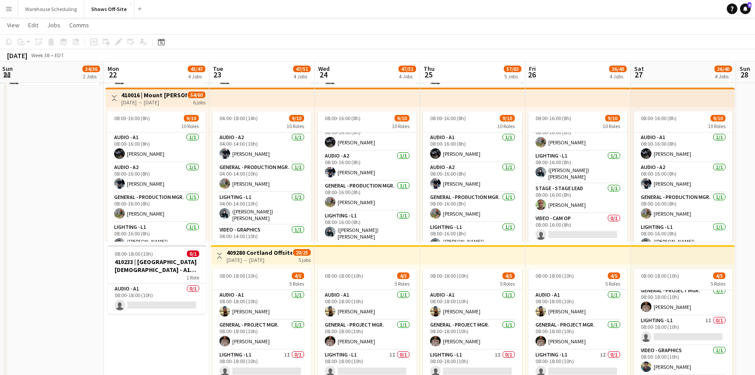
drag, startPoint x: 300, startPoint y: 215, endPoint x: 386, endPoint y: 199, distance: 88.3
click at [386, 199] on app-calendar-viewport "Fri 19 Sat 20 15/16 2 Jobs Sun 21 34/36 2 Jobs Mon 22 43/47 4 Jobs Tue 23 47/51…" at bounding box center [377, 127] width 755 height 847
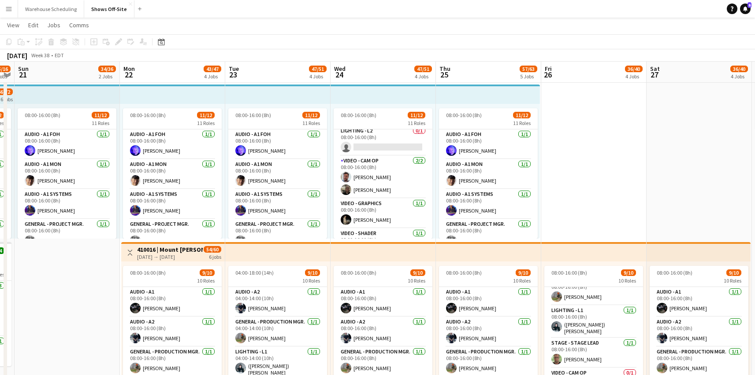
scroll to position [233, 0]
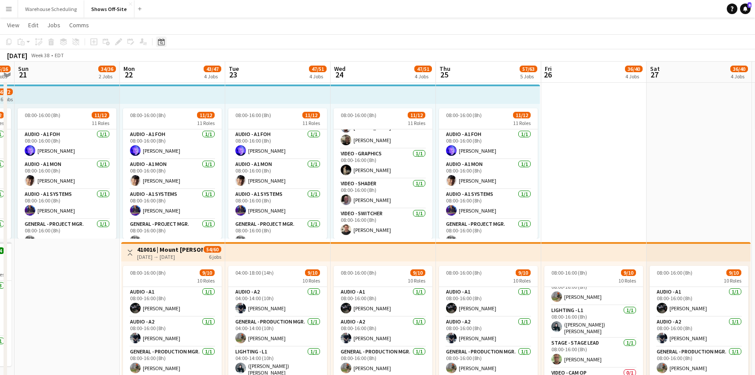
click at [161, 46] on div "Date picker" at bounding box center [161, 42] width 11 height 11
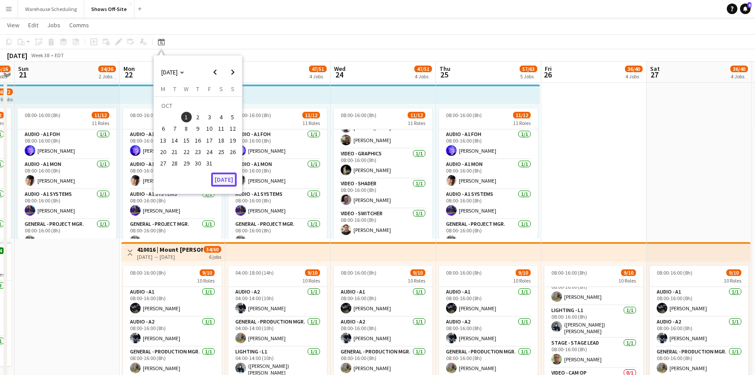
click at [224, 177] on button "[DATE]" at bounding box center [224, 180] width 26 height 14
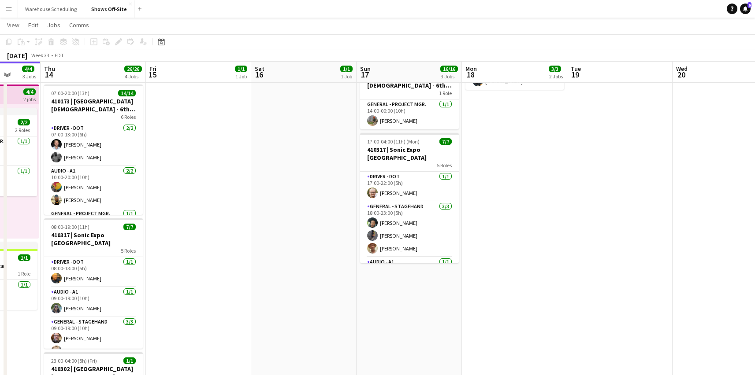
scroll to position [0, 427]
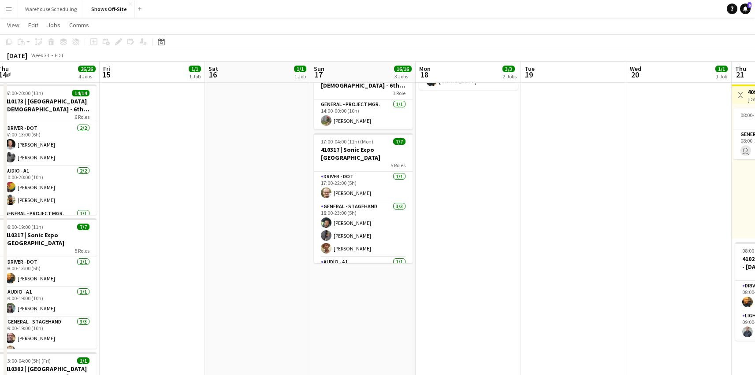
drag, startPoint x: 543, startPoint y: 161, endPoint x: 256, endPoint y: 176, distance: 286.8
click at [211, 172] on app-calendar-viewport "Sun 10 4/4 1 Job Mon 11 16/16 3 Jobs Tue 12 7/7 6 Jobs Wed 13 4/4 3 Jobs Thu 14…" at bounding box center [377, 282] width 755 height 847
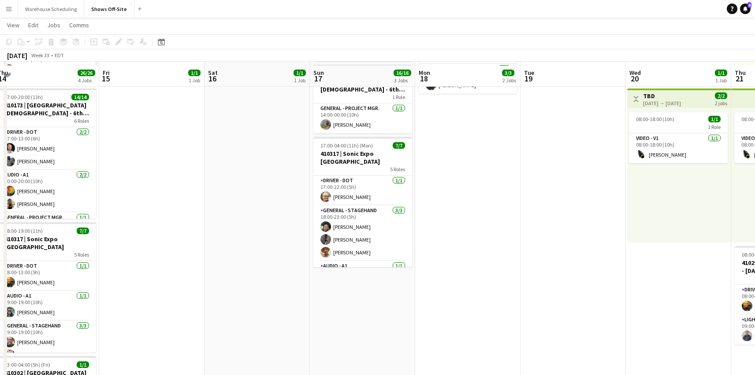
scroll to position [0, 0]
